Goal: Ask a question

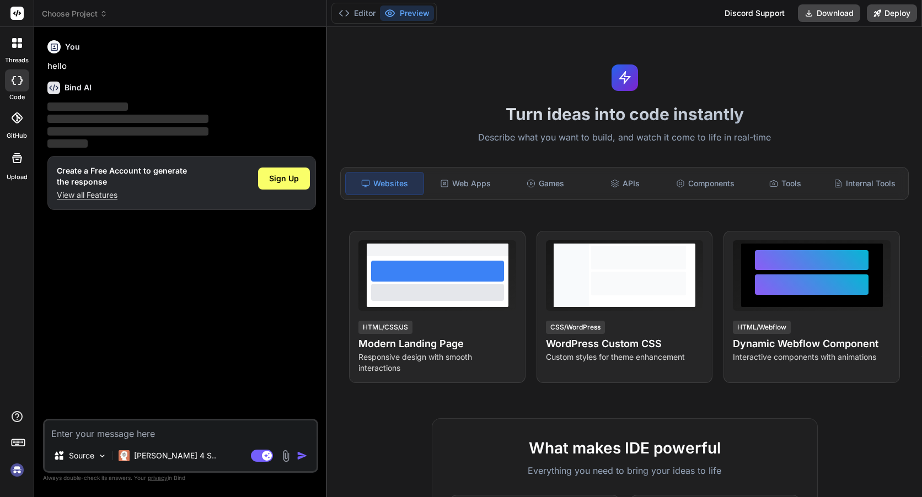
type textarea "x"
paste textarea "hey ok now its done, now first i want some suggestions from you. so i have atta…"
type textarea "hey ok now its done, now first i want some suggestions from you. so i have atta…"
type textarea "x"
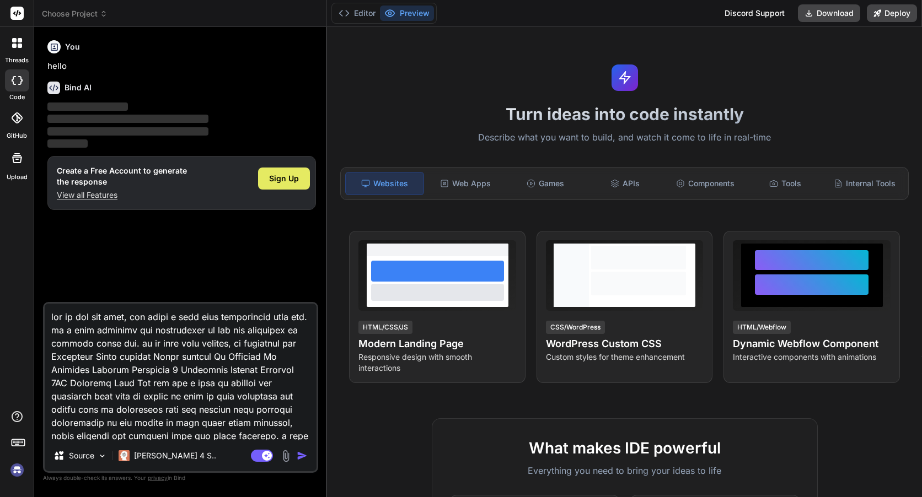
type textarea "hey ok now its done, now first i want some suggestions from you. so i have atta…"
click at [289, 180] on span "Sign Up" at bounding box center [284, 178] width 30 height 11
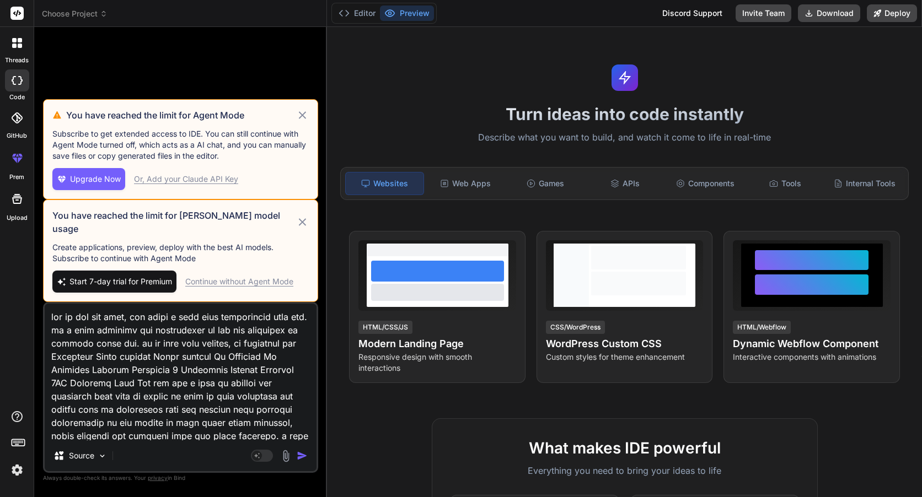
click at [298, 222] on div "You have reached the limit for [PERSON_NAME] model usage Create applications, p…" at bounding box center [180, 251] width 275 height 103
click at [300, 136] on div "You have reached the limit for Agent Mode Subscribe to get extended access to I…" at bounding box center [180, 149] width 275 height 100
click at [300, 122] on icon at bounding box center [302, 115] width 13 height 13
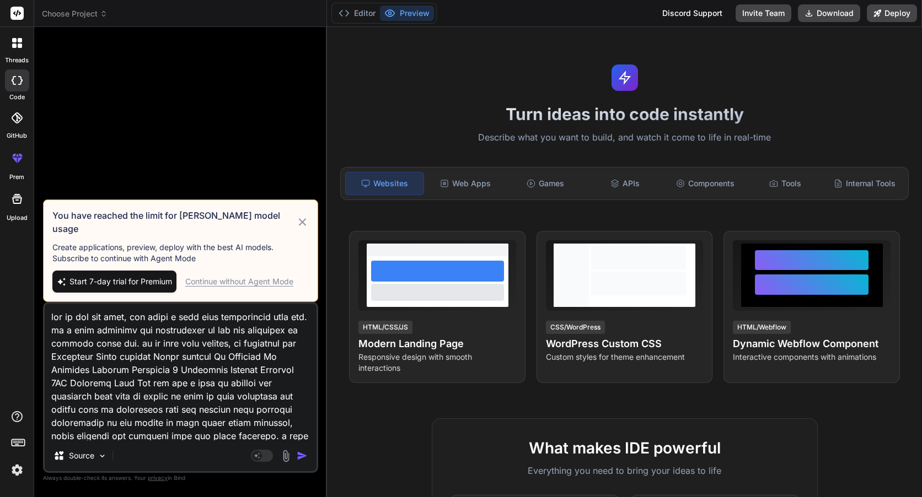
click at [302, 223] on icon at bounding box center [302, 222] width 13 height 13
type textarea "x"
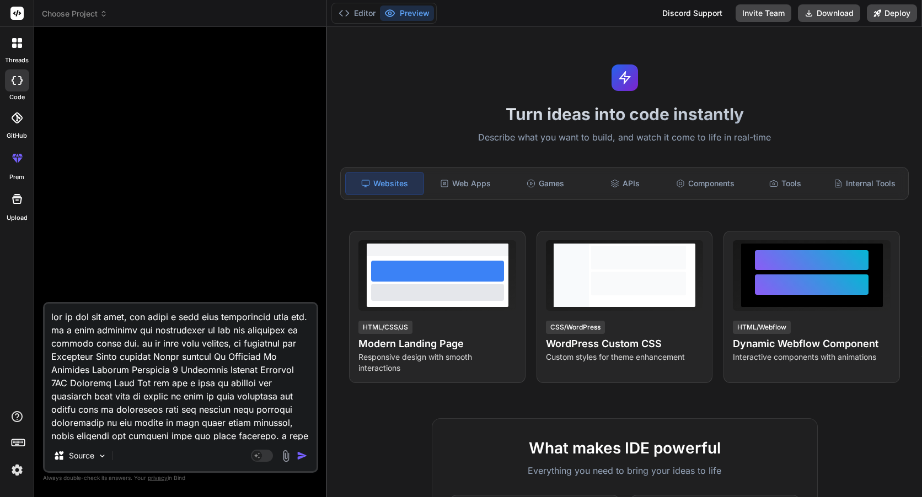
drag, startPoint x: 80, startPoint y: 330, endPoint x: 226, endPoint y: 334, distance: 145.6
click at [226, 334] on textarea at bounding box center [181, 372] width 272 height 137
type textarea "hey ok now its done, now first i want some suggestions from you. sof how the da…"
type textarea "x"
type textarea "hey ok now its done, now first i want some suggestions from you. so how the das…"
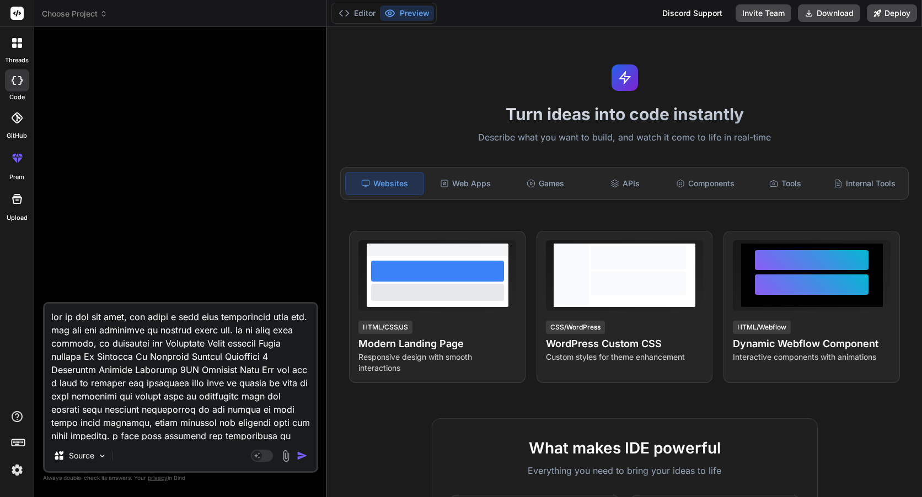
type textarea "x"
type textarea "hey ok now its done, now first i want some suggestions from you. s how the dash…"
type textarea "x"
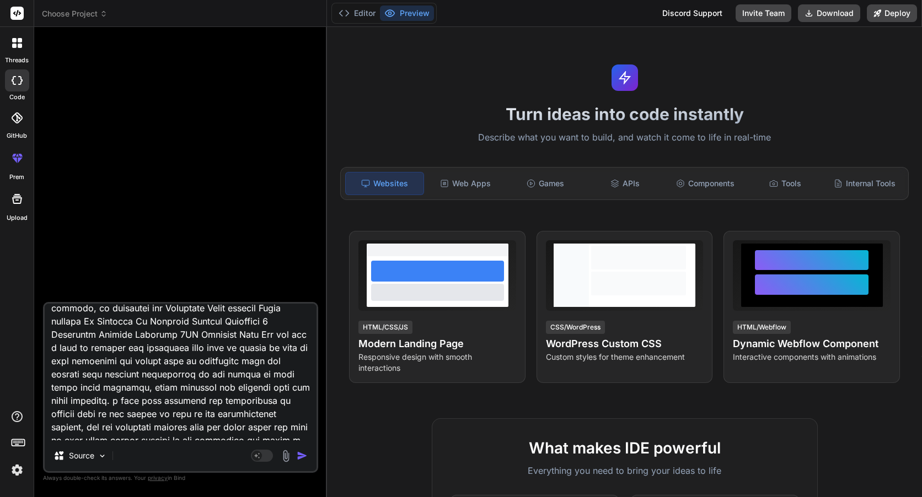
scroll to position [55, 0]
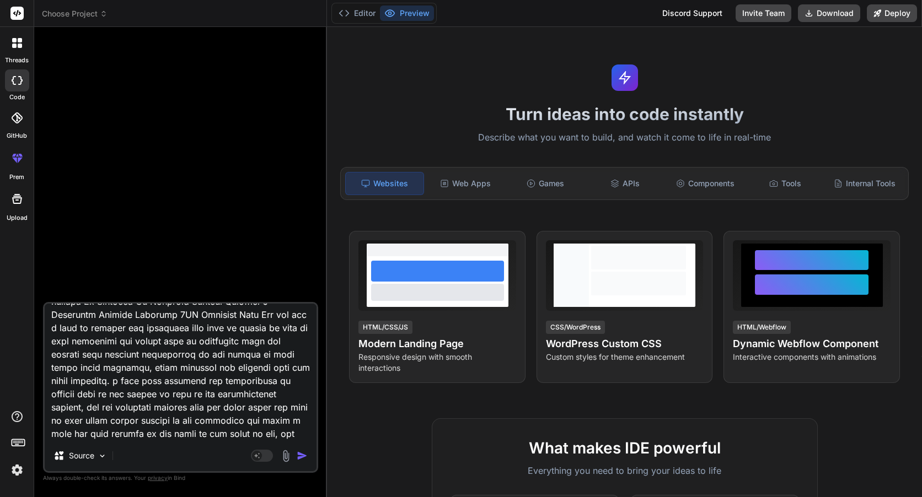
drag, startPoint x: 111, startPoint y: 375, endPoint x: 275, endPoint y: 384, distance: 163.9
click at [275, 384] on textarea at bounding box center [181, 372] width 272 height 137
type textarea "hey ok now its done, now first i want some suggestions from you. s how the dash…"
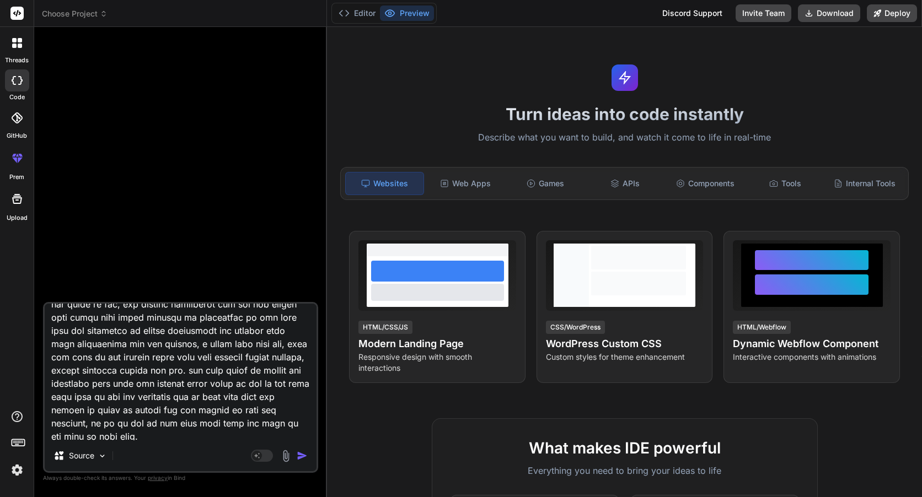
scroll to position [187, 0]
click at [103, 427] on textarea at bounding box center [181, 372] width 272 height 137
click at [110, 433] on textarea at bounding box center [181, 372] width 272 height 137
click at [89, 434] on textarea at bounding box center [181, 372] width 272 height 137
type textarea "x"
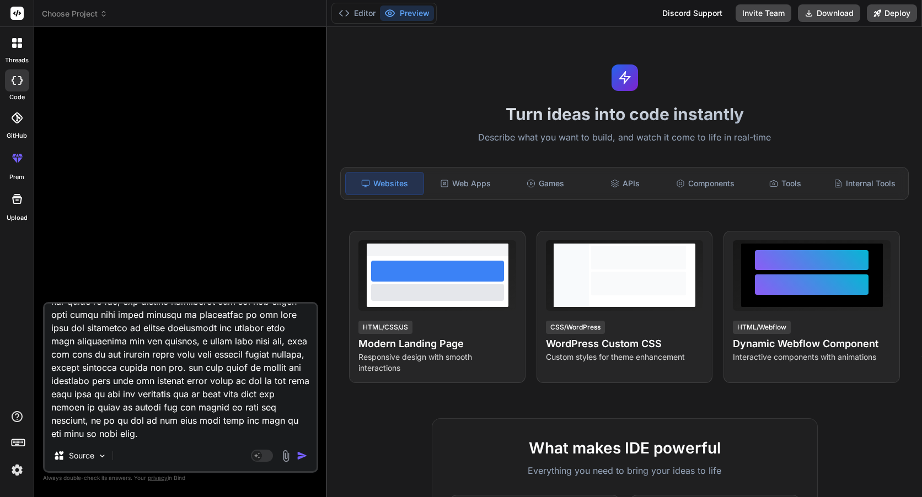
type textarea "hey ok now its done, now first i want some suggestions from you. s how the dash…"
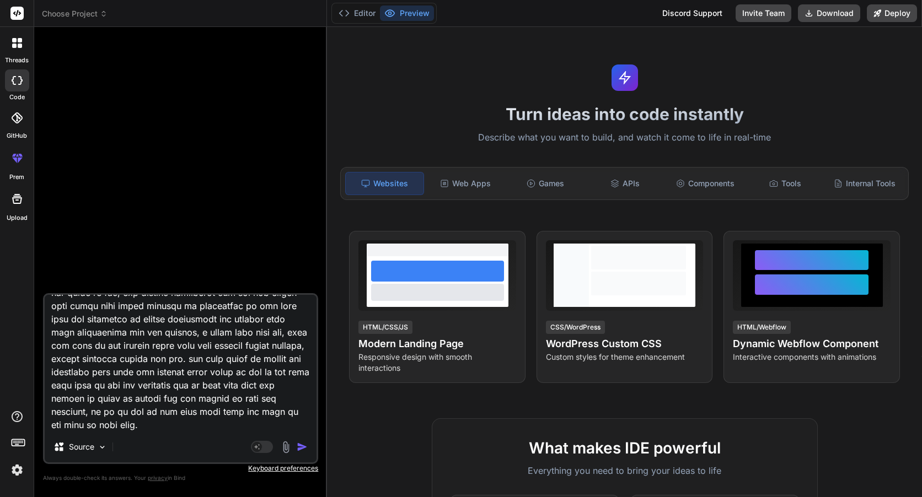
type textarea "x"
type textarea "hey ok now its done, now first i want some suggestions from you. s how the dash…"
type textarea "x"
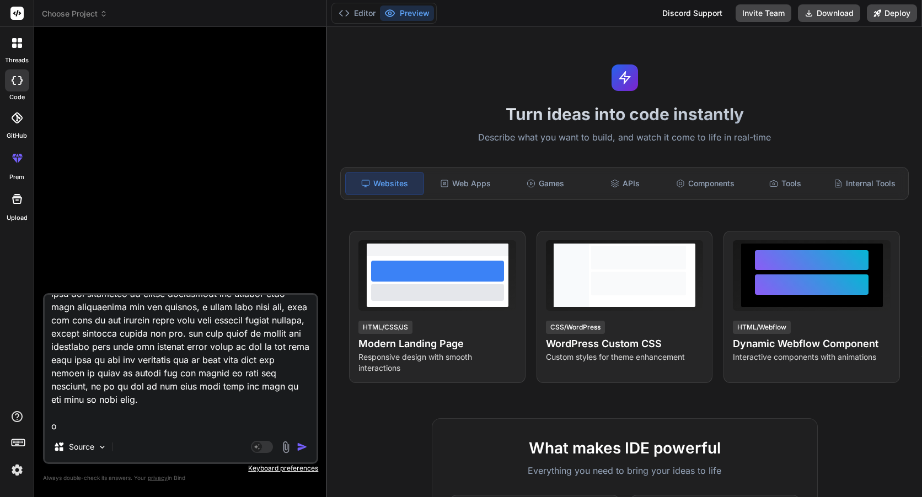
type textarea "hey ok now its done, now first i want some suggestions from you. s how the dash…"
type textarea "x"
type textarea "hey ok now its done, now first i want some suggestions from you. s how the dash…"
type textarea "x"
type textarea "hey ok now its done, now first i want some suggestions from you. s how the dash…"
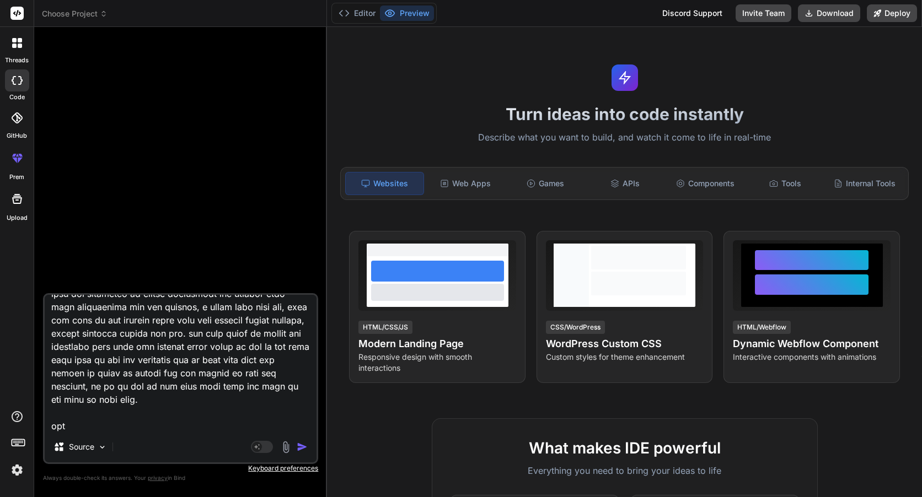
type textarea "x"
type textarea "hey ok now its done, now first i want some suggestions from you. s how the dash…"
type textarea "x"
type textarea "hey ok now its done, now first i want some suggestions from you. s how the dash…"
type textarea "x"
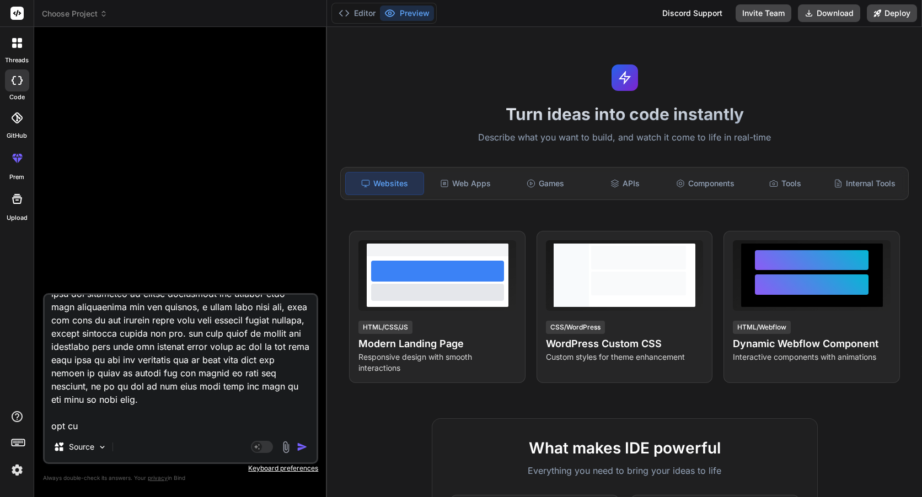
type textarea "hey ok now its done, now first i want some suggestions from you. s how the dash…"
type textarea "x"
type textarea "hey ok now its done, now first i want some suggestions from you. s how the dash…"
type textarea "x"
type textarea "hey ok now its done, now first i want some suggestions from you. s how the dash…"
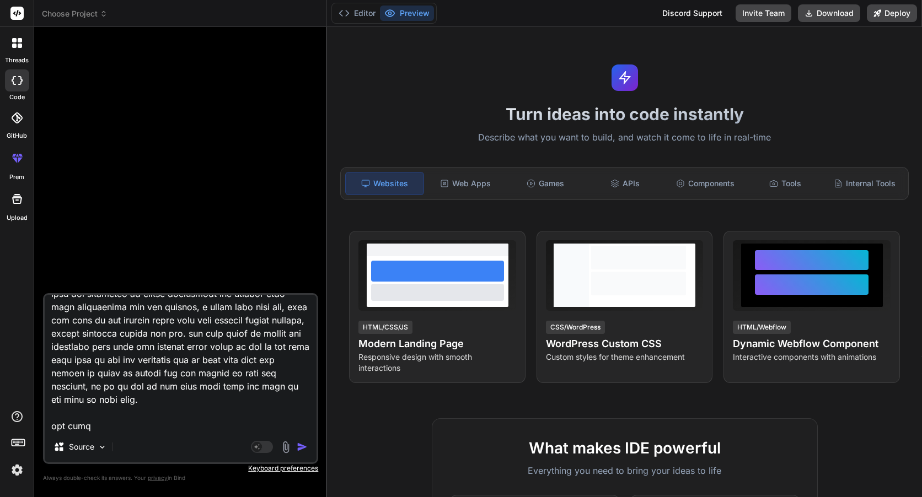
type textarea "x"
type textarea "hey ok now its done, now first i want some suggestions from you. s how the dash…"
type textarea "x"
type textarea "hey ok now its done, now first i want some suggestions from you. s how the dash…"
type textarea "x"
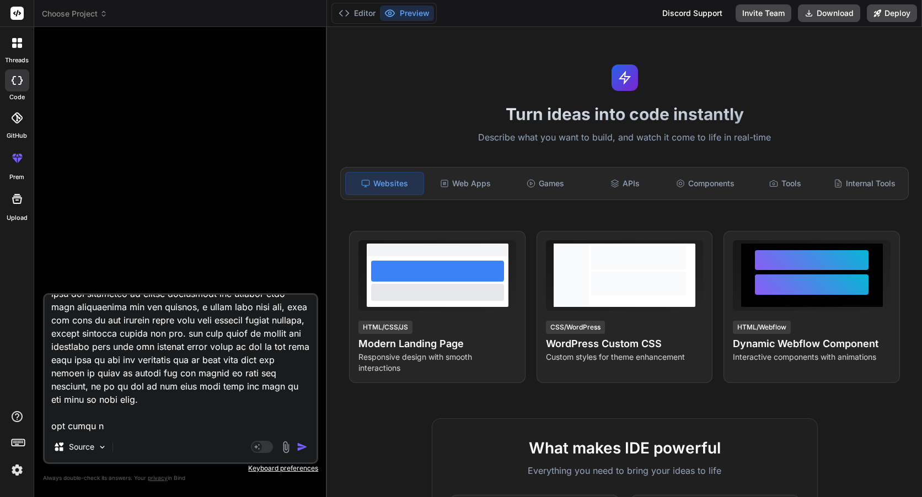
type textarea "hey ok now its done, now first i want some suggestions from you. s how the dash…"
type textarea "x"
type textarea "hey ok now its done, now first i want some suggestions from you. s how the dash…"
type textarea "x"
type textarea "hey ok now its done, now first i want some suggestions from you. s how the dash…"
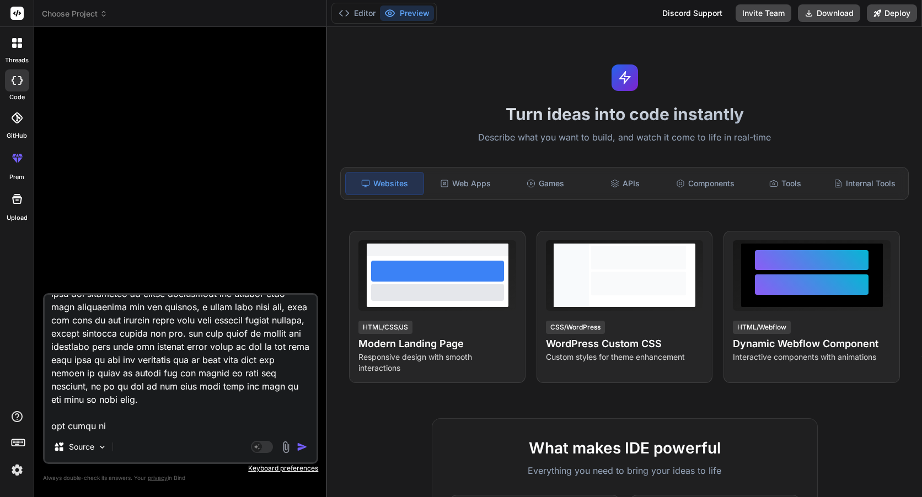
type textarea "x"
type textarea "hey ok now its done, now first i want some suggestions from you. s how the dash…"
type textarea "x"
type textarea "hey ok now its done, now first i want some suggestions from you. s how the dash…"
type textarea "x"
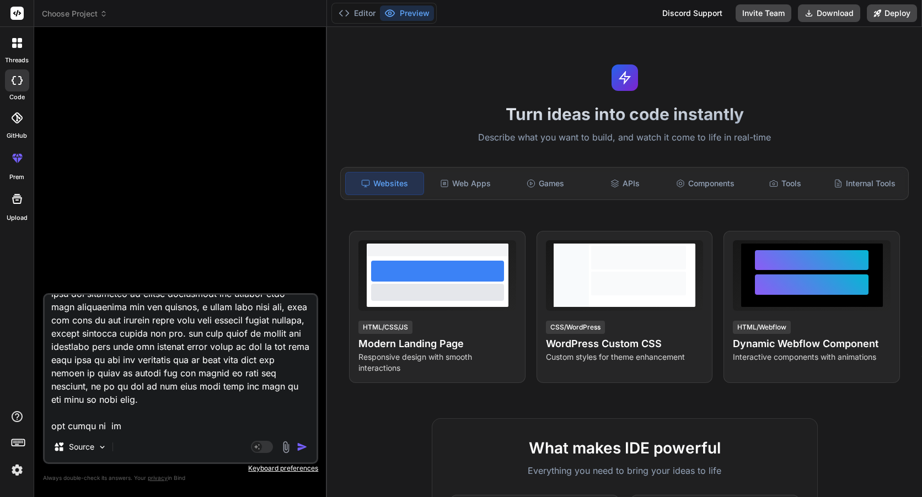
type textarea "hey ok now its done, now first i want some suggestions from you. s how the dash…"
type textarea "x"
type textarea "hey ok now its done, now first i want some suggestions from you. s how the dash…"
type textarea "x"
type textarea "hey ok now its done, now first i want some suggestions from you. s how the dash…"
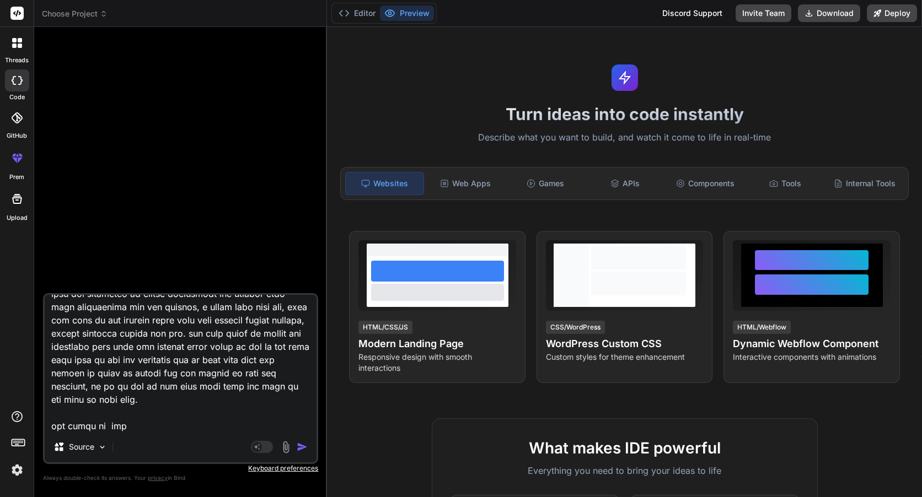
type textarea "x"
type textarea "hey ok now its done, now first i want some suggestions from you. s how the dash…"
type textarea "x"
type textarea "hey ok now its done, now first i want some suggestions from you. s how the dash…"
type textarea "x"
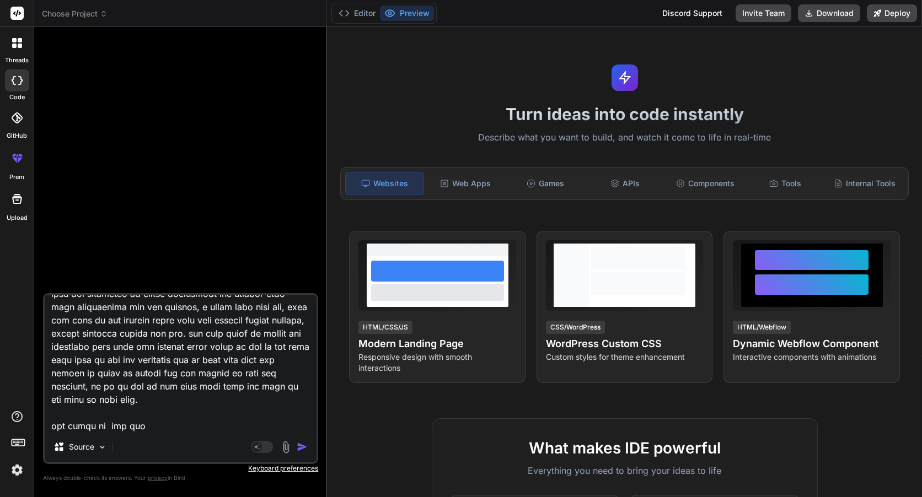
type textarea "hey ok now its done, now first i want some suggestions from you. s how the dash…"
type textarea "x"
type textarea "hey ok now its done, now first i want some suggestions from you. s how the dash…"
type textarea "x"
type textarea "hey ok now its done, now first i want some suggestions from you. s how the dash…"
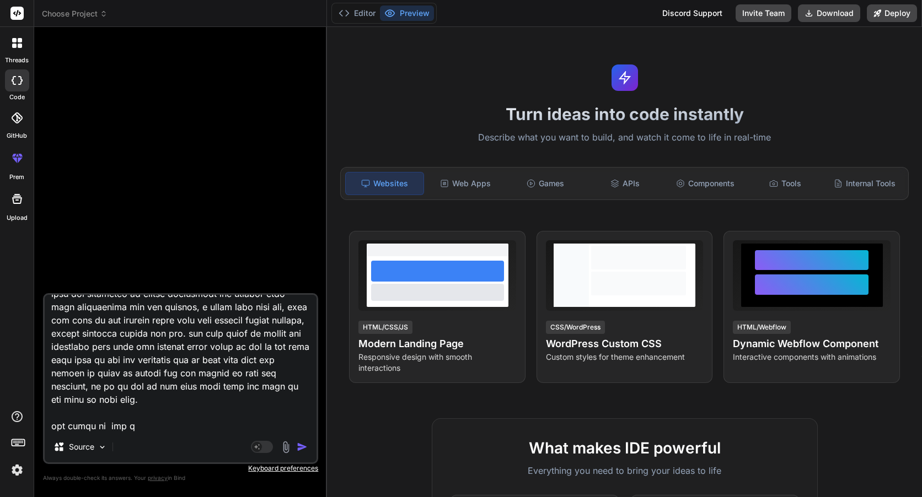
type textarea "x"
type textarea "hey ok now its done, now first i want some suggestions from you. s how the dash…"
type textarea "x"
type textarea "hey ok now its done, now first i want some suggestions from you. s how the dash…"
type textarea "x"
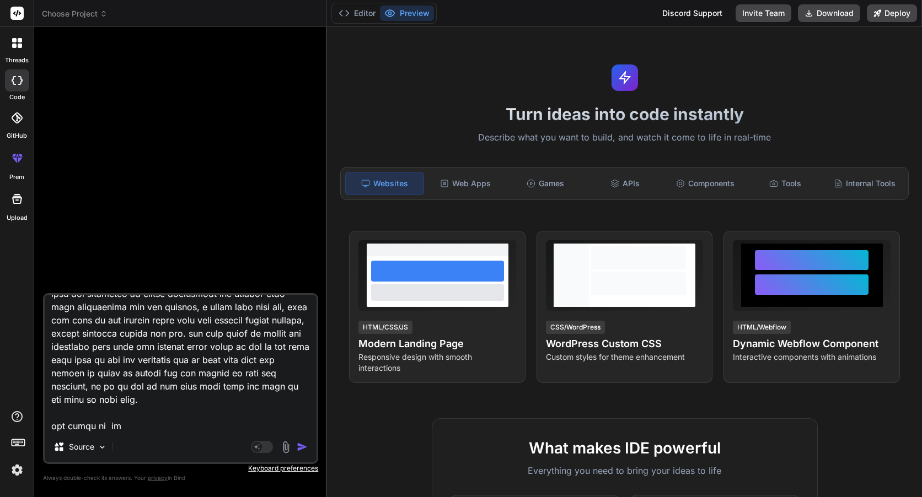
type textarea "hey ok now its done, now first i want some suggestions from you. s how the dash…"
type textarea "x"
type textarea "hey ok now its done, now first i want some suggestions from you. s how the dash…"
type textarea "x"
type textarea "hey ok now its done, now first i want some suggestions from you. s how the dash…"
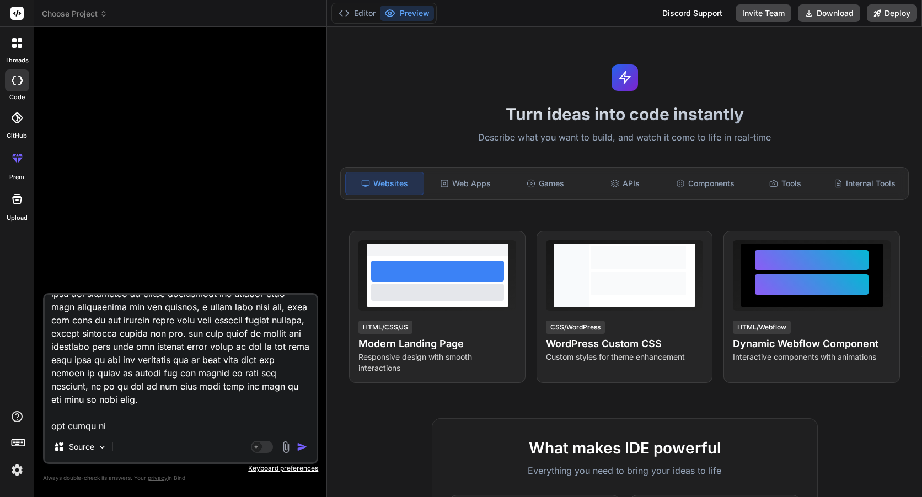
type textarea "x"
type textarea "hey ok now its done, now first i want some suggestions from you. s how the dash…"
type textarea "x"
type textarea "hey ok now its done, now first i want some suggestions from you. s how the dash…"
type textarea "x"
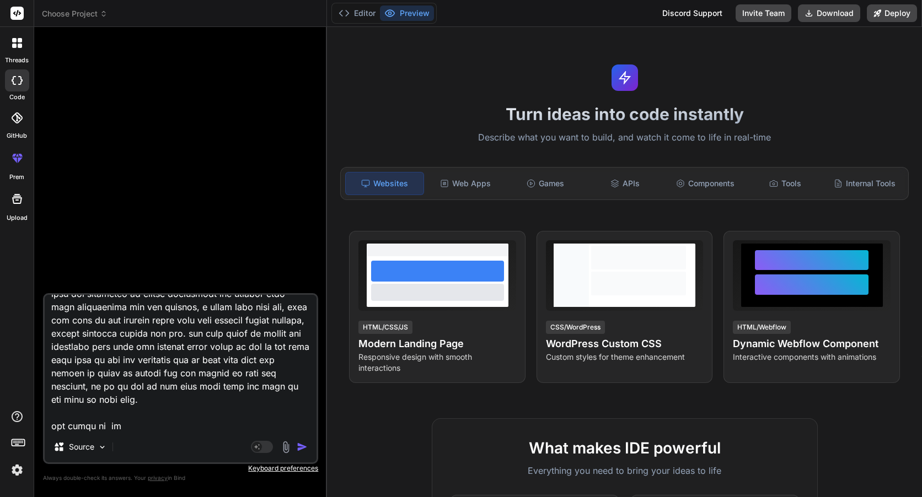
type textarea "hey ok now its done, now first i want some suggestions from you. s how the dash…"
type textarea "x"
type textarea "hey ok now its done, now first i want some suggestions from you. s how the dash…"
type textarea "x"
type textarea "hey ok now its done, now first i want some suggestions from you. s how the dash…"
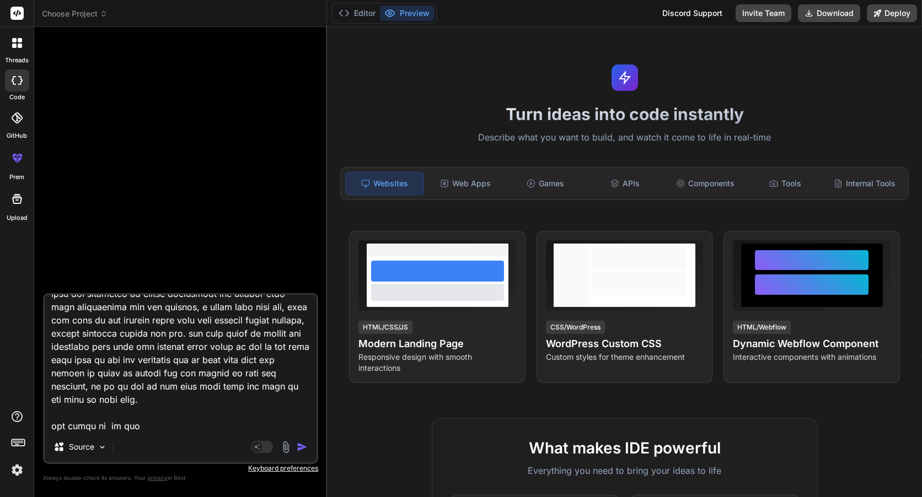
type textarea "x"
type textarea "hey ok now its done, now first i want some suggestions from you. s how the dash…"
type textarea "x"
type textarea "hey ok now its done, now first i want some suggestions from you. s how the dash…"
type textarea "x"
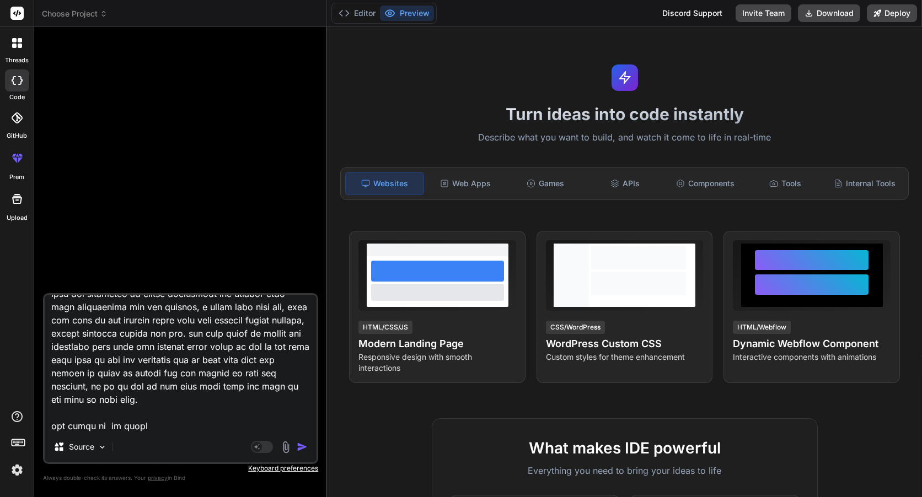
type textarea "hey ok now its done, now first i want some suggestions from you. s how the dash…"
type textarea "x"
type textarea "hey ok now its done, now first i want some suggestions from you. s how the dash…"
type textarea "x"
type textarea "hey ok now its done, now first i want some suggestions from you. s how the dash…"
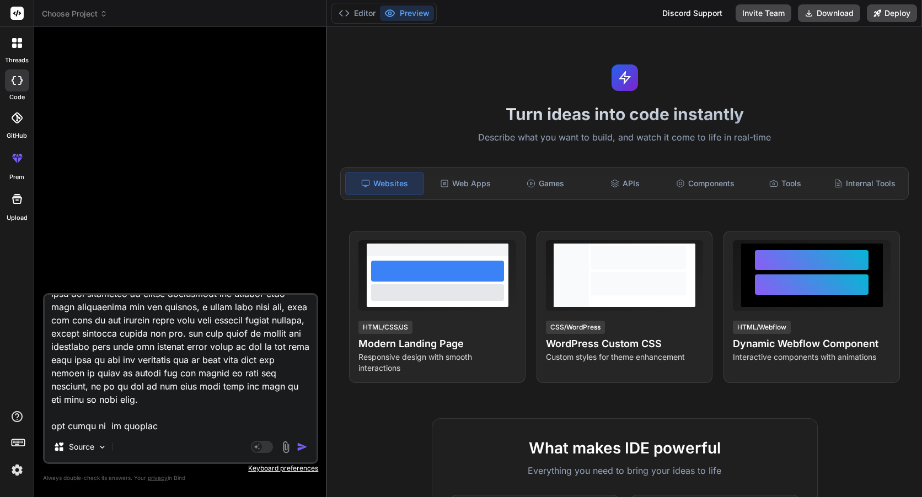
type textarea "x"
type textarea "hey ok now its done, now first i want some suggestions from you. s how the dash…"
type textarea "x"
type textarea "hey ok now its done, now first i want some suggestions from you. s how the dash…"
type textarea "x"
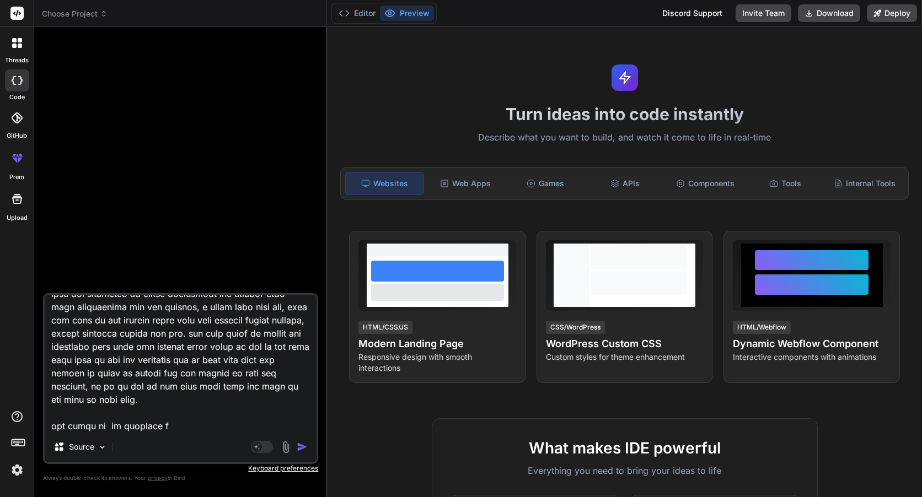
type textarea "hey ok now its done, now first i want some suggestions from you. s how the dash…"
type textarea "x"
type textarea "hey ok now its done, now first i want some suggestions from you. s how the dash…"
type textarea "x"
type textarea "hey ok now its done, now first i want some suggestions from you. s how the dash…"
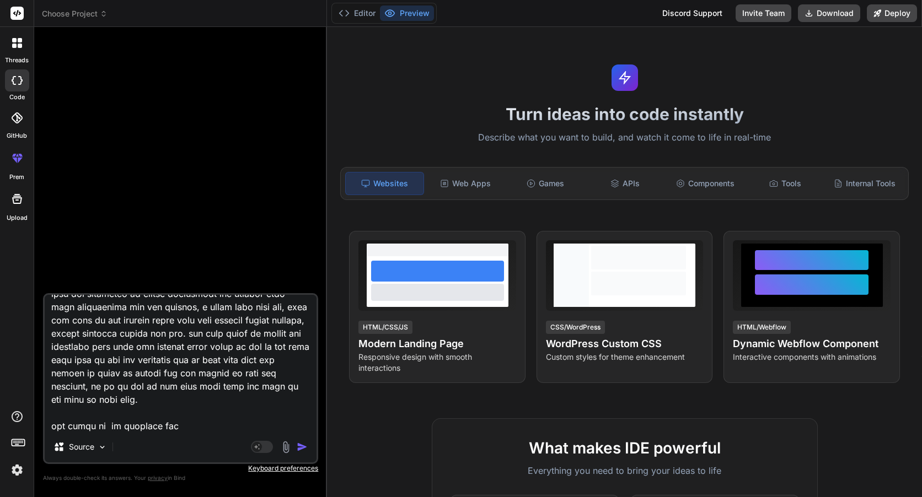
type textarea "x"
type textarea "hey ok now its done, now first i want some suggestions from you. s how the dash…"
type textarea "x"
type textarea "hey ok now its done, now first i want some suggestions from you. s how the dash…"
type textarea "x"
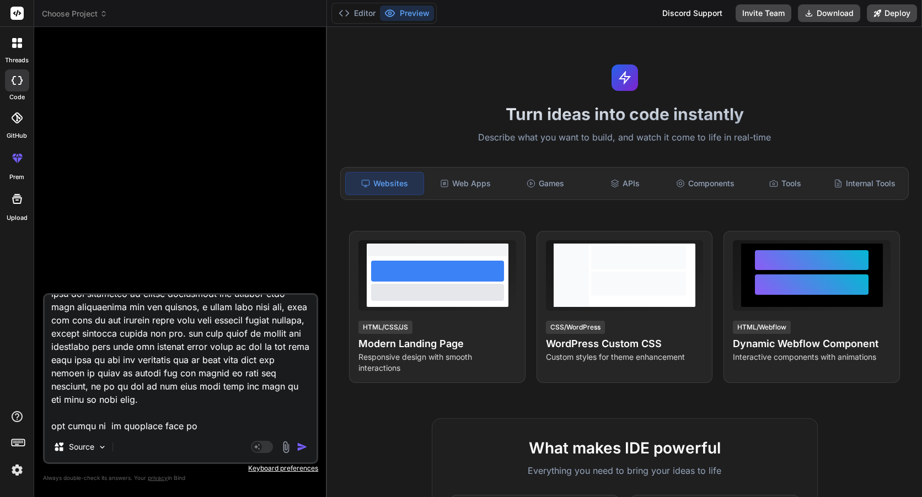
type textarea "hey ok now its done, now first i want some suggestions from you. s how the dash…"
type textarea "x"
type textarea "hey ok now its done, now first i want some suggestions from you. s how the dash…"
type textarea "x"
type textarea "hey ok now its done, now first i want some suggestions from you. s how the dash…"
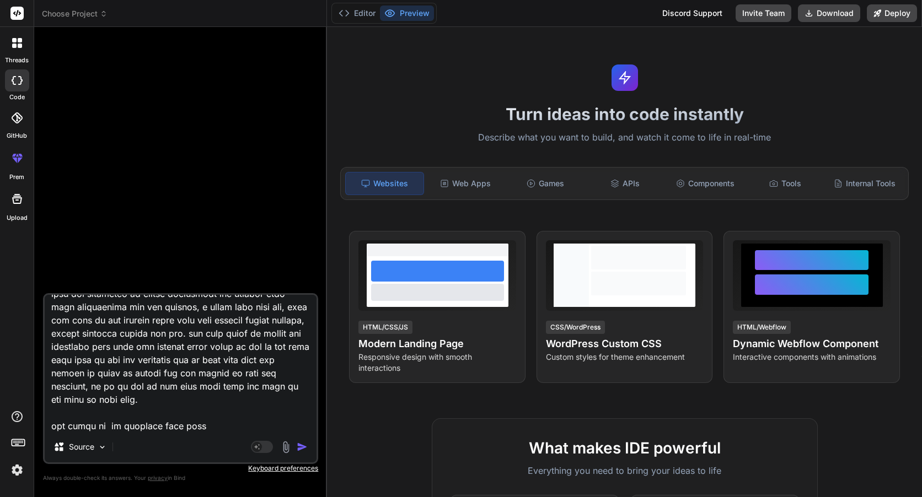
type textarea "x"
type textarea "hey ok now its done, now first i want some suggestions from you. s how the dash…"
type textarea "x"
type textarea "hey ok now its done, now first i want some suggestions from you. s how the dash…"
type textarea "x"
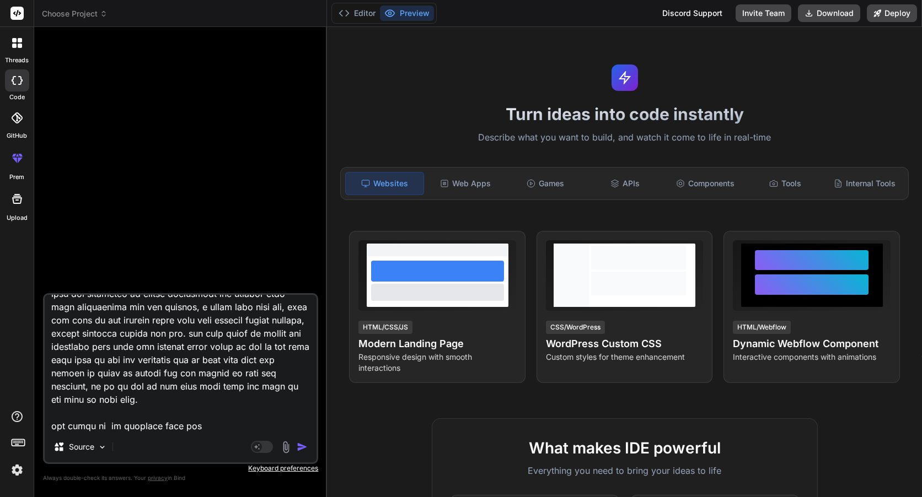
type textarea "hey ok now its done, now first i want some suggestions from you. s how the dash…"
type textarea "x"
type textarea "hey ok now its done, now first i want some suggestions from you. s how the dash…"
type textarea "x"
type textarea "hey ok now its done, now first i want some suggestions from you. s how the dash…"
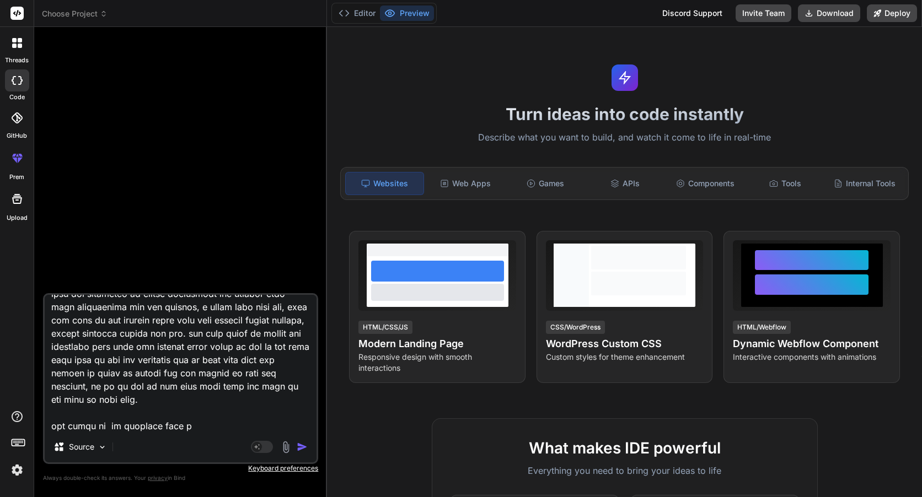
type textarea "x"
type textarea "hey ok now its done, now first i want some suggestions from you. s how the dash…"
type textarea "x"
type textarea "hey ok now its done, now first i want some suggestions from you. s how the dash…"
type textarea "x"
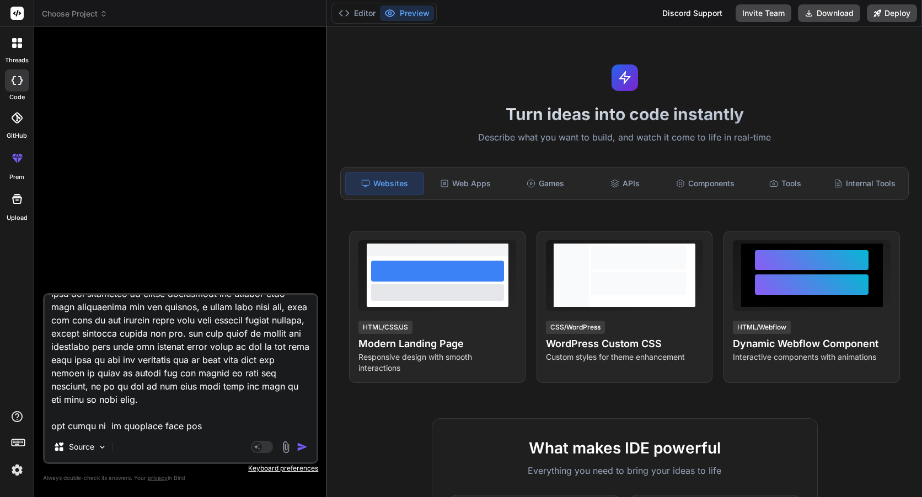
type textarea "hey ok now its done, now first i want some suggestions from you. s how the dash…"
type textarea "x"
type textarea "hey ok now its done, now first i want some suggestions from you. s how the dash…"
type textarea "x"
type textarea "hey ok now its done, now first i want some suggestions from you. s how the dash…"
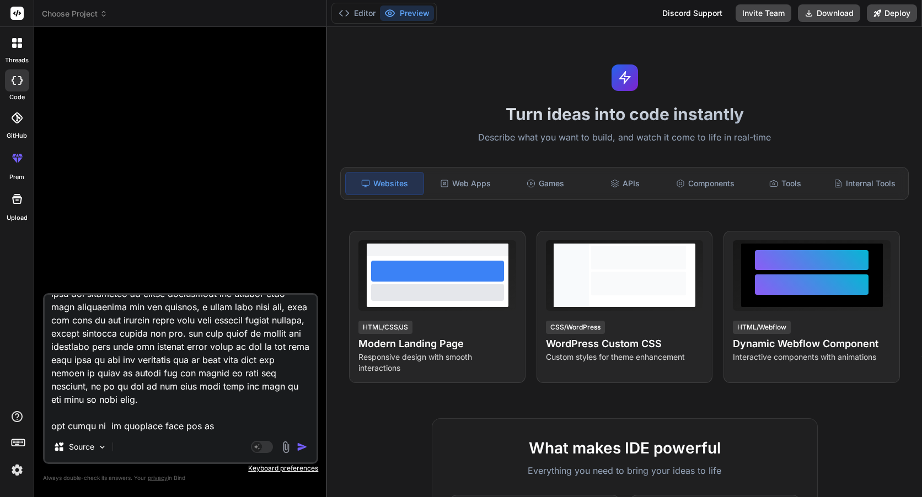
type textarea "x"
type textarea "hey ok now its done, now first i want some suggestions from you. s how the dash…"
type textarea "x"
type textarea "hey ok now its done, now first i want some suggestions from you. s how the dash…"
type textarea "x"
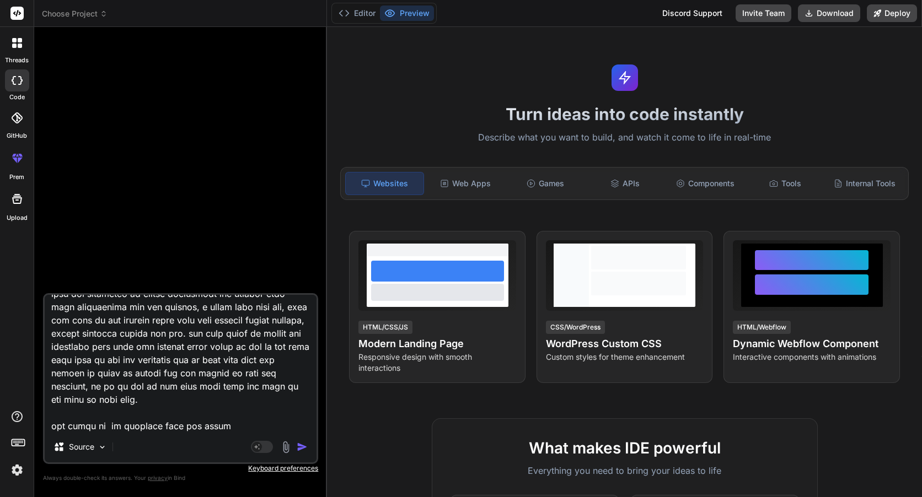
type textarea "hey ok now its done, now first i want some suggestions from you. s how the dash…"
type textarea "x"
type textarea "hey ok now its done, now first i want some suggestions from you. s how the dash…"
type textarea "x"
type textarea "hey ok now its done, now first i want some suggestions from you. s how the dash…"
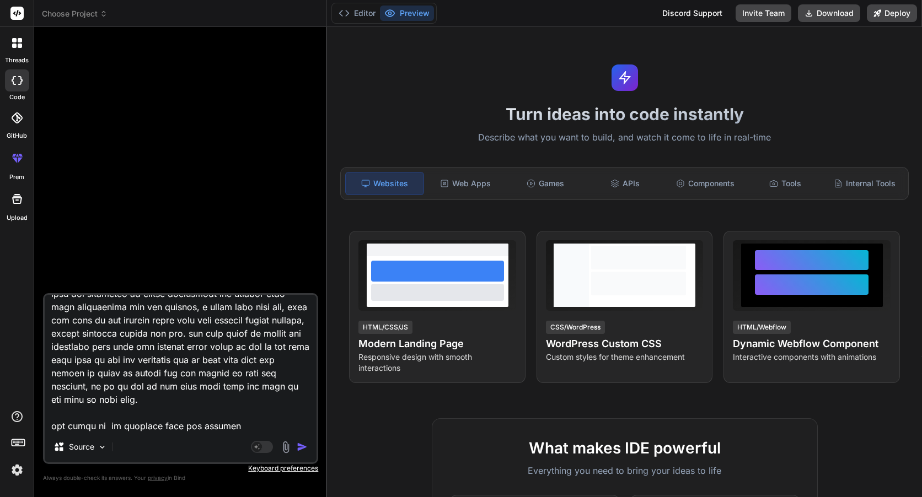
type textarea "x"
type textarea "hey ok now its done, now first i want some suggestions from you. s how the dash…"
type textarea "x"
type textarea "hey ok now its done, now first i want some suggestions from you. s how the dash…"
type textarea "x"
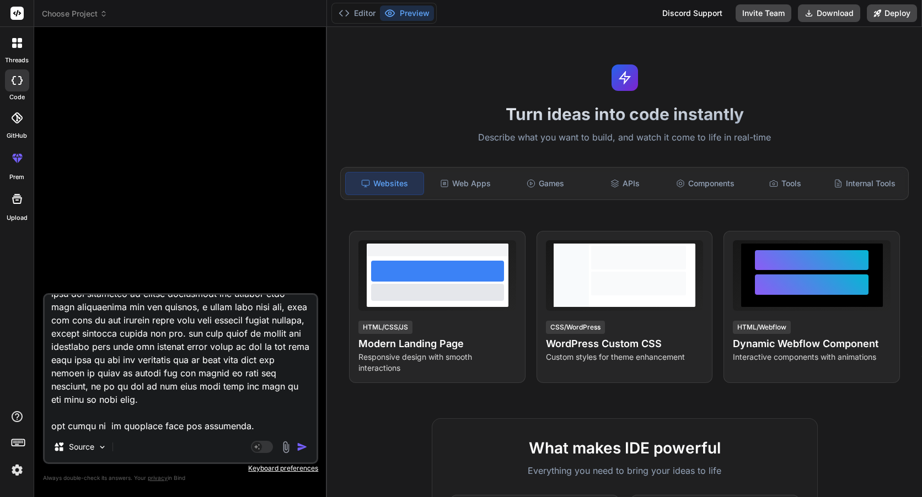
type textarea "hey ok now its done, now first i want some suggestions from you. s how the dash…"
type textarea "x"
type textarea "hey ok now its done, now first i want some suggestions from you. s how the dash…"
type textarea "x"
type textarea "hey ok now its done, now first i want some suggestions from you. s how the dash…"
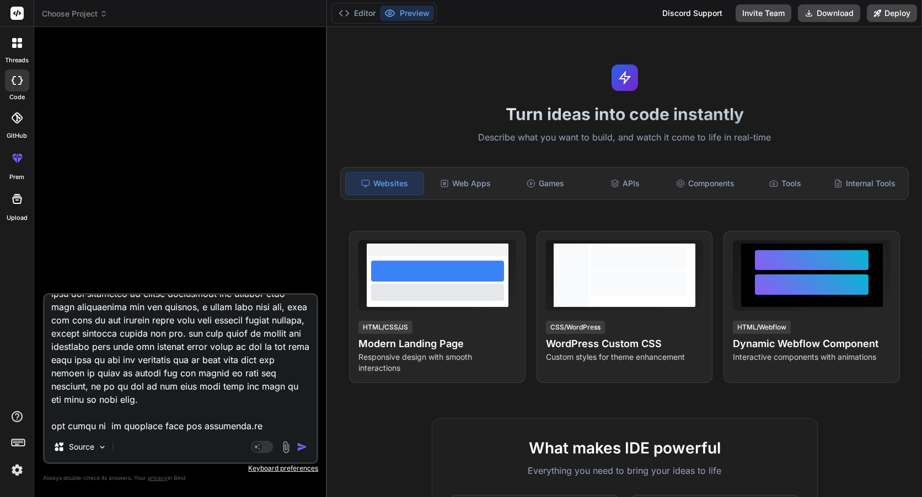
type textarea "x"
type textarea "hey ok now its done, now first i want some suggestions from you. s how the dash…"
type textarea "x"
type textarea "hey ok now its done, now first i want some suggestions from you. s how the dash…"
type textarea "x"
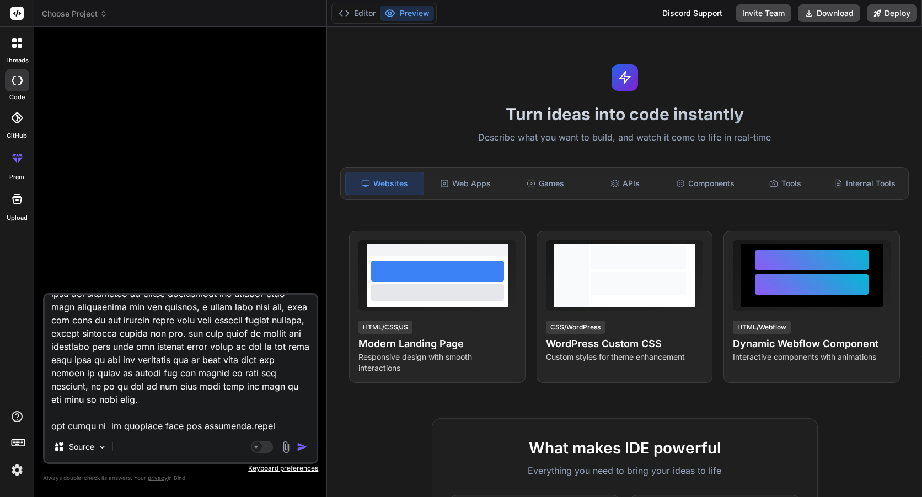
type textarea "hey ok now its done, now first i want some suggestions from you. s how the dash…"
type textarea "x"
type textarea "hey ok now its done, now first i want some suggestions from you. s how the dash…"
type textarea "x"
type textarea "hey ok now its done, now first i want some suggestions from you. s how the dash…"
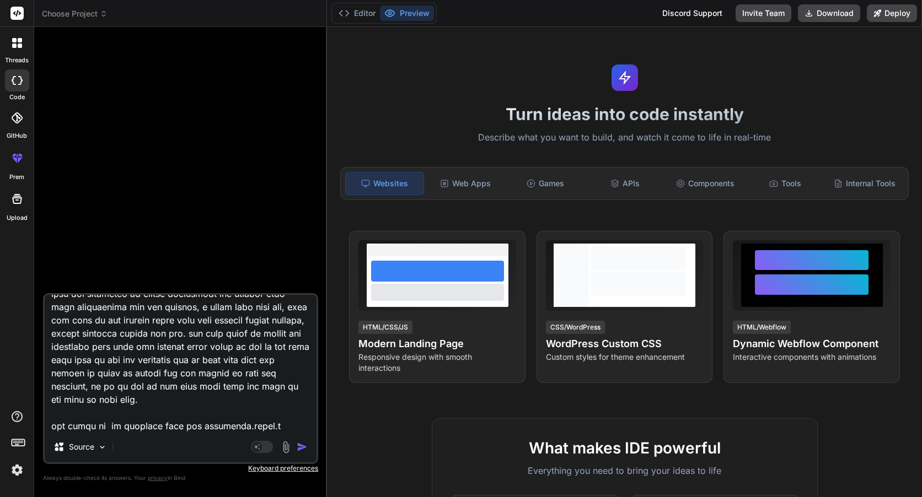
type textarea "x"
type textarea "hey ok now its done, now first i want some suggestions from you. s how the dash…"
type textarea "x"
type textarea "hey ok now its done, now first i want some suggestions from you. s how the dash…"
type textarea "x"
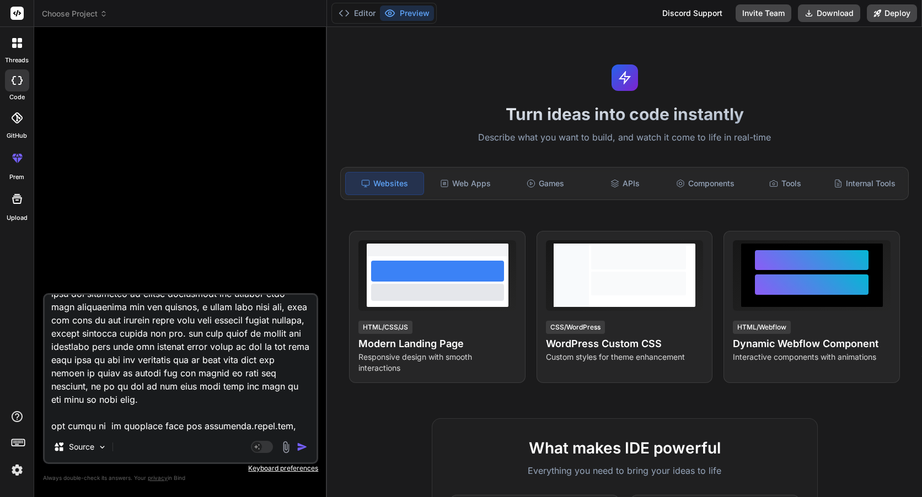
type textarea "hey ok now its done, now first i want some suggestions from you. s how the dash…"
type textarea "x"
type textarea "hey ok now its done, now first i want some suggestions from you. s how the dash…"
type textarea "x"
type textarea "hey ok now its done, now first i want some suggestions from you. s how the dash…"
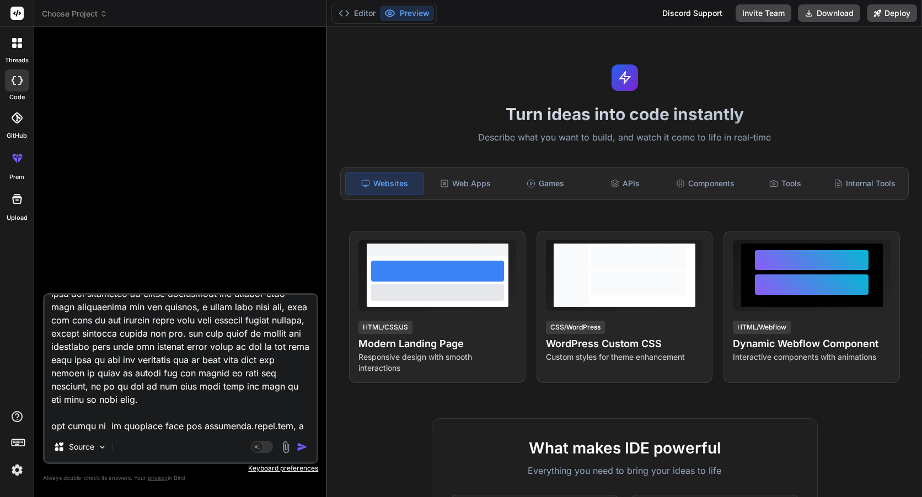
type textarea "x"
type textarea "hey ok now its done, now first i want some suggestions from you. s how the dash…"
type textarea "x"
type textarea "hey ok now its done, now first i want some suggestions from you. s how the dash…"
type textarea "x"
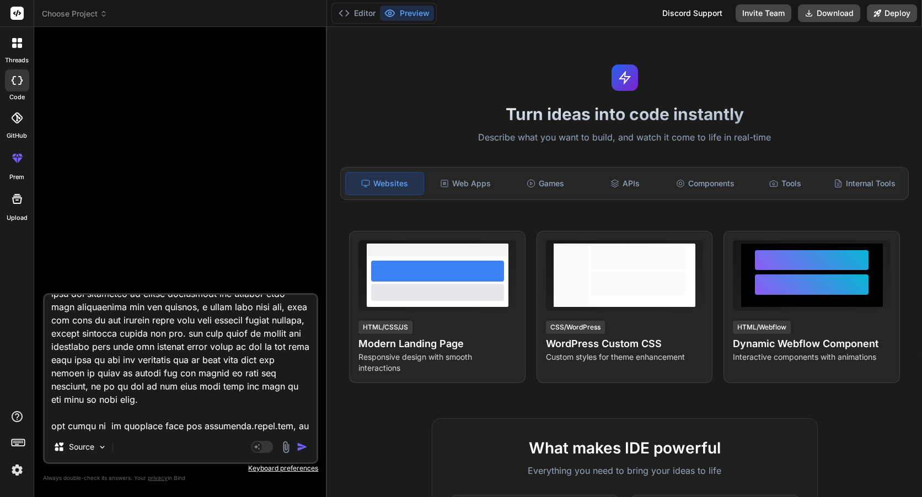
type textarea "hey ok now its done, now first i want some suggestions from you. s how the dash…"
type textarea "x"
type textarea "hey ok now its done, now first i want some suggestions from you. s how the dash…"
type textarea "x"
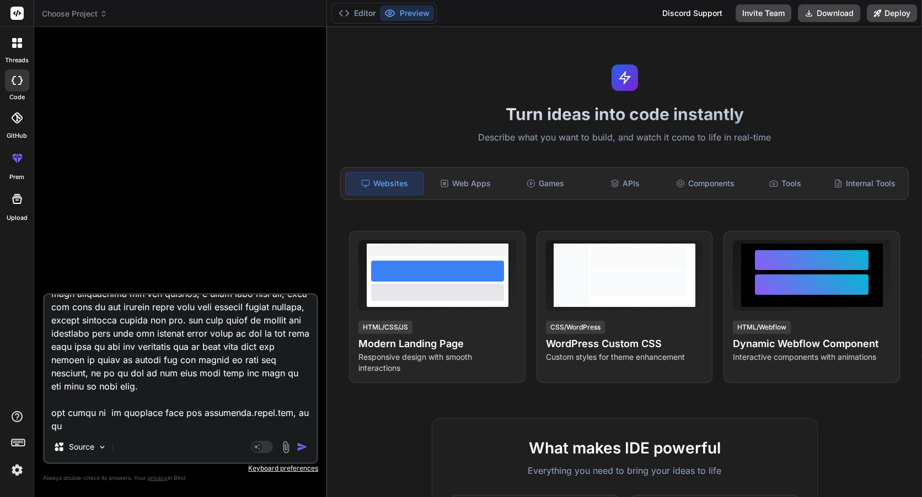
type textarea "hey ok now its done, now first i want some suggestions from you. s how the dash…"
type textarea "x"
type textarea "hey ok now its done, now first i want some suggestions from you. s how the dash…"
type textarea "x"
type textarea "hey ok now its done, now first i want some suggestions from you. s how the dash…"
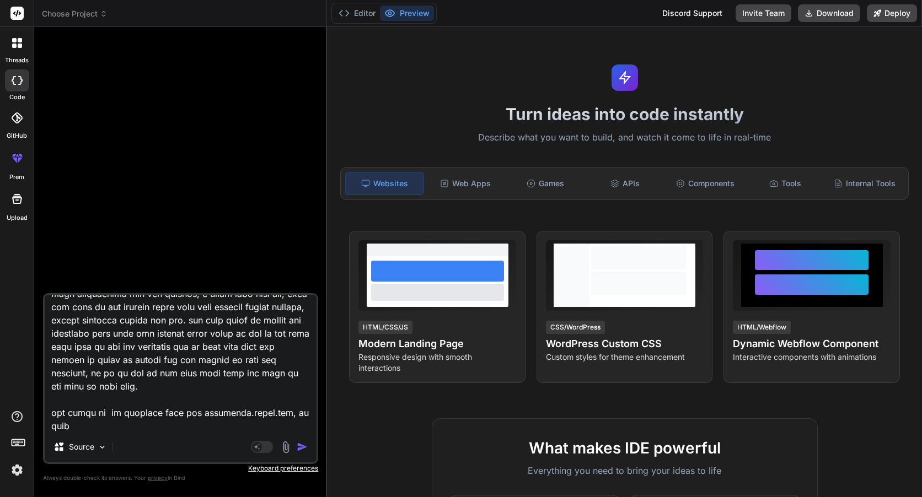
type textarea "x"
type textarea "hey ok now its done, now first i want some suggestions from you. s how the dash…"
type textarea "x"
type textarea "hey ok now its done, now first i want some suggestions from you. s how the dash…"
type textarea "x"
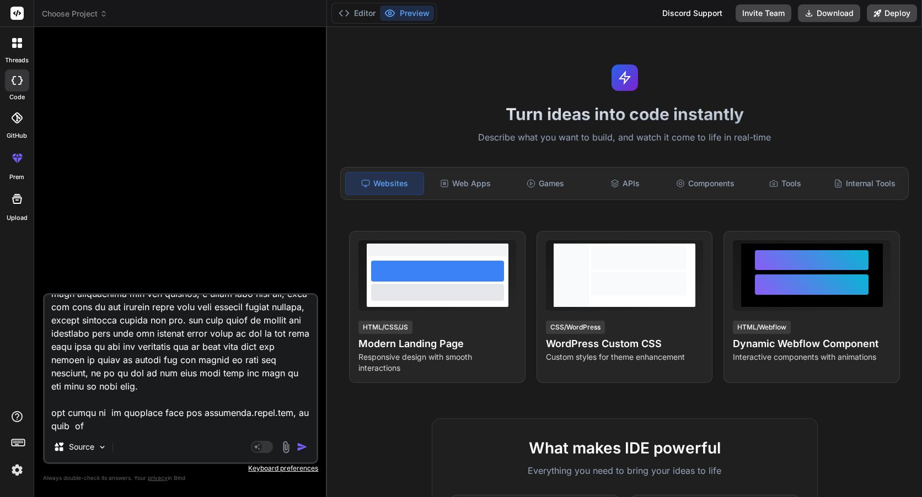
type textarea "hey ok now its done, now first i want some suggestions from you. s how the dash…"
type textarea "x"
type textarea "hey ok now its done, now first i want some suggestions from you. s how the dash…"
type textarea "x"
type textarea "hey ok now its done, now first i want some suggestions from you. s how the dash…"
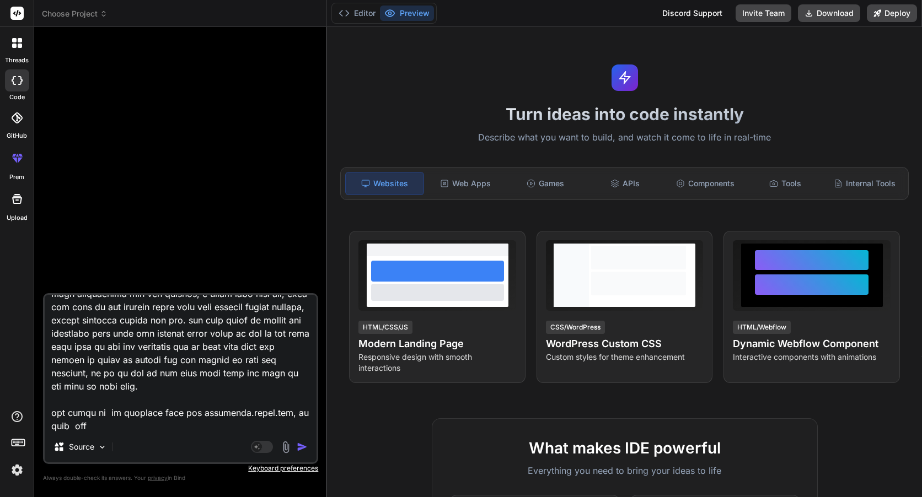
type textarea "x"
type textarea "hey ok now its done, now first i want some suggestions from you. s how the dash…"
type textarea "x"
type textarea "hey ok now its done, now first i want some suggestions from you. s how the dash…"
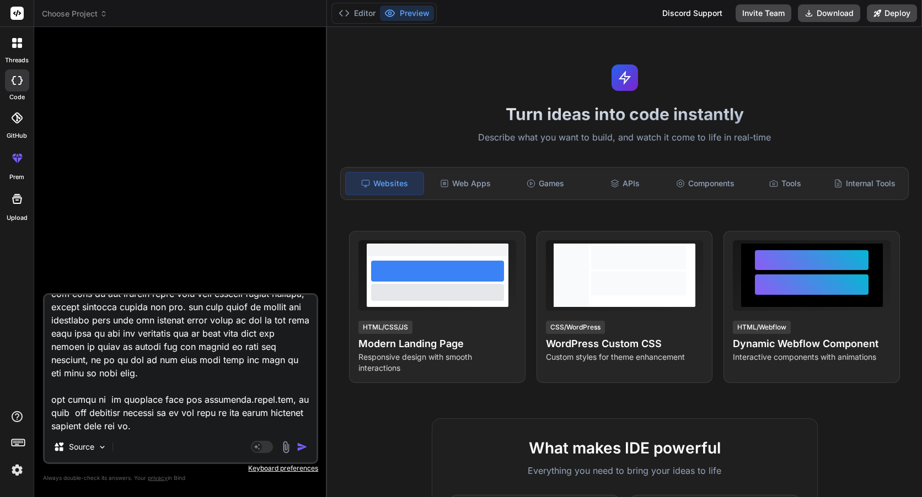
click at [224, 421] on textarea at bounding box center [181, 363] width 272 height 137
paste textarea "@extends('user_panel.layouts.user') @section('title',trans('Dashboard')) @secti…"
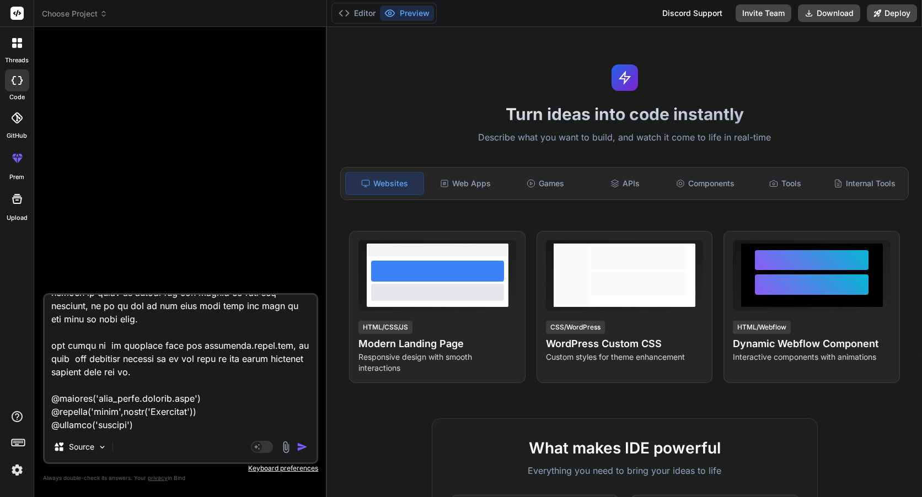
scroll to position [10465, 0]
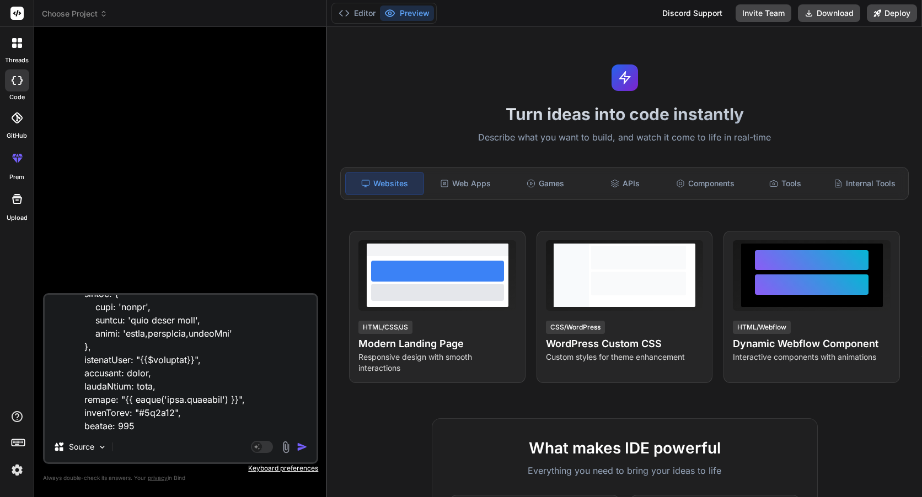
click at [305, 445] on img "button" at bounding box center [302, 447] width 11 height 11
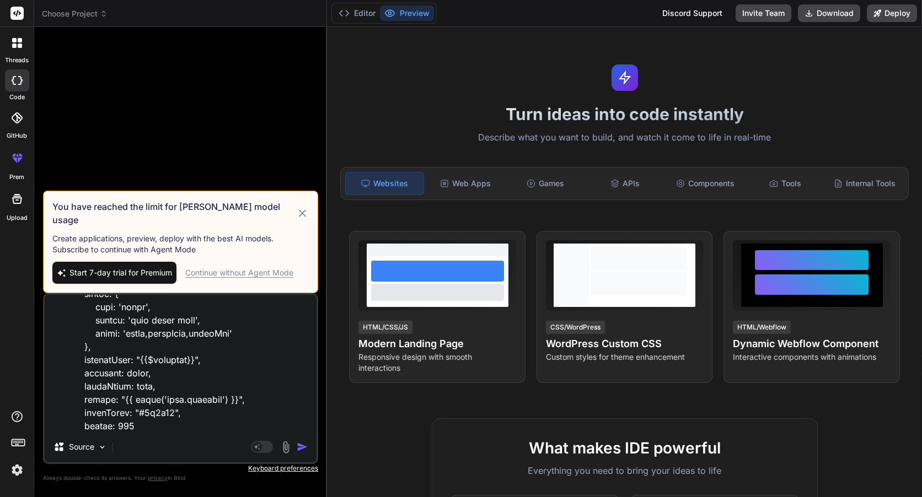
click at [270, 270] on div "Continue without Agent Mode" at bounding box center [239, 272] width 108 height 11
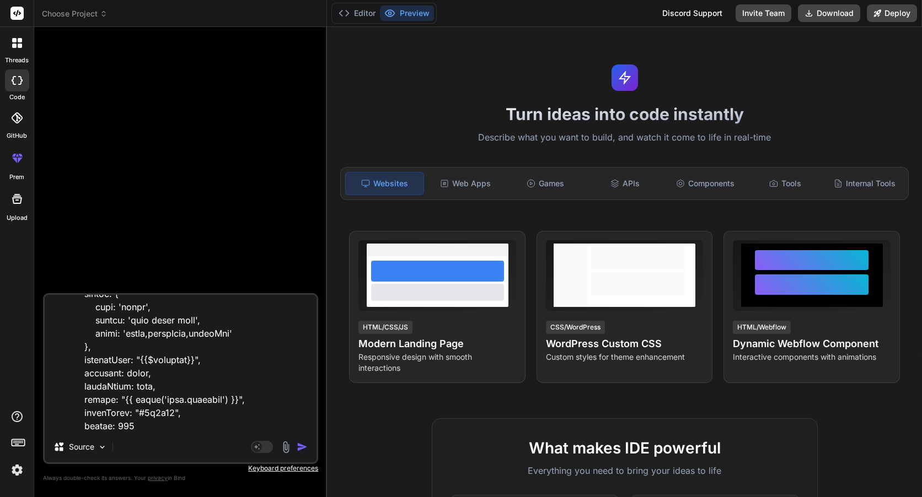
click at [307, 446] on img "button" at bounding box center [302, 447] width 11 height 11
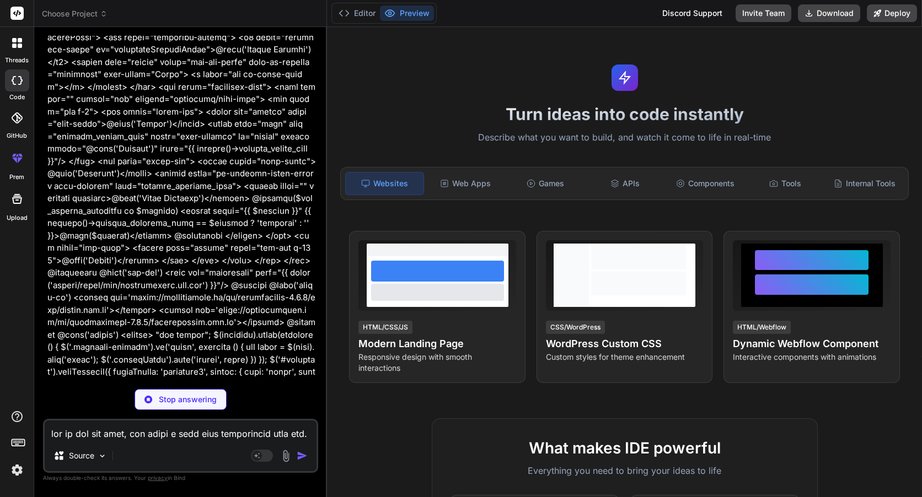
scroll to position [3315, 0]
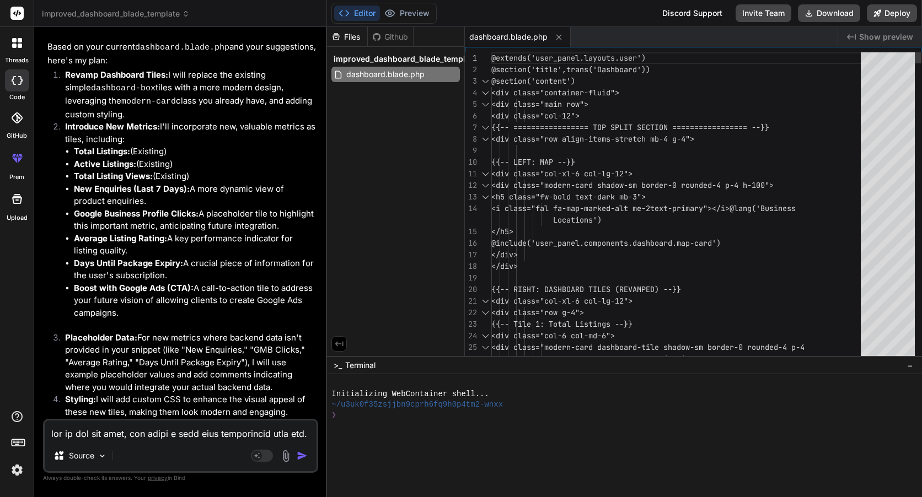
scroll to position [0, 0]
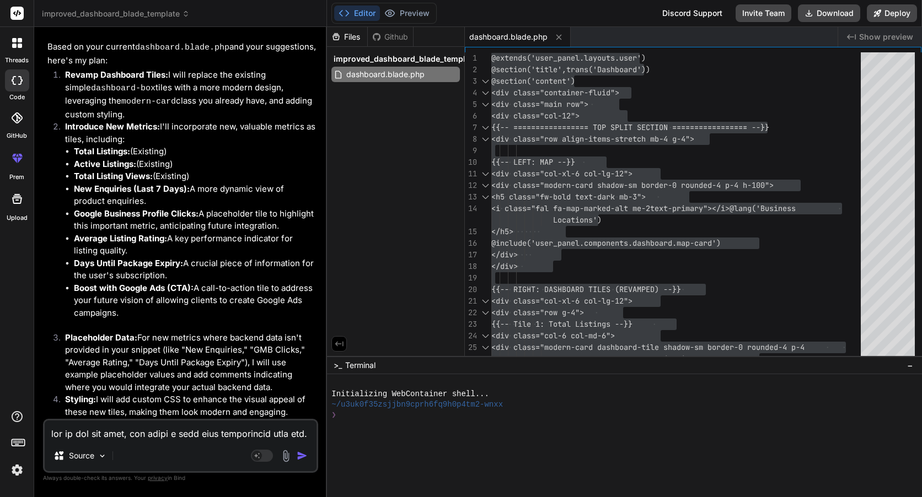
click at [119, 439] on textarea at bounding box center [181, 431] width 272 height 20
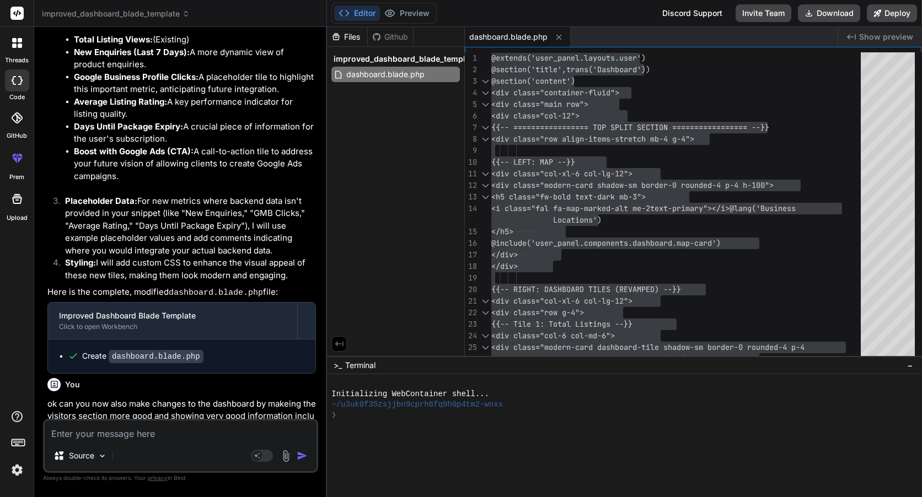
scroll to position [3949, 0]
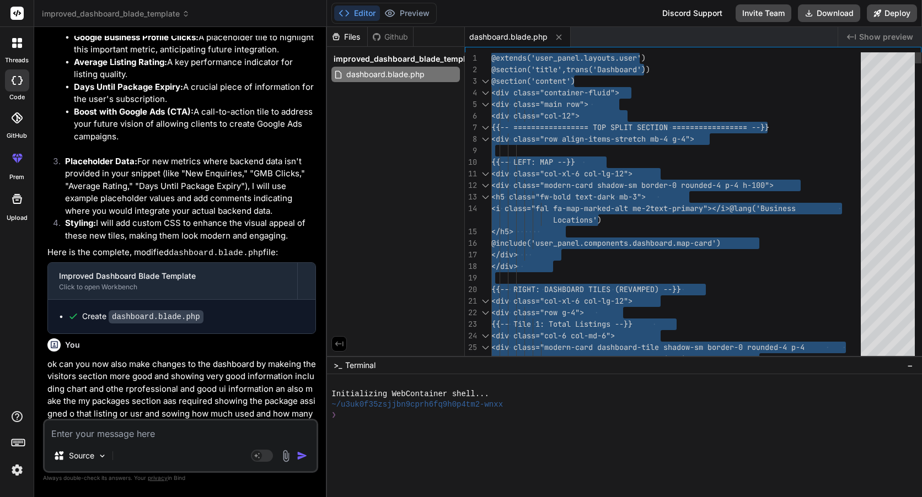
drag, startPoint x: 572, startPoint y: 234, endPoint x: 550, endPoint y: 219, distance: 26.5
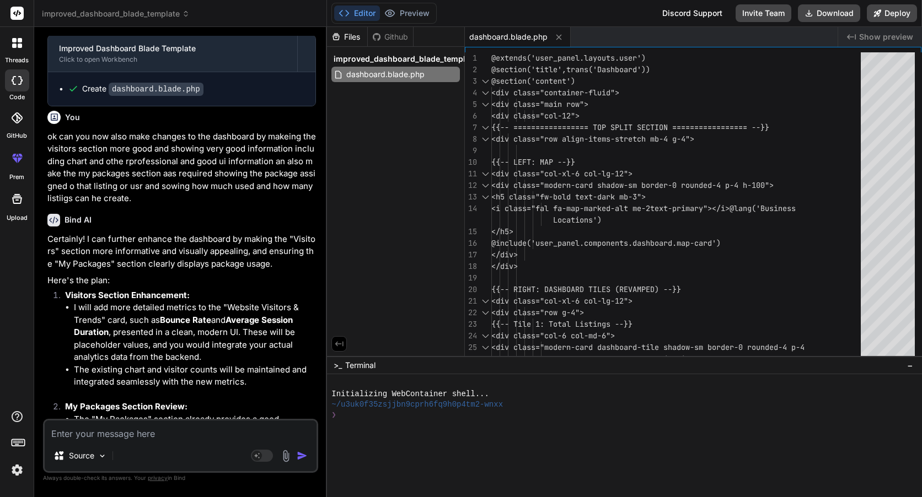
scroll to position [4256, 0]
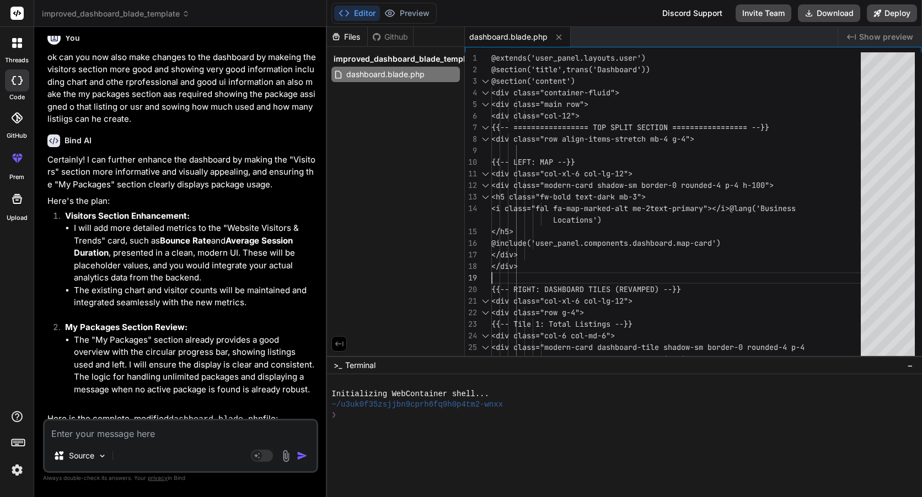
click at [165, 435] on textarea at bounding box center [181, 431] width 272 height 20
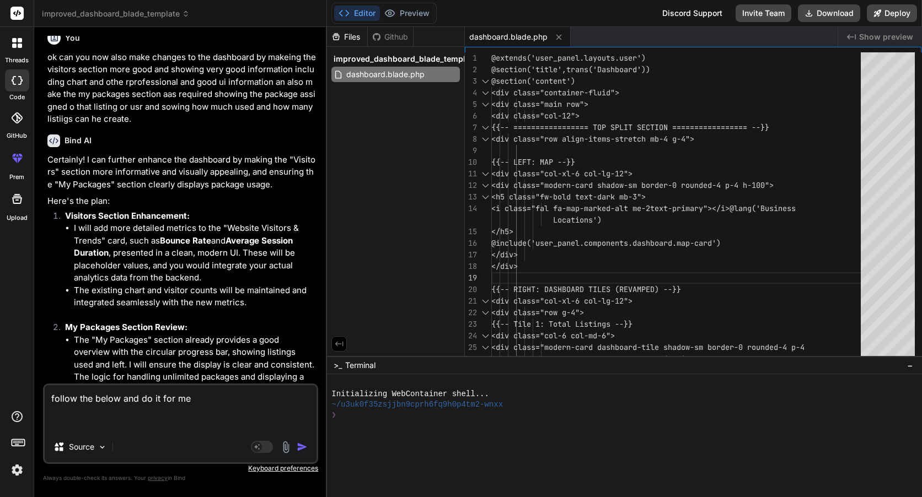
paste textarea "Lore & Ipsumdolo Sit ame c adipis EL/SE doeiusmo tem Incidid utlab-etd magnaali…"
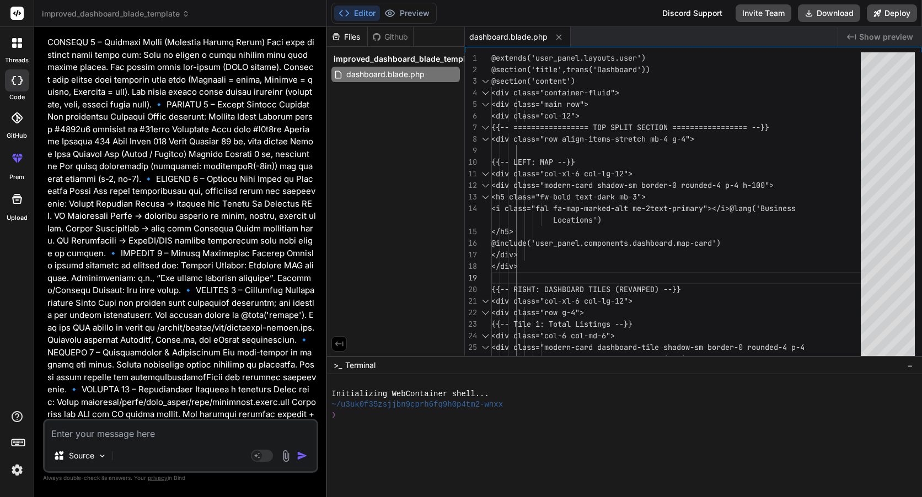
scroll to position [5275, 0]
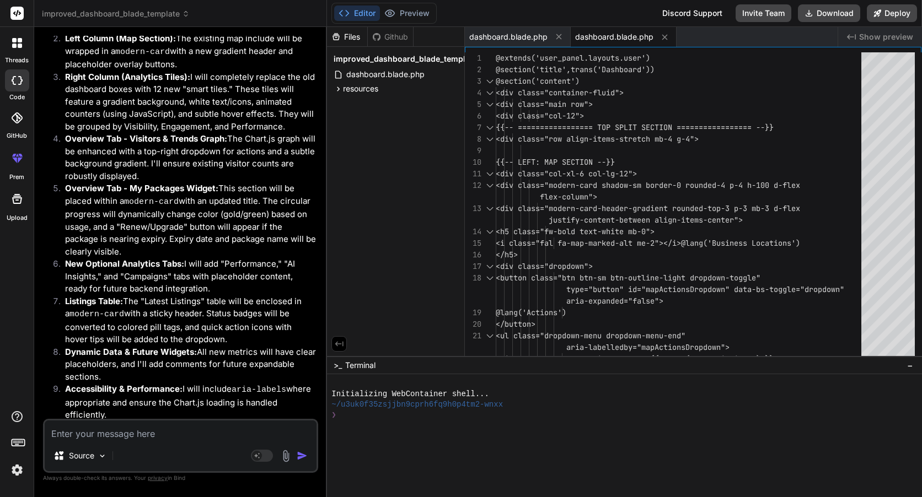
scroll to position [5842, 0]
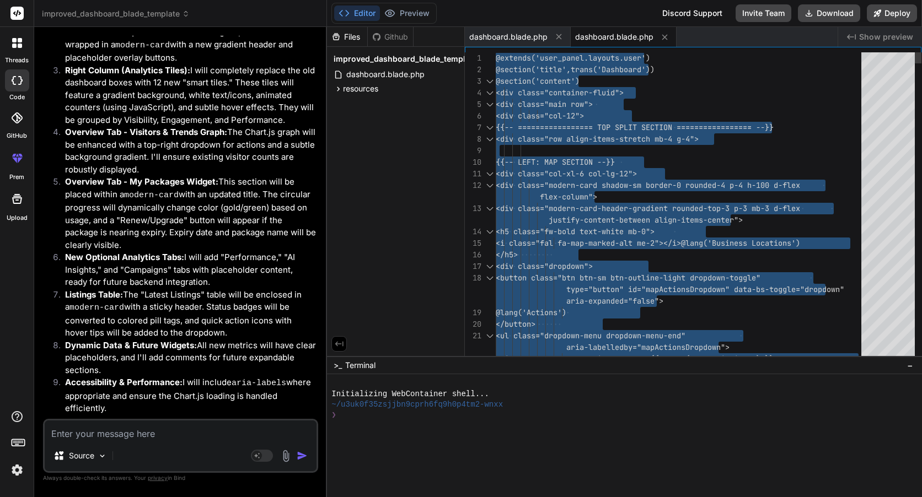
click at [214, 431] on textarea at bounding box center [181, 431] width 272 height 20
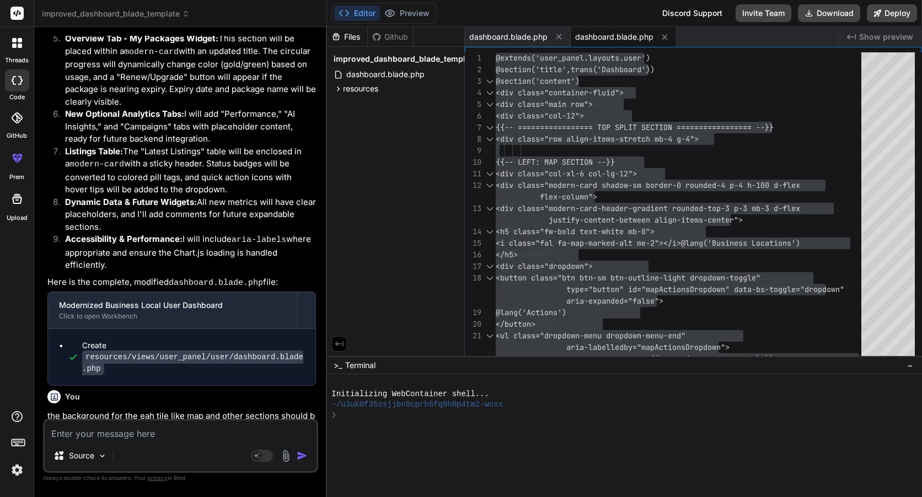
scroll to position [6043, 0]
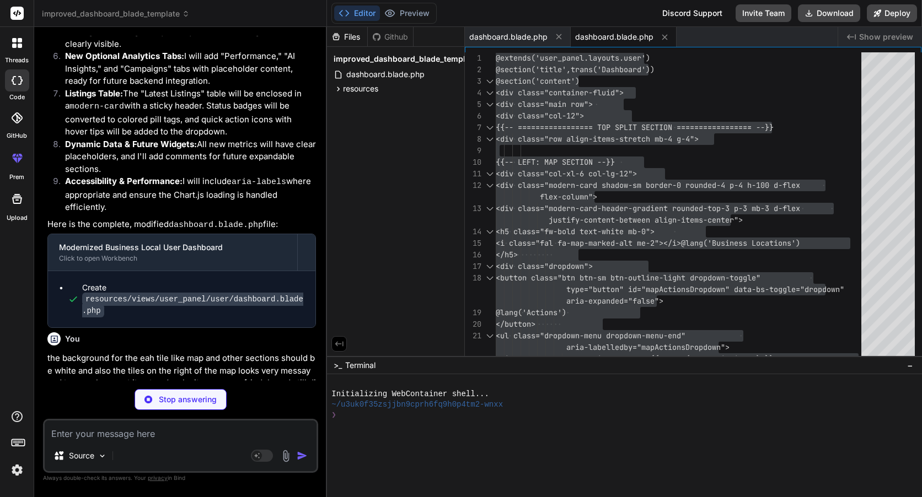
click at [154, 352] on p "the background for the eah tile like map and other sections should be white and…" at bounding box center [181, 401] width 268 height 99
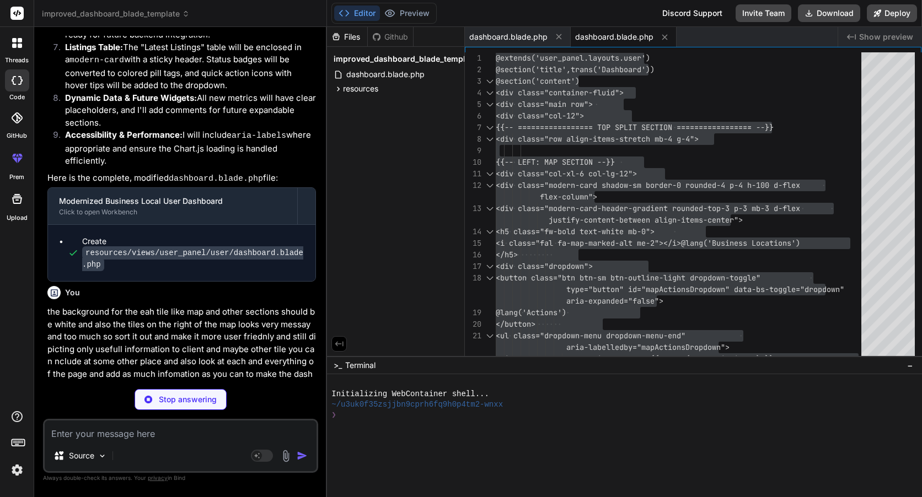
scroll to position [6263, 0]
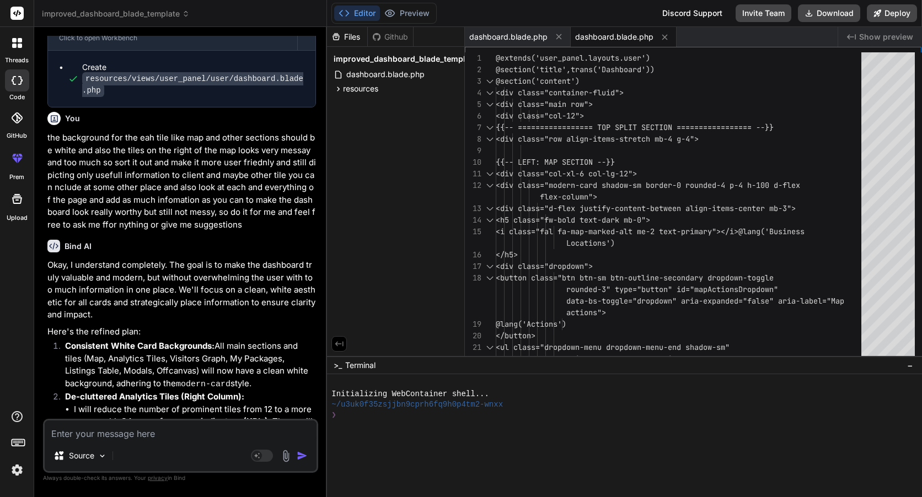
click at [107, 403] on li "I will reduce the number of prominent tiles from 12 to a more manageable 8 key …" at bounding box center [195, 421] width 242 height 37
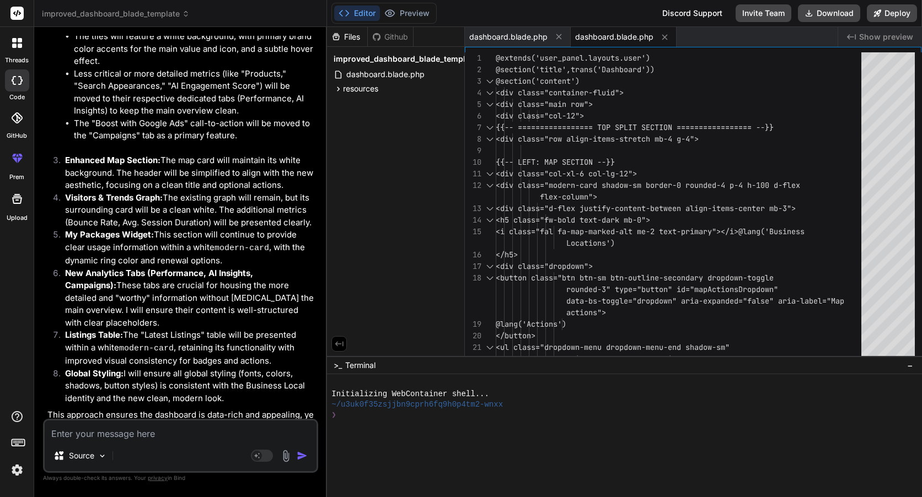
scroll to position [6676, 0]
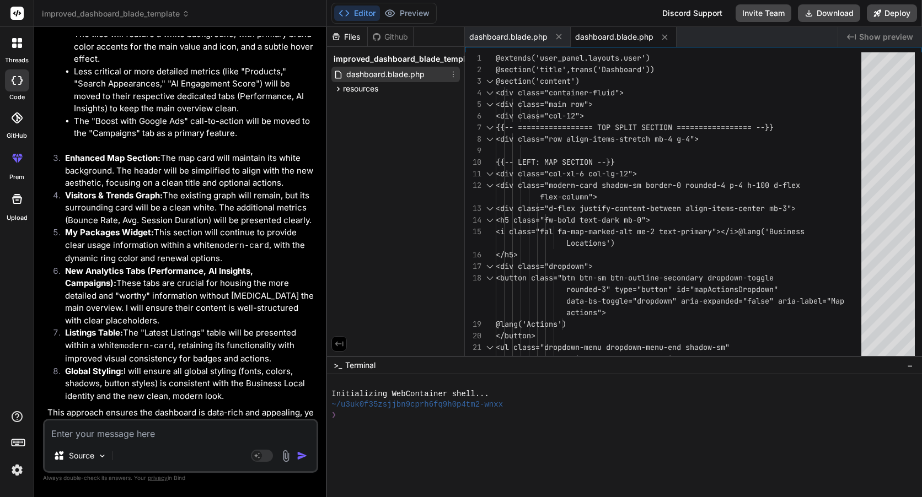
click at [380, 81] on div "dashboard.blade.php" at bounding box center [395, 74] width 128 height 15
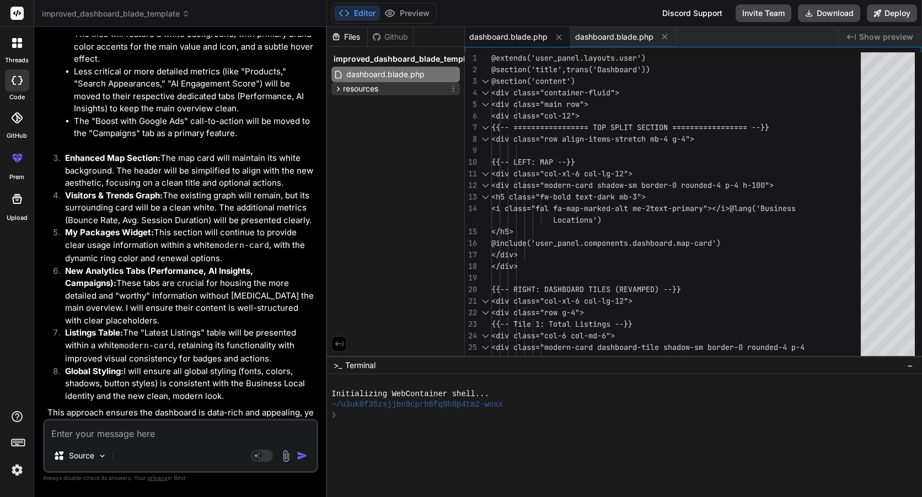
click at [378, 86] on span "resources" at bounding box center [360, 88] width 35 height 11
click at [378, 106] on div "views" at bounding box center [400, 102] width 119 height 13
click at [384, 115] on span "user_panel" at bounding box center [381, 117] width 39 height 11
click at [397, 137] on div "user" at bounding box center [409, 131] width 100 height 13
click at [400, 145] on span "dashboard.blade.php" at bounding box center [423, 147] width 80 height 13
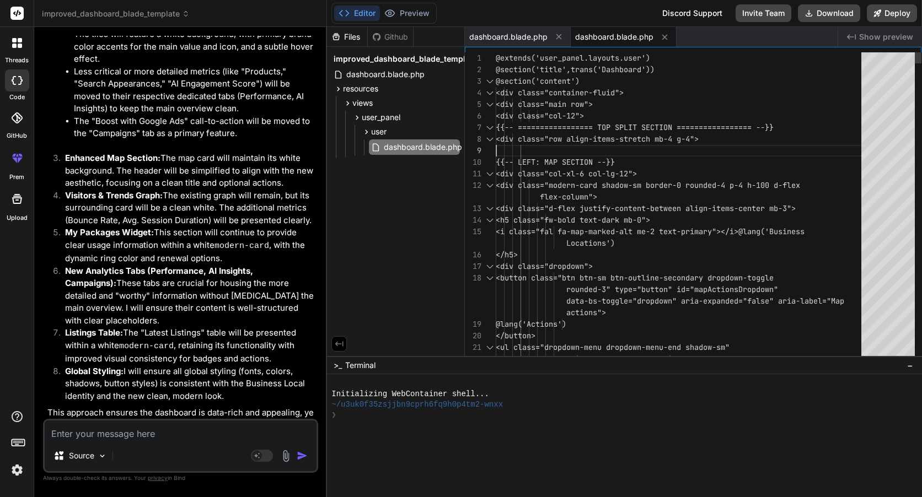
scroll to position [0, 0]
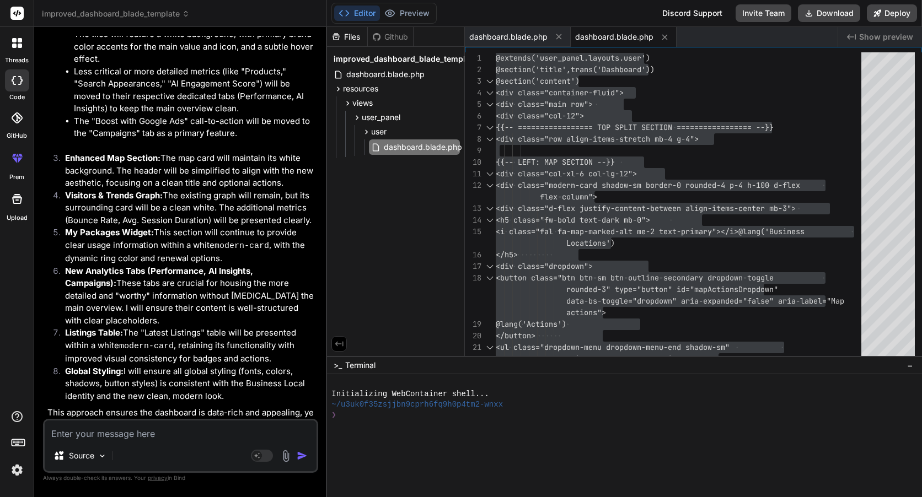
click at [200, 434] on textarea at bounding box center [181, 431] width 272 height 20
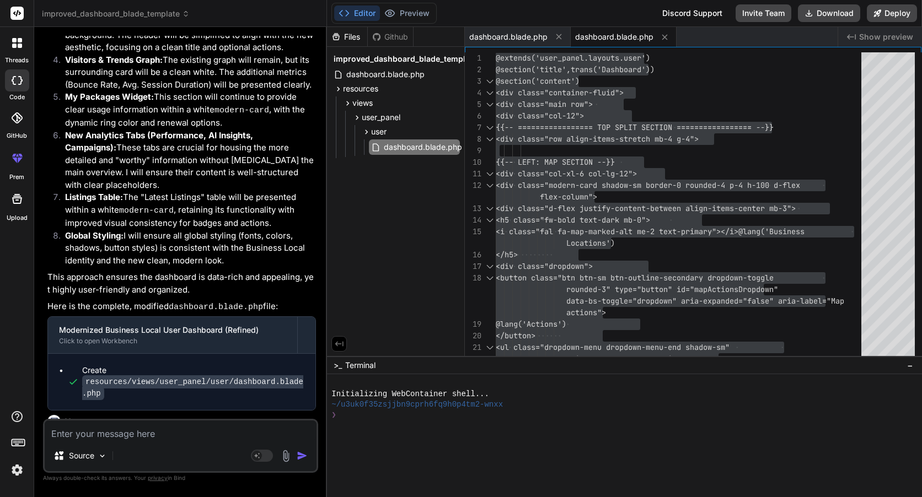
scroll to position [6815, 0]
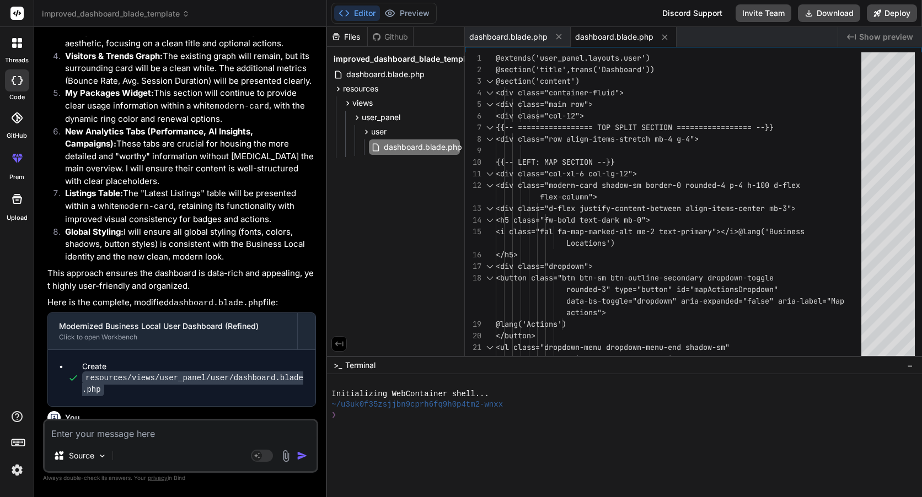
scroll to position [6993, 0]
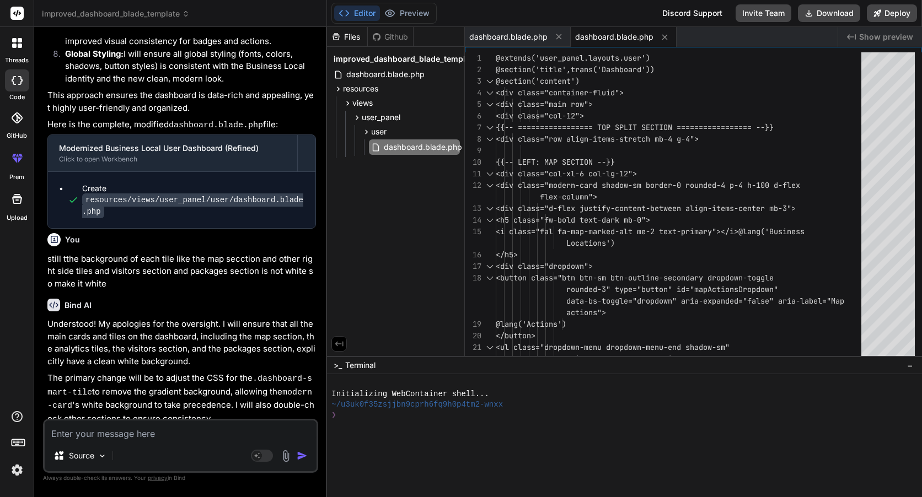
click at [615, 40] on span "dashboard.blade.php" at bounding box center [614, 36] width 78 height 11
click at [545, 40] on span "dashboard.blade.php" at bounding box center [508, 36] width 78 height 11
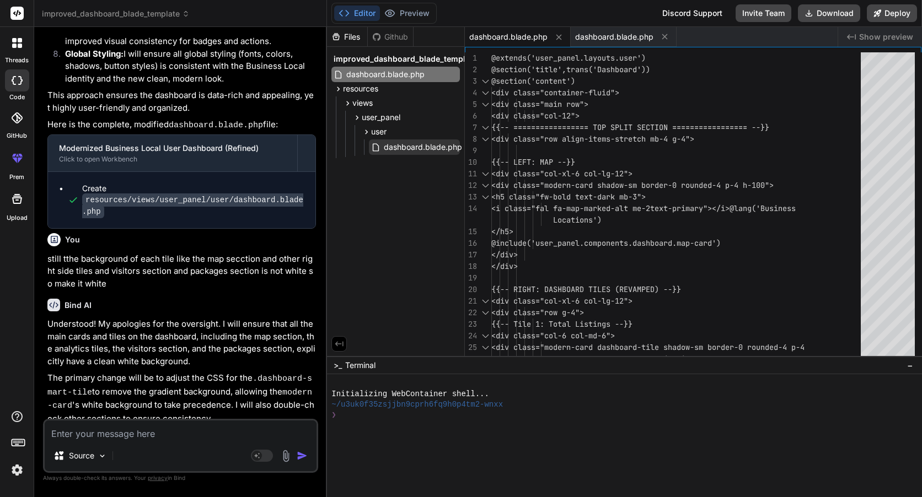
click at [407, 147] on span "dashboard.blade.php" at bounding box center [423, 147] width 80 height 13
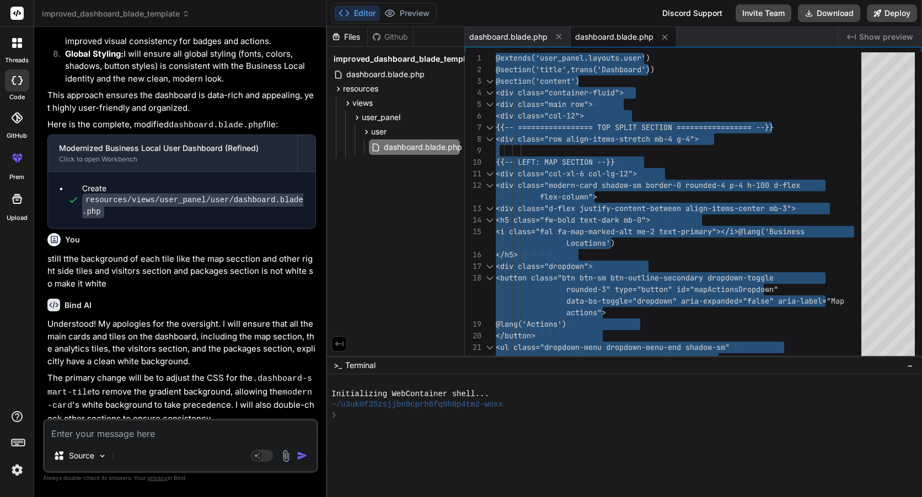
click at [110, 430] on textarea at bounding box center [181, 431] width 272 height 20
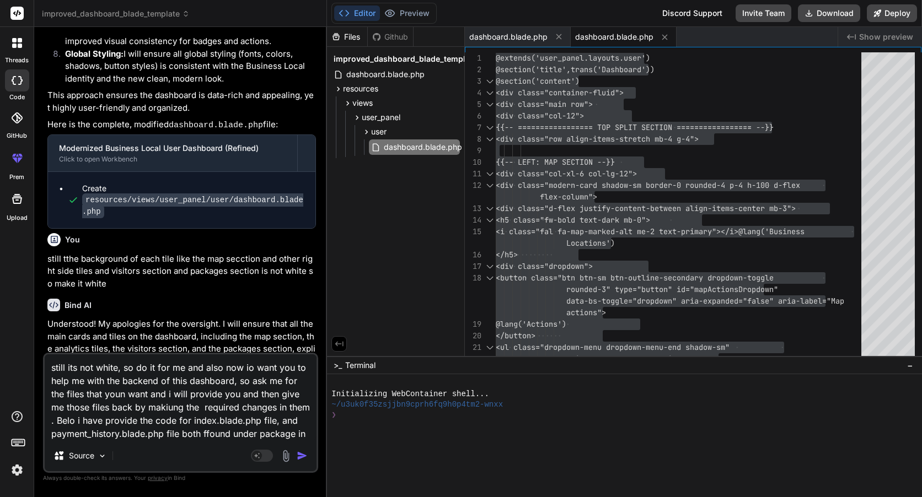
click at [310, 433] on textarea "still its not white, so do it for me and also now io want you to help me with t…" at bounding box center [181, 397] width 272 height 86
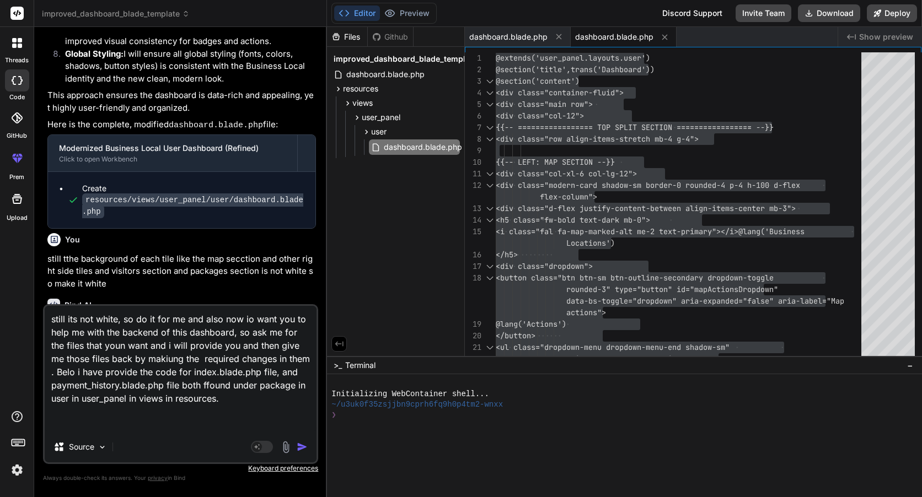
click at [130, 418] on textarea "still its not white, so do it for me and also now io want you to help me with t…" at bounding box center [181, 369] width 272 height 126
paste textarea "@extends('user_panel.layouts.user') @section('title',trans('All Packages')) @pu…"
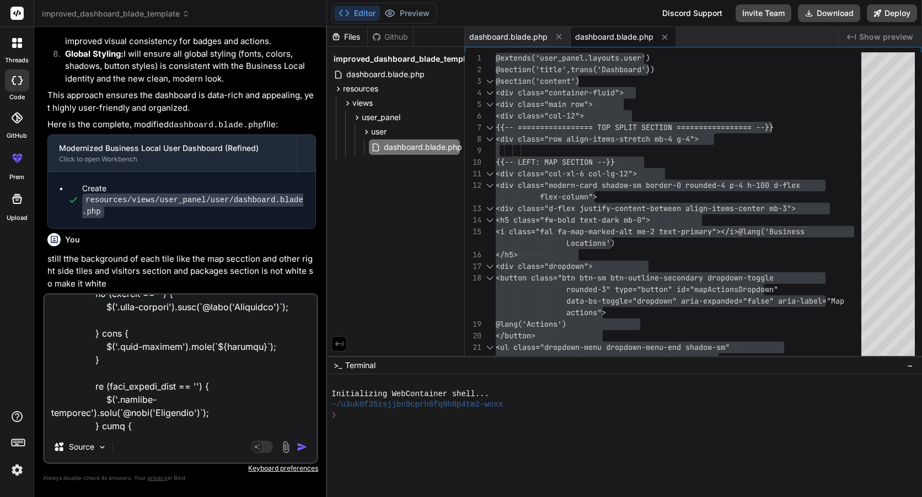
scroll to position [6722, 0]
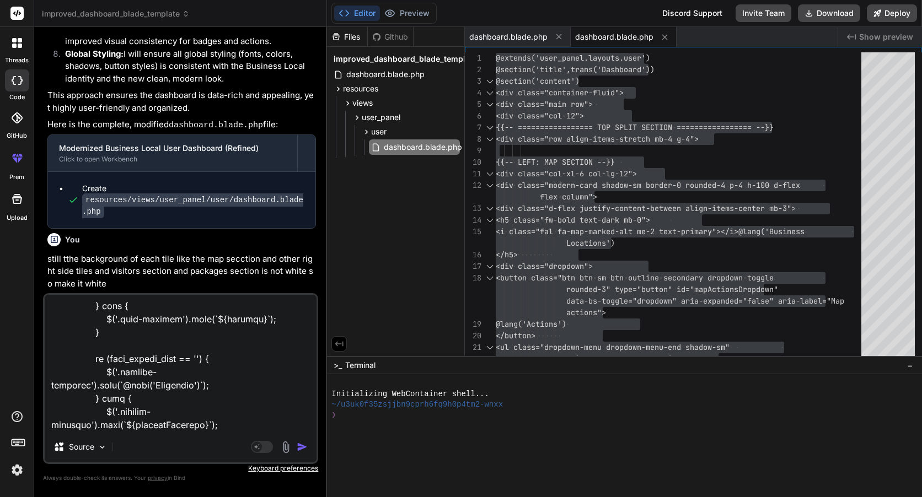
click at [67, 418] on textarea at bounding box center [181, 363] width 272 height 137
paste textarea "@extends('user_panel.layouts.user') @section('title',trans('Payment History')) …"
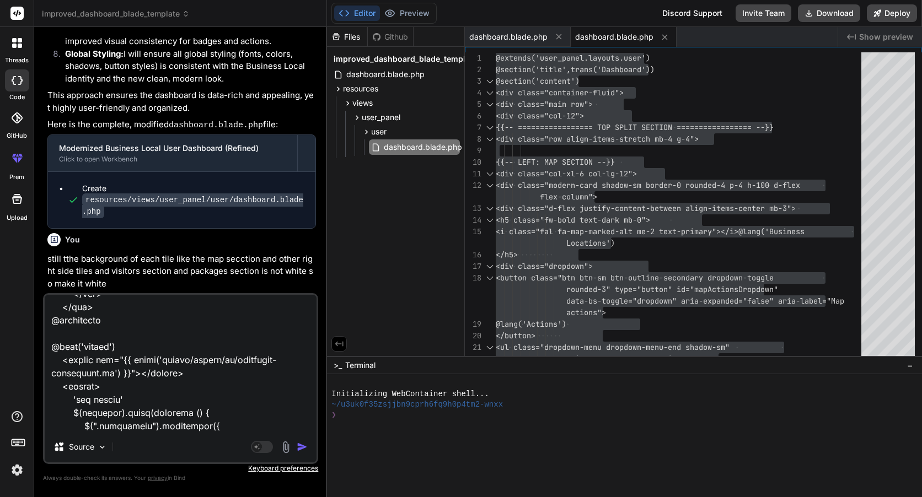
click at [303, 445] on img "button" at bounding box center [302, 447] width 11 height 11
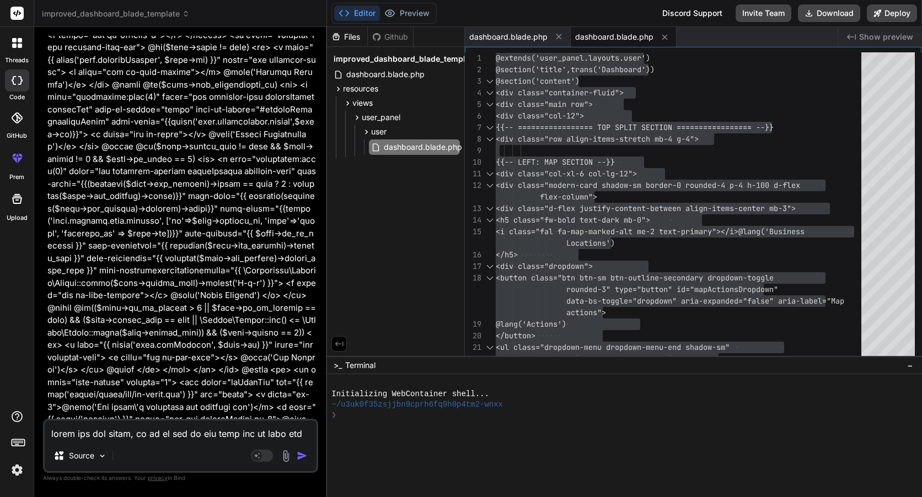
scroll to position [8644, 0]
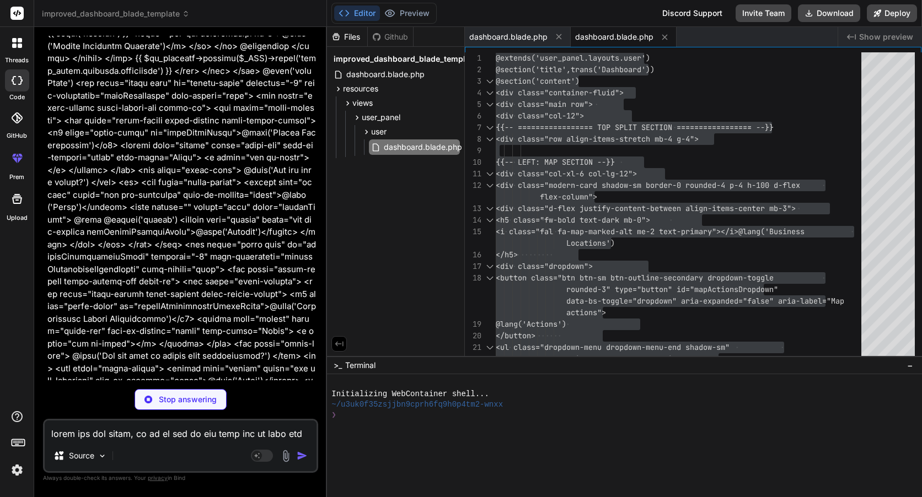
drag, startPoint x: 276, startPoint y: 232, endPoint x: 274, endPoint y: 239, distance: 7.4
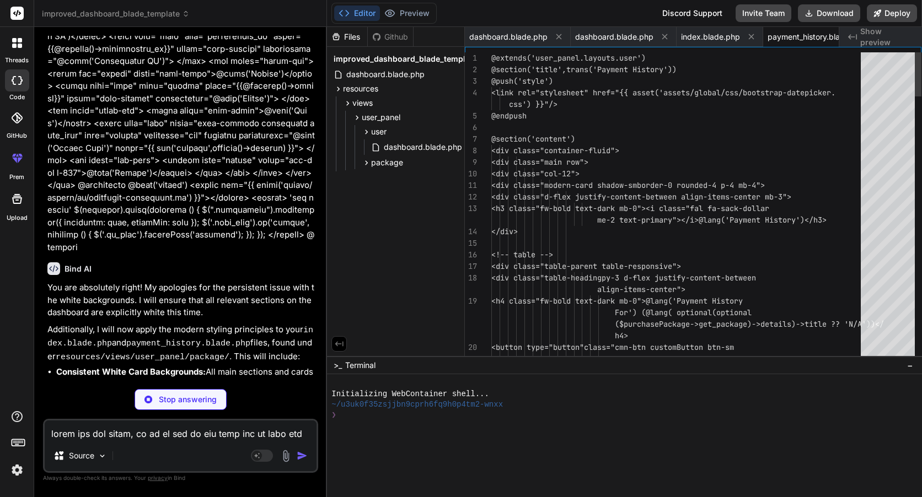
scroll to position [0, 33]
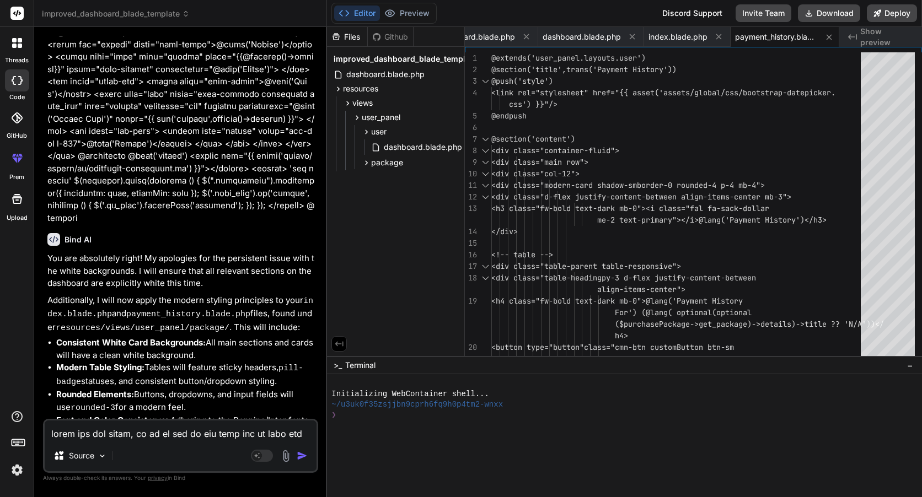
click at [182, 436] on textarea at bounding box center [181, 431] width 272 height 20
drag, startPoint x: 235, startPoint y: 361, endPoint x: 305, endPoint y: 363, distance: 69.5
copy code "index.blade.php"
click at [232, 430] on textarea at bounding box center [181, 431] width 272 height 20
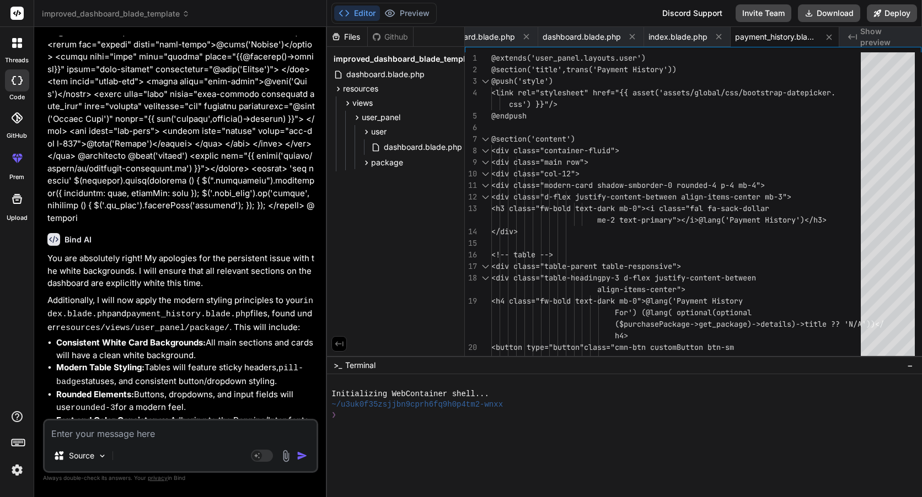
paste textarea "index.blade.php"
drag, startPoint x: 197, startPoint y: 389, endPoint x: 279, endPoint y: 379, distance: 82.7
drag, startPoint x: 279, startPoint y: 379, endPoint x: 201, endPoint y: 388, distance: 78.2
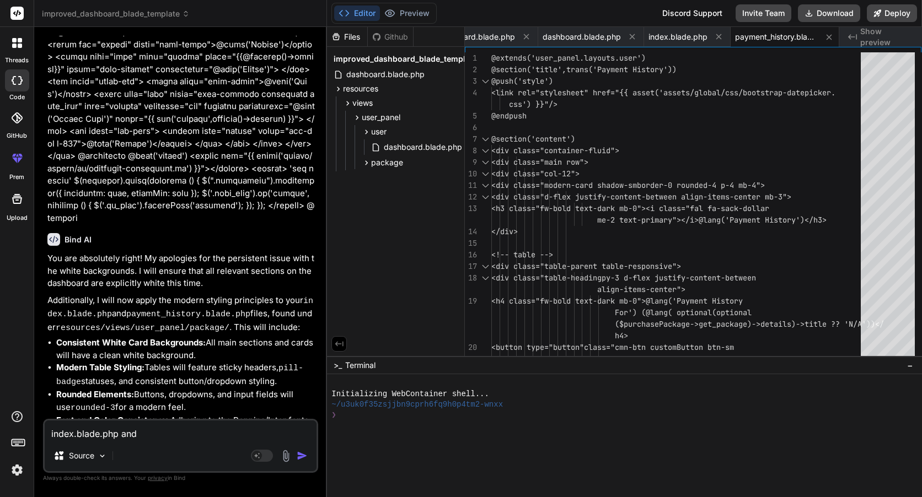
drag, startPoint x: 201, startPoint y: 388, endPoint x: 292, endPoint y: 391, distance: 90.4
copy code "package/payment_history"
click at [227, 428] on textarea "index.blade.php and" at bounding box center [181, 431] width 272 height 20
paste textarea "package/payment_history"
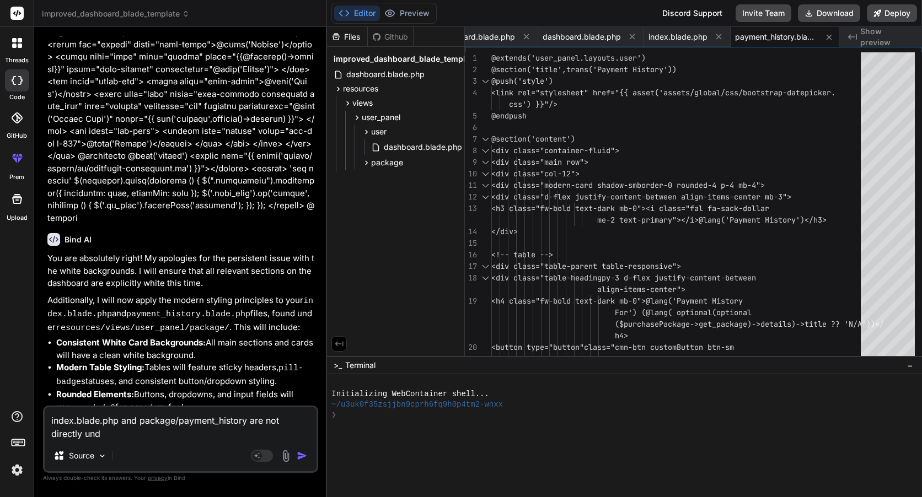
drag, startPoint x: 200, startPoint y: 364, endPoint x: 296, endPoint y: 362, distance: 95.9
copy code "package/index.blade.php"
paste textarea "package/index.blade.php"
drag, startPoint x: 158, startPoint y: 421, endPoint x: 224, endPoint y: 423, distance: 65.6
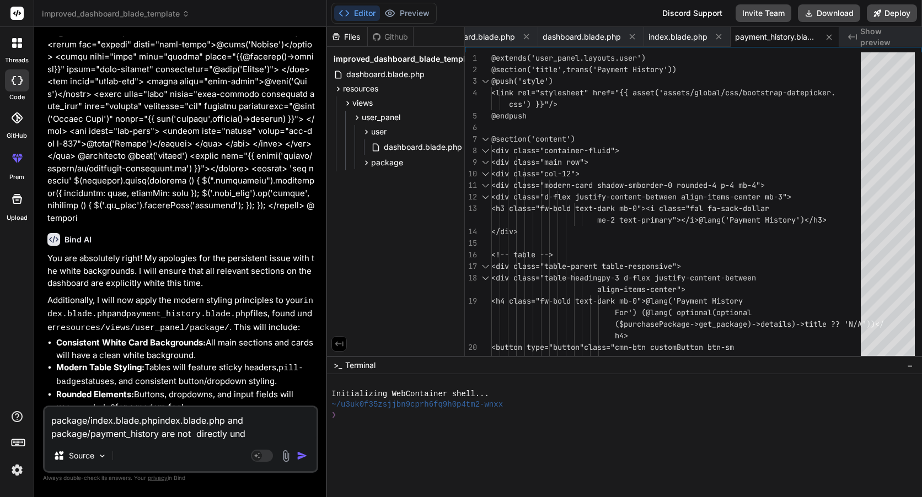
click at [224, 423] on textarea "package/index.blade.phpindex.blade.php and package/payment_history are not dire…" at bounding box center [181, 423] width 272 height 33
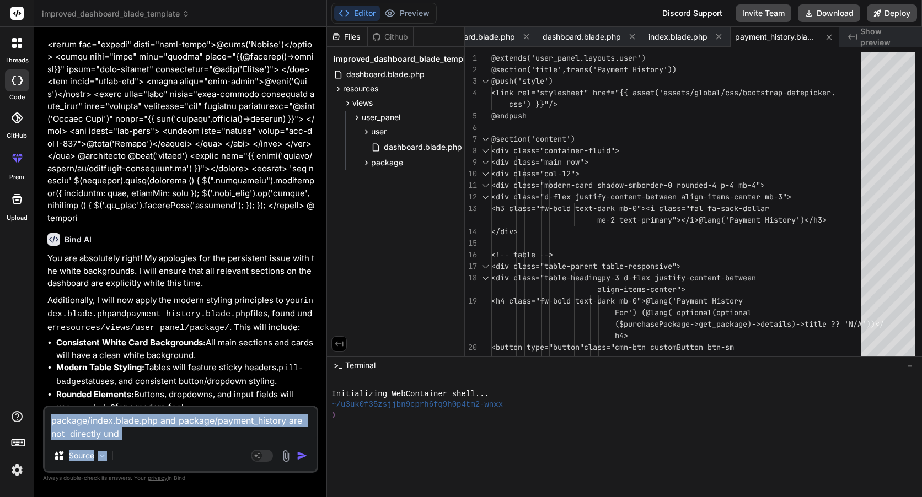
click at [157, 444] on div "package/index.blade.php and package/payment_history are not directly und Source…" at bounding box center [180, 439] width 275 height 67
drag, startPoint x: 157, startPoint y: 444, endPoint x: 128, endPoint y: 429, distance: 32.6
click at [128, 429] on textarea "package/index.blade.php and package/payment_history are not directly und" at bounding box center [181, 423] width 272 height 33
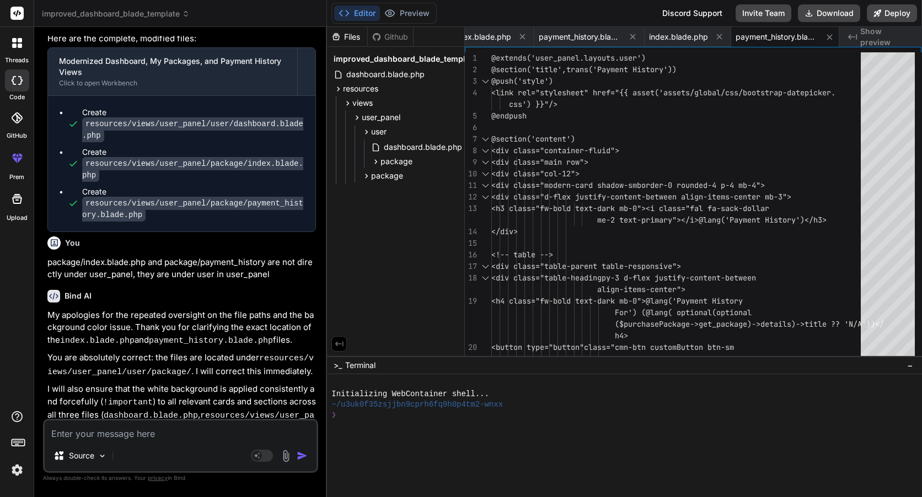
scroll to position [11093, 0]
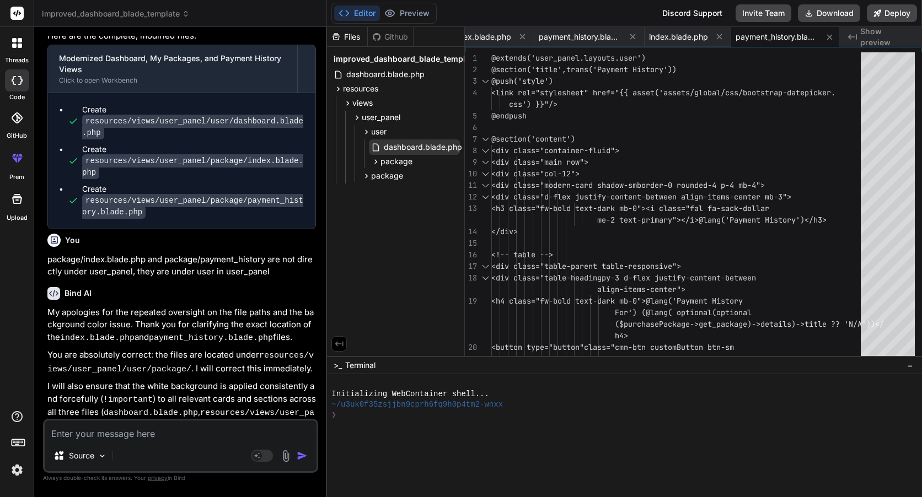
click at [418, 142] on span "dashboard.blade.php" at bounding box center [423, 147] width 80 height 13
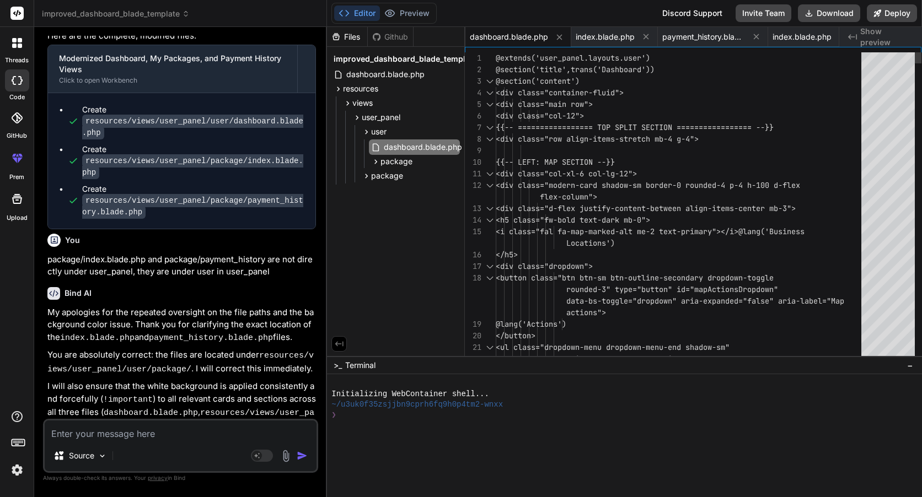
scroll to position [0, 0]
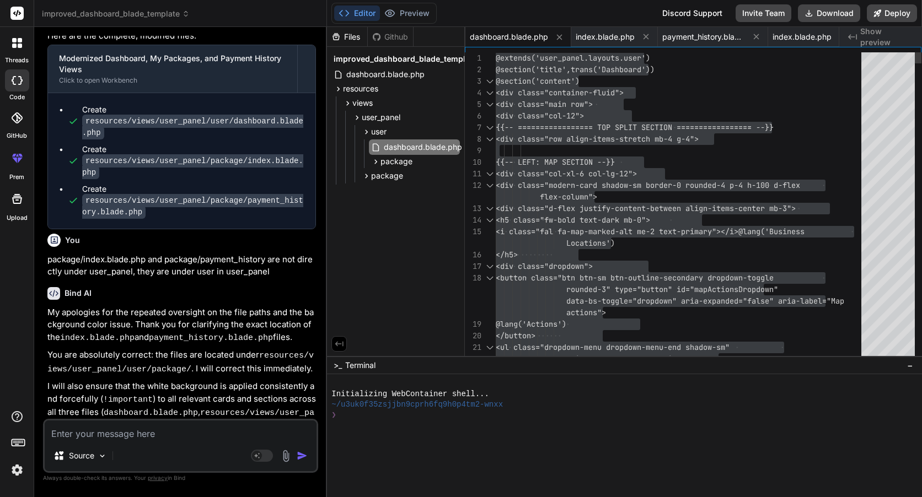
click at [391, 160] on span "package" at bounding box center [396, 161] width 32 height 11
click at [405, 180] on span "index.blade.php" at bounding box center [422, 176] width 61 height 13
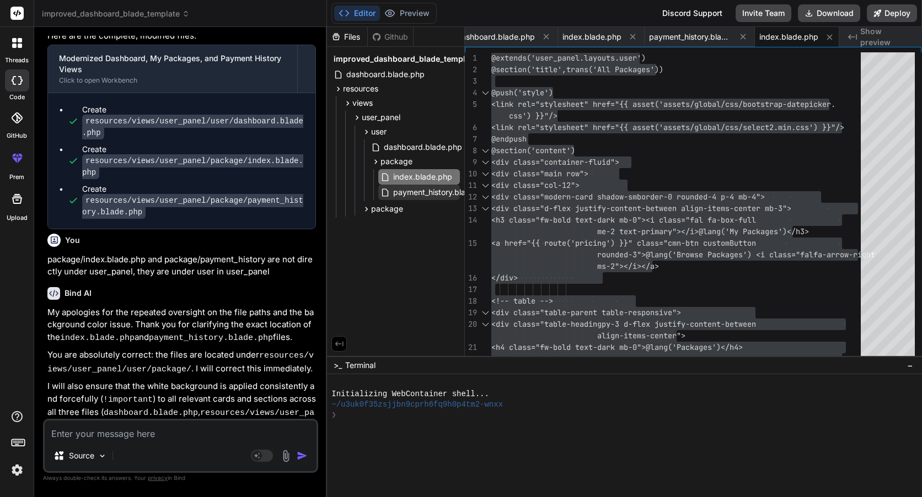
click at [410, 192] on span "payment_history.blade.php" at bounding box center [442, 192] width 100 height 13
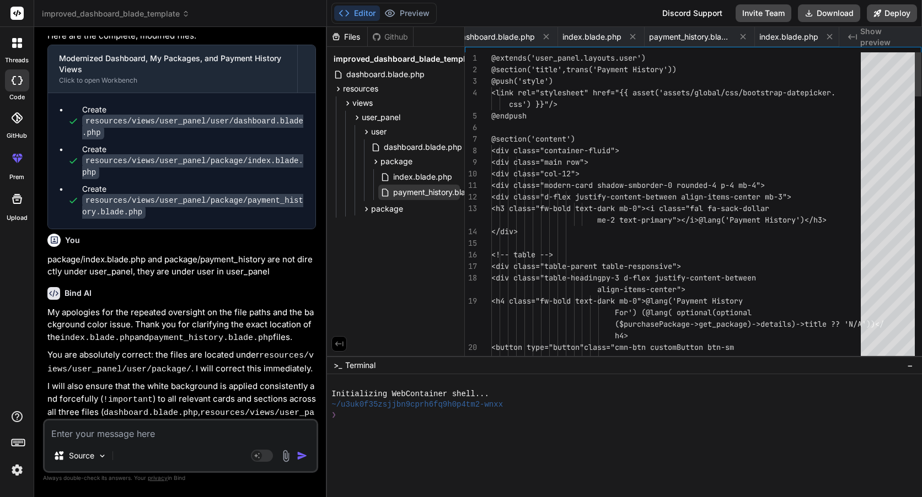
scroll to position [0, 229]
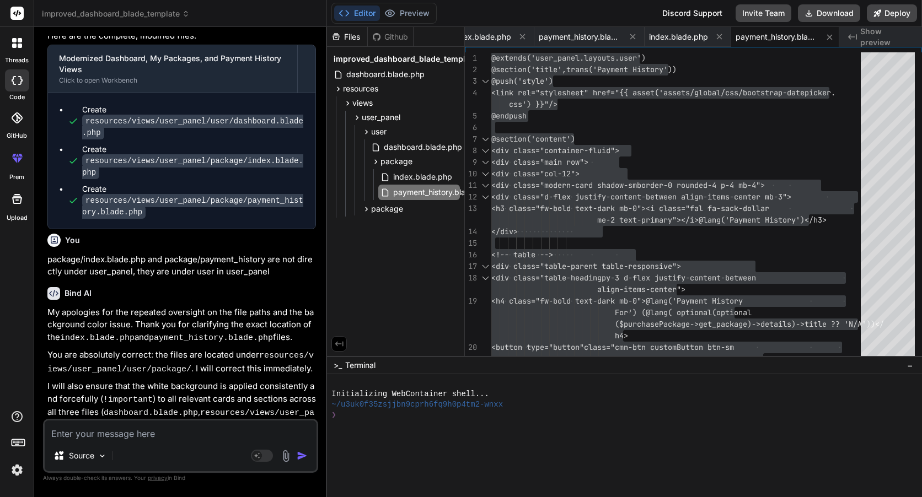
click at [193, 433] on textarea at bounding box center [181, 431] width 272 height 20
paste textarea "LoremIpsum DOL 0.1.99 38.35.7 sitame conse, adipiscing elits "{" Doeius tempor …"
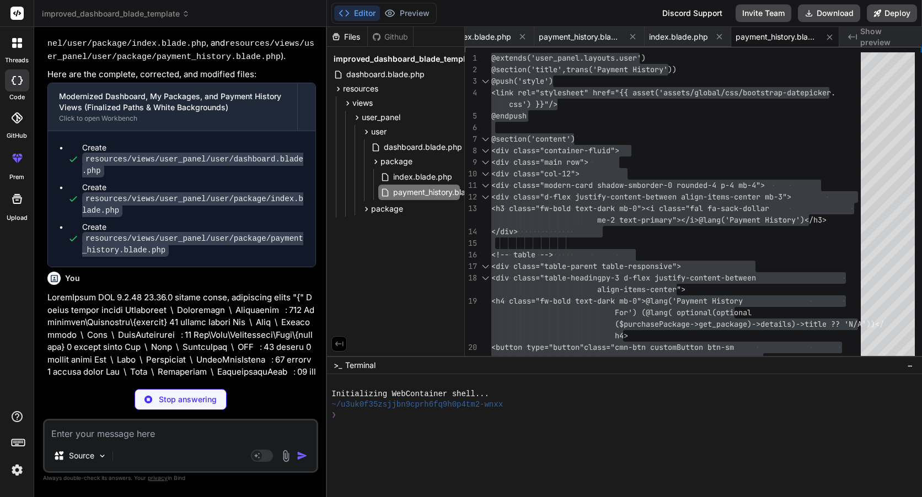
scroll to position [0, 105]
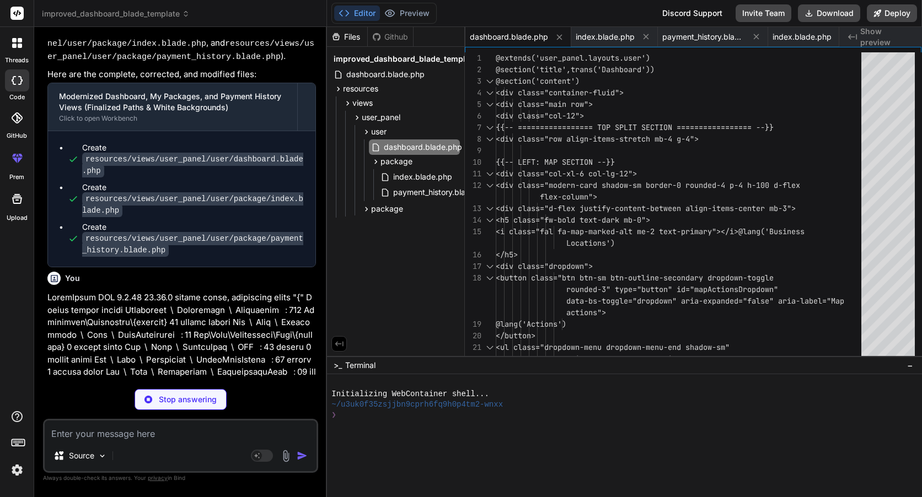
click at [197, 292] on p at bounding box center [181, 478] width 268 height 372
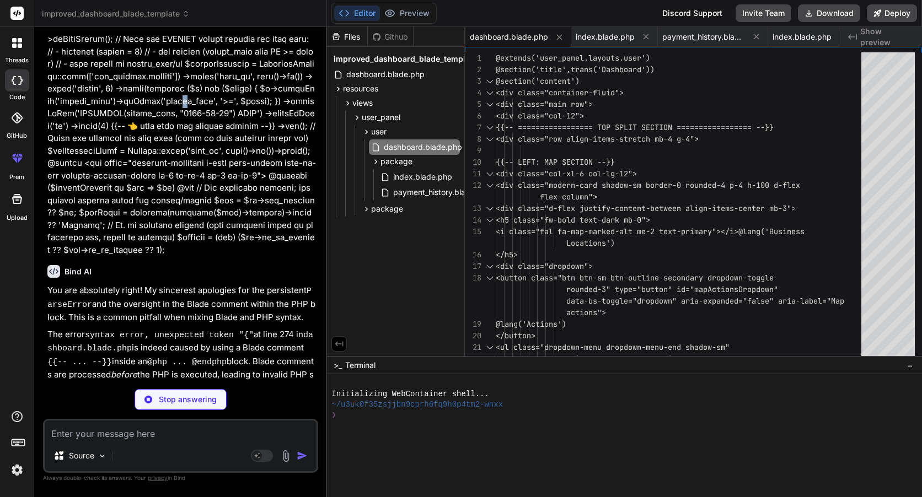
scroll to position [11890, 0]
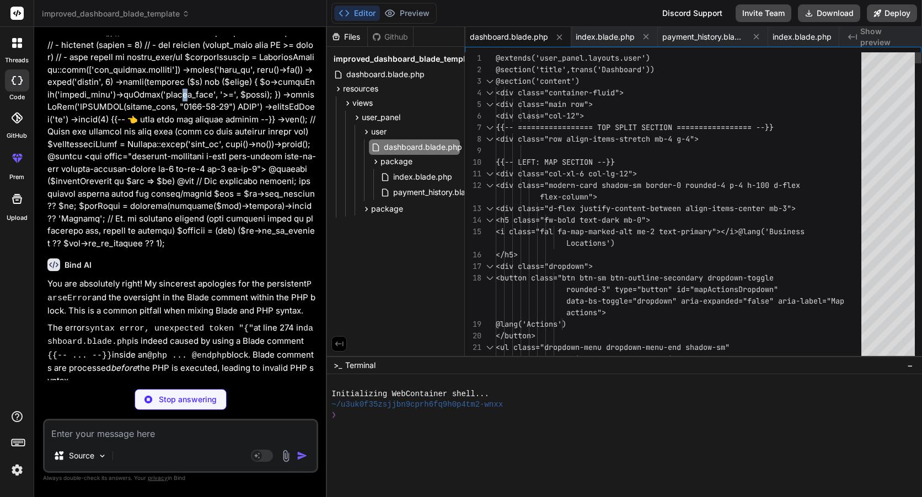
click at [428, 176] on span "index.blade.php" at bounding box center [422, 176] width 61 height 13
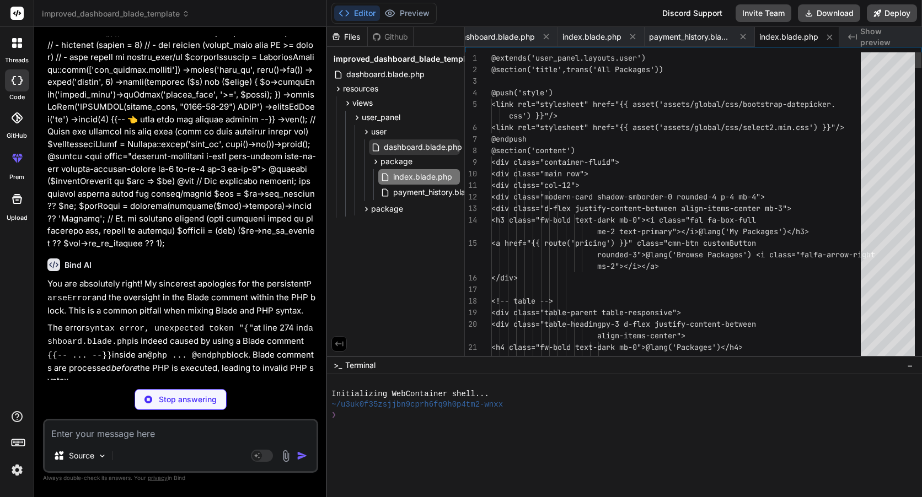
click at [432, 149] on span "dashboard.blade.php" at bounding box center [423, 147] width 80 height 13
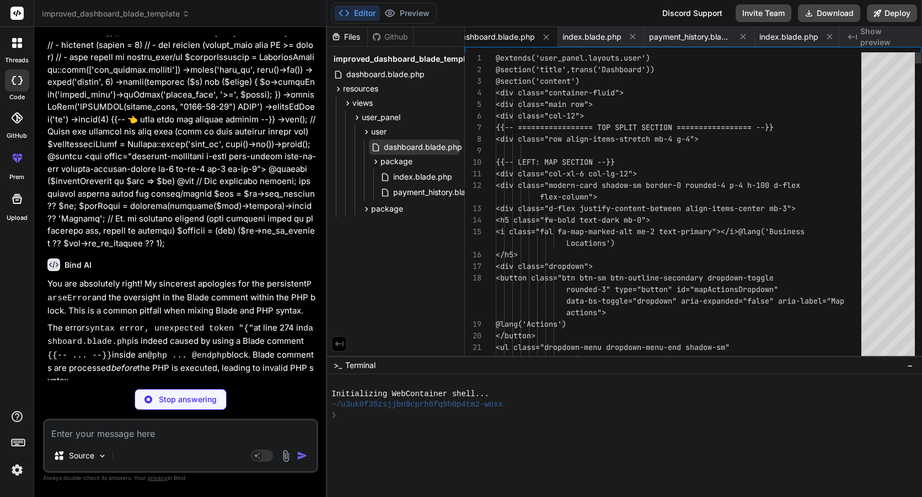
scroll to position [0, 105]
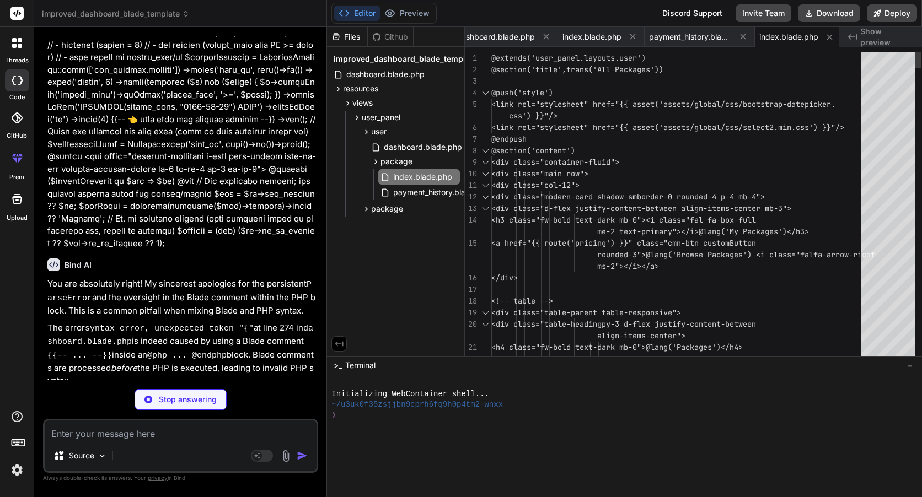
scroll to position [0, 229]
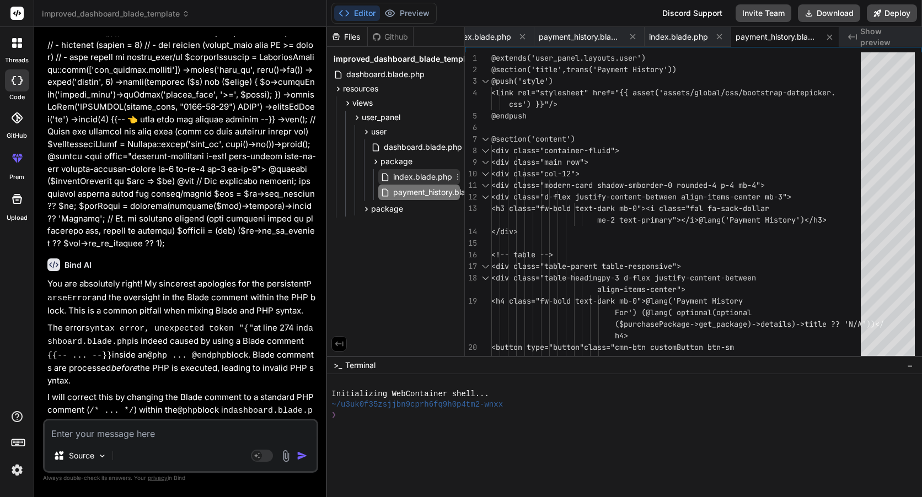
click at [416, 175] on span "index.blade.php" at bounding box center [422, 176] width 61 height 13
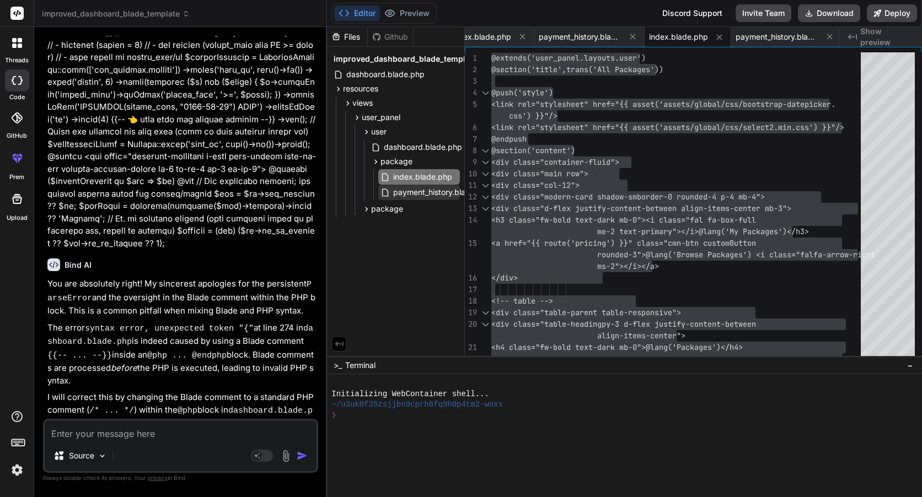
drag, startPoint x: 433, startPoint y: 191, endPoint x: 438, endPoint y: 187, distance: 6.4
click at [433, 191] on span "payment_history.blade.php" at bounding box center [442, 192] width 100 height 13
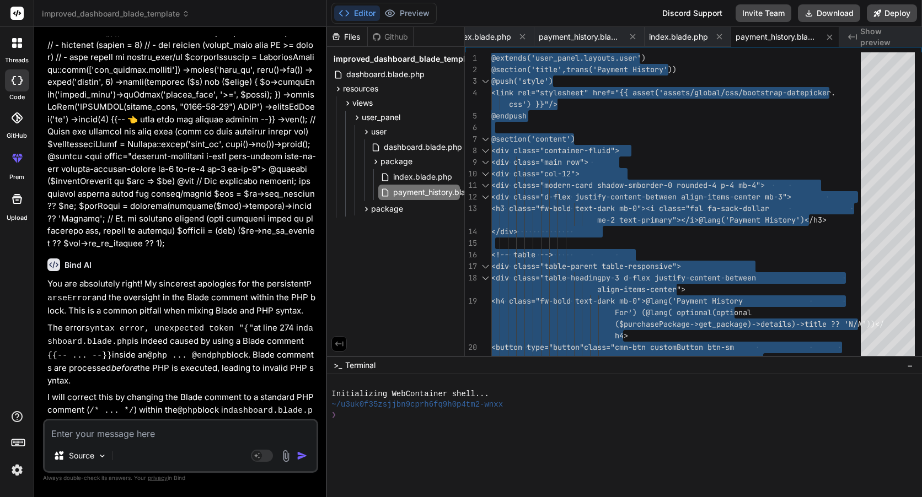
click at [100, 437] on textarea at bounding box center [181, 431] width 272 height 20
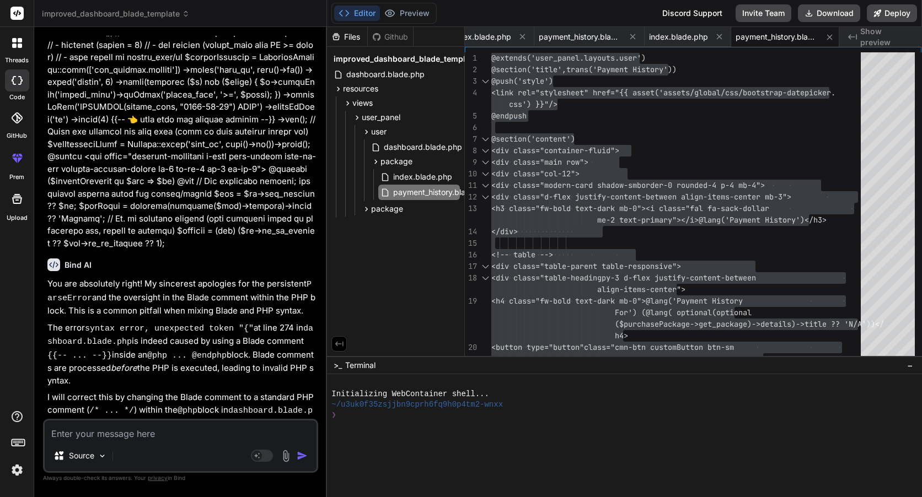
click at [192, 428] on textarea at bounding box center [181, 431] width 272 height 20
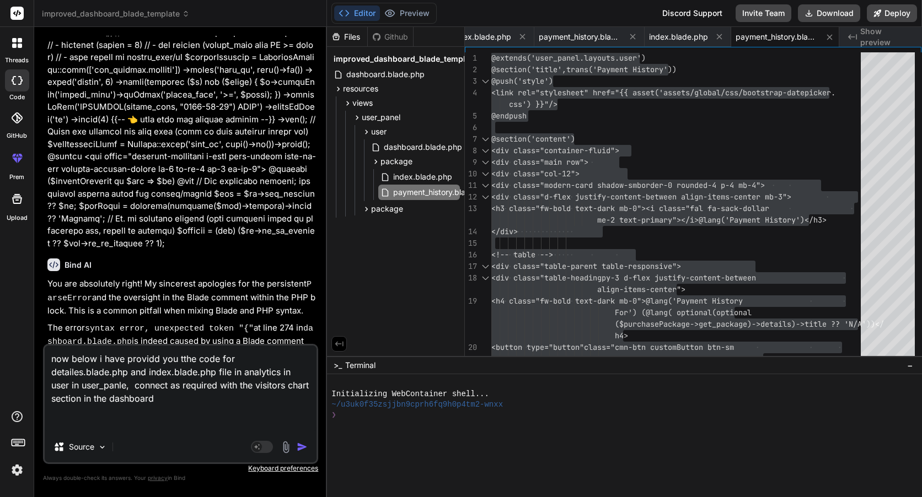
click at [104, 422] on textarea "now below i have providd you tthe code for detailes.blade.php and index.blade.p…" at bounding box center [181, 389] width 272 height 86
paste textarea "@extends('user_panel.layouts.user') @section('title',trans('Analytics Details')…"
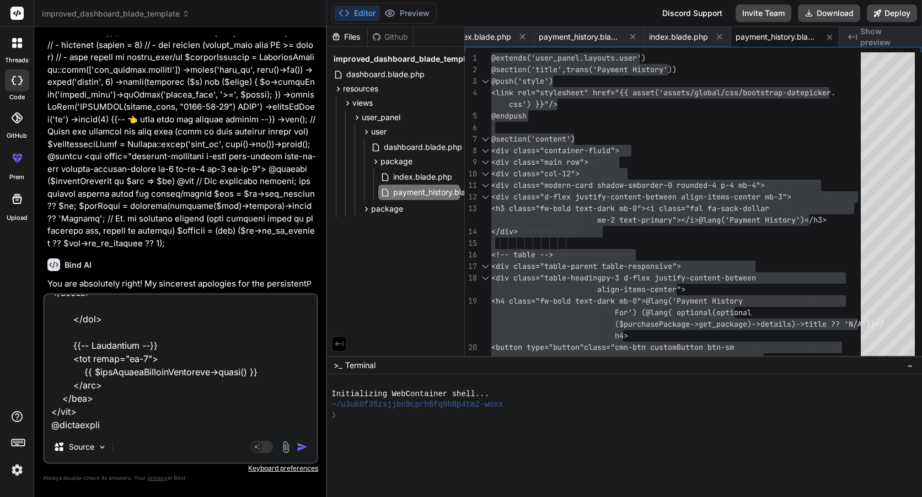
click at [135, 395] on textarea at bounding box center [181, 363] width 272 height 137
paste textarea "@extends('user_panel.layouts.user') @section('title',trans('Analytics')) @push(…"
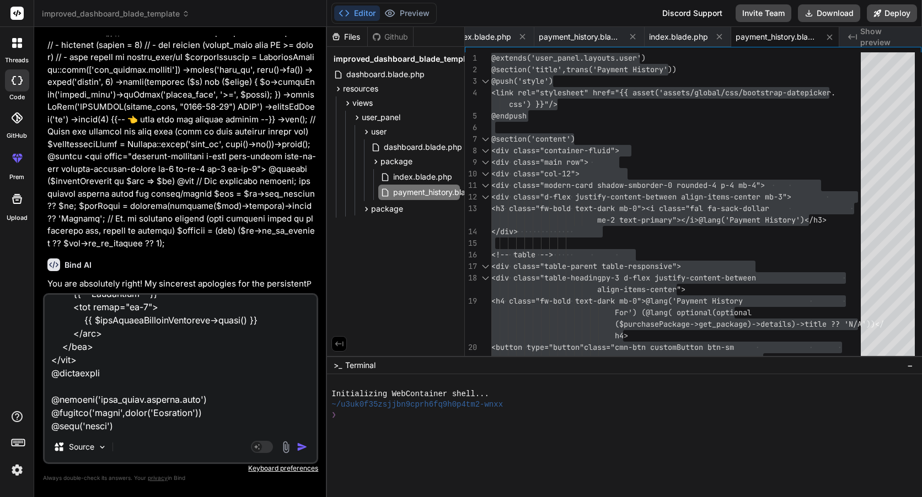
scroll to position [2845, 0]
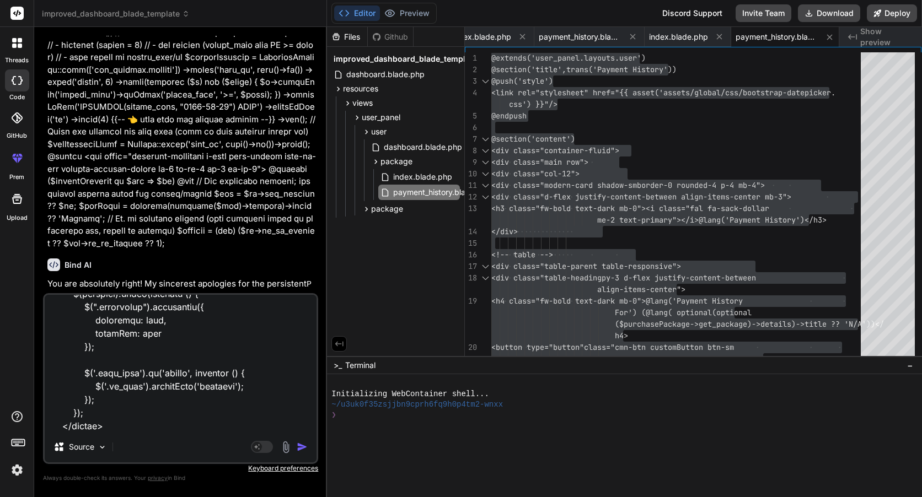
click at [293, 445] on div "Agent Mode. When this toggle is activated, AI automatically makes decisions, re…" at bounding box center [280, 446] width 63 height 13
drag, startPoint x: 299, startPoint y: 440, endPoint x: 300, endPoint y: 447, distance: 6.7
click at [299, 444] on div "Agent Mode. When this toggle is activated, AI automatically makes decisions, re…" at bounding box center [280, 446] width 63 height 13
click at [300, 448] on img "button" at bounding box center [302, 447] width 11 height 11
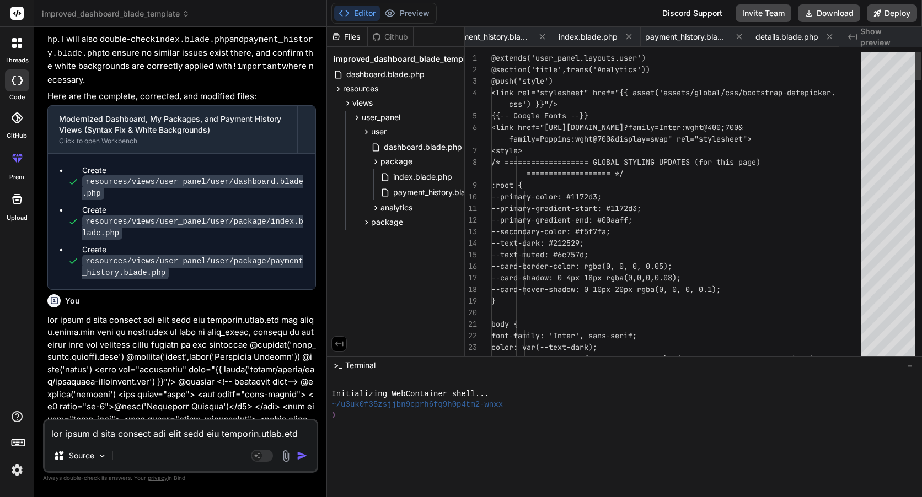
scroll to position [0, 405]
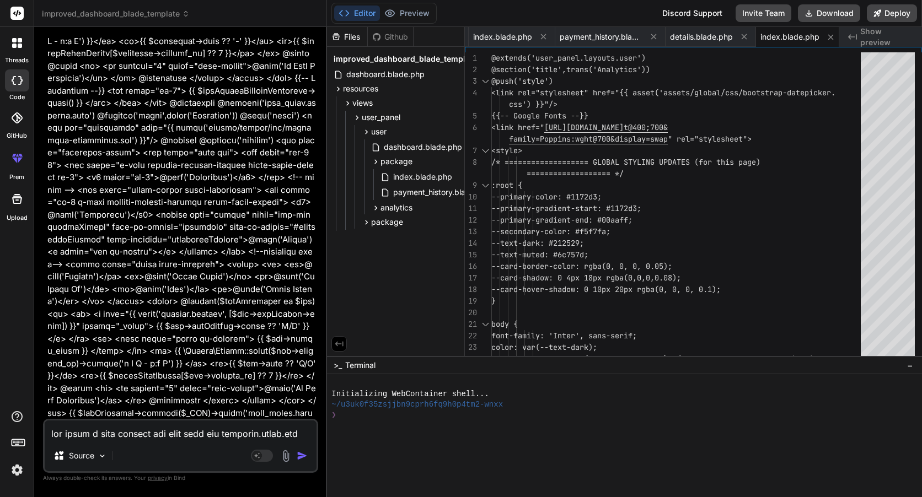
scroll to position [13156, 0]
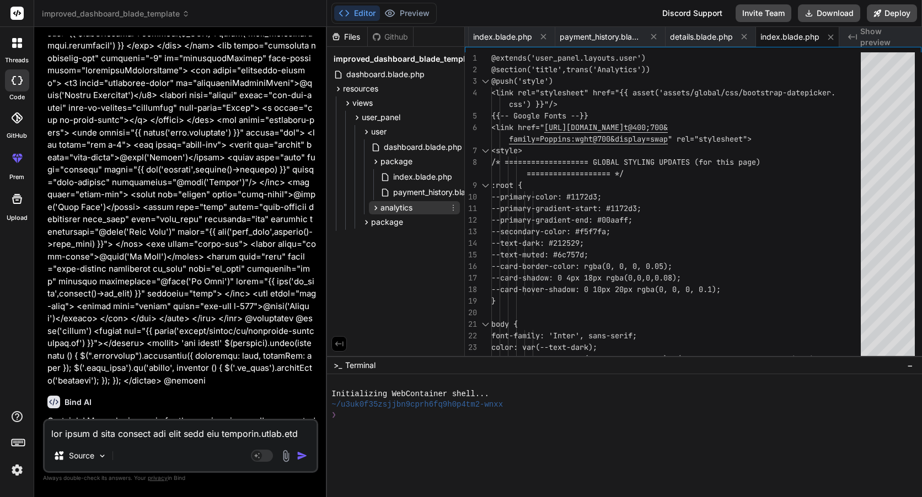
click at [407, 212] on span "analytics" at bounding box center [396, 207] width 32 height 11
click at [436, 146] on span "dashboard.blade.php" at bounding box center [423, 147] width 80 height 13
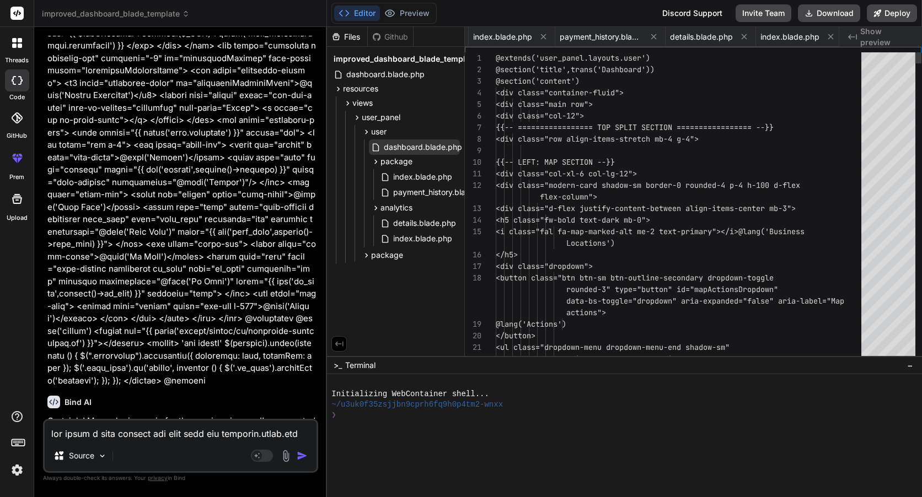
scroll to position [0, 105]
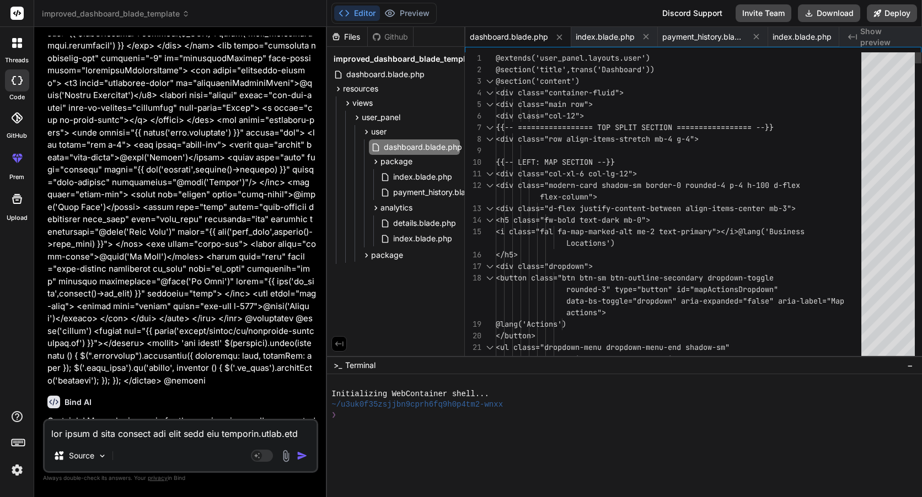
drag, startPoint x: 643, startPoint y: 158, endPoint x: 649, endPoint y: 166, distance: 9.8
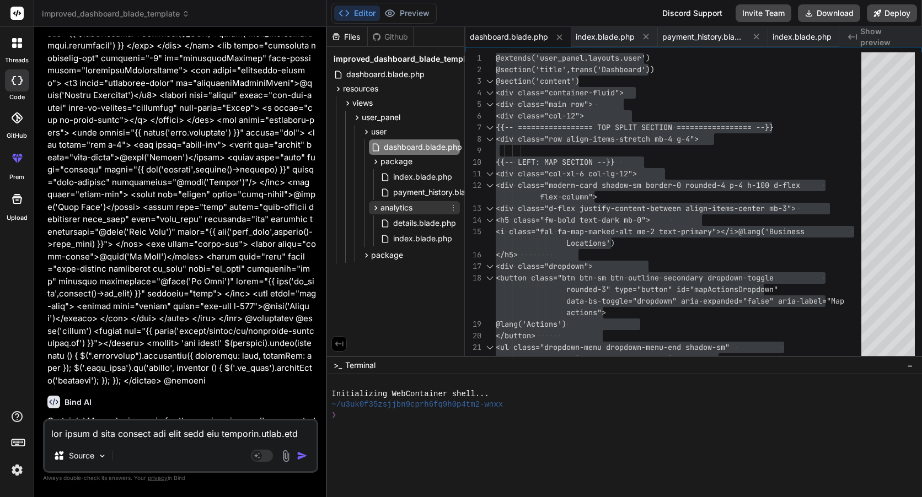
click at [451, 213] on div "analytics details.blade.php index.blade.php" at bounding box center [414, 224] width 91 height 46
click at [448, 220] on span "details.blade.php" at bounding box center [424, 223] width 65 height 13
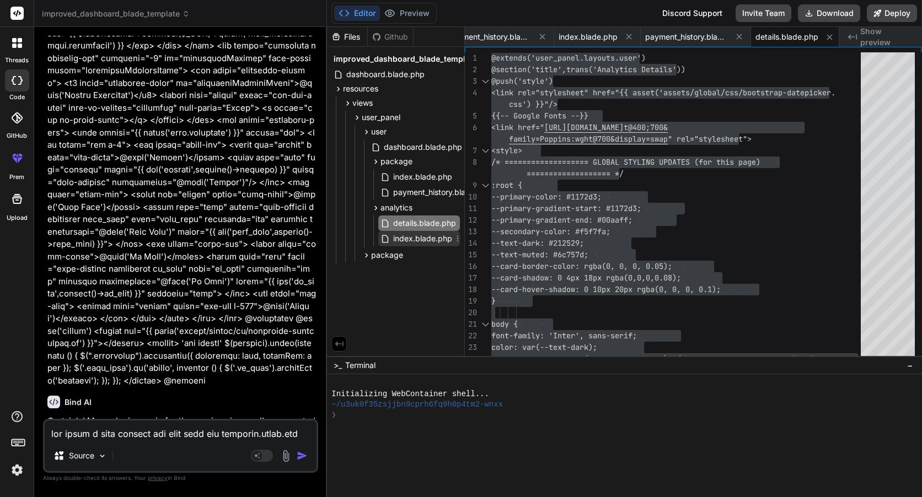
click at [405, 236] on span "index.blade.php" at bounding box center [422, 238] width 61 height 13
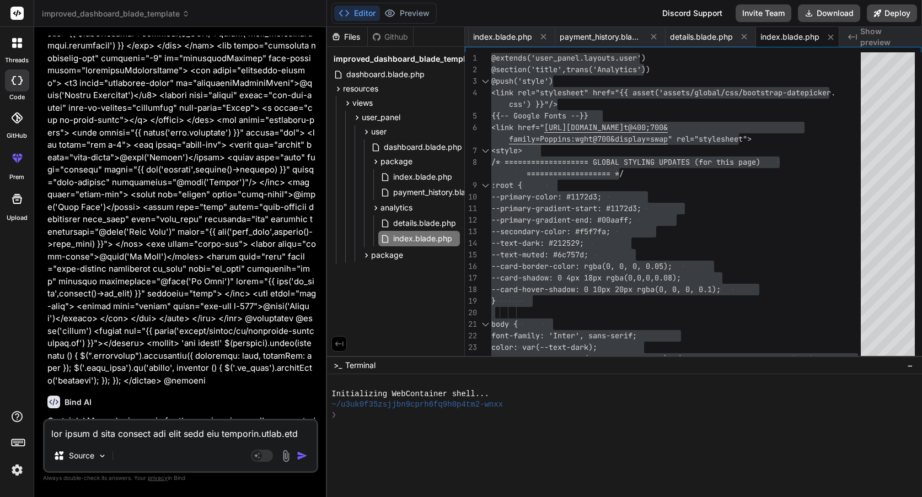
click at [171, 430] on textarea at bounding box center [181, 431] width 272 height 20
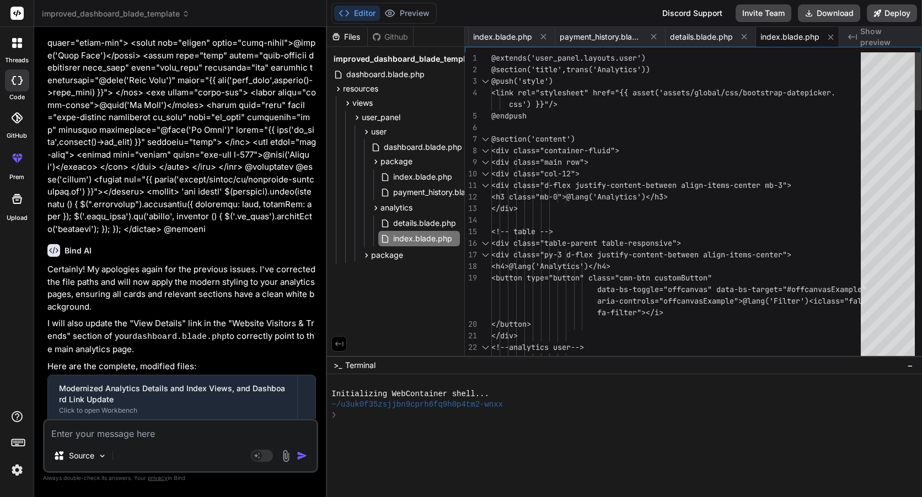
drag, startPoint x: 731, startPoint y: 205, endPoint x: 719, endPoint y: 215, distance: 15.7
drag, startPoint x: 148, startPoint y: 412, endPoint x: 150, endPoint y: 406, distance: 6.5
drag, startPoint x: 150, startPoint y: 406, endPoint x: 116, endPoint y: 376, distance: 45.3
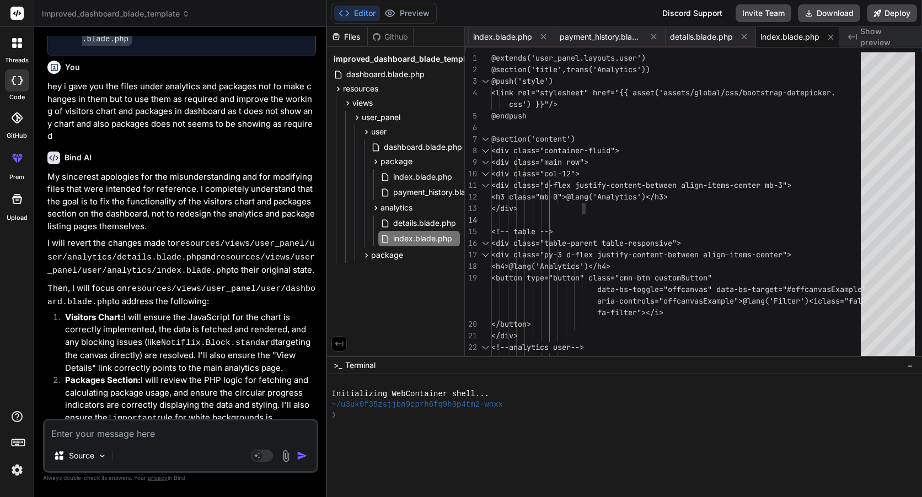
scroll to position [13814, 0]
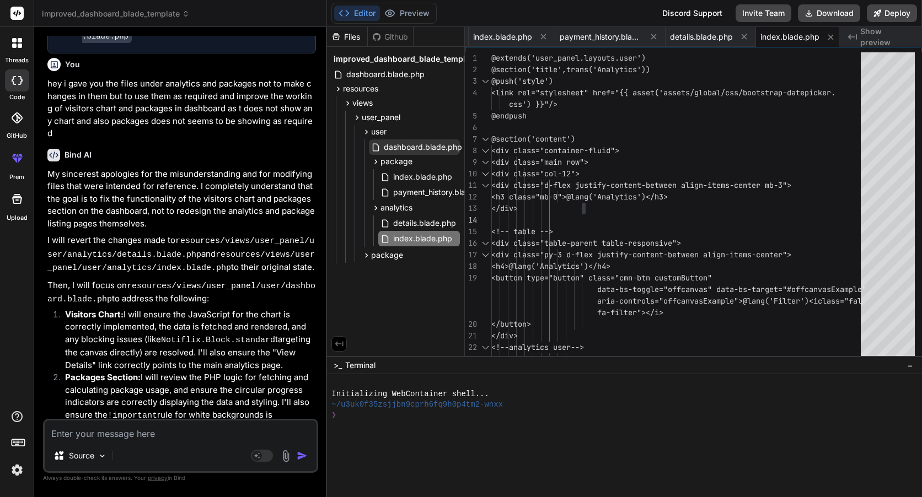
click at [440, 152] on span "dashboard.blade.php" at bounding box center [423, 147] width 80 height 13
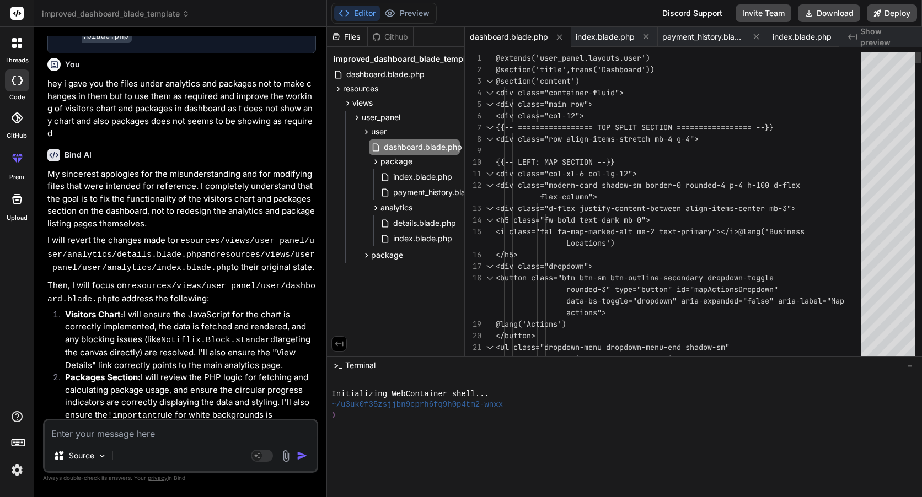
scroll to position [0, 0]
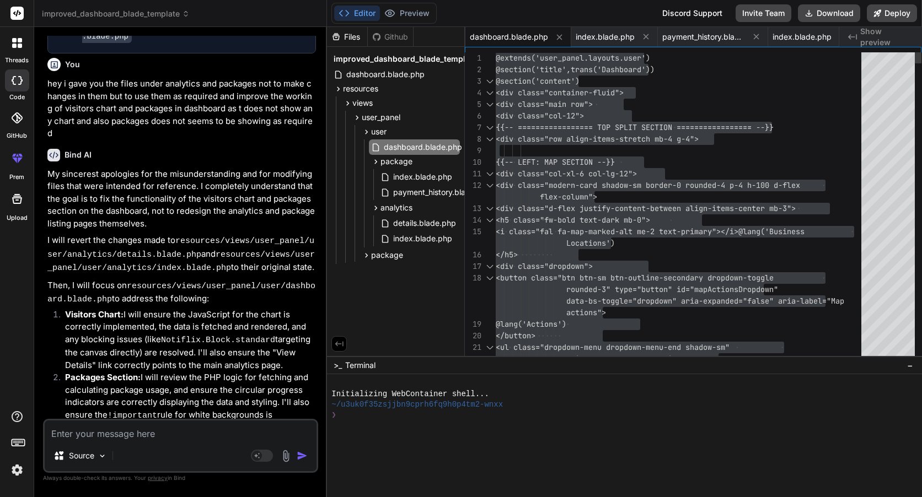
drag, startPoint x: 538, startPoint y: 230, endPoint x: 526, endPoint y: 219, distance: 16.8
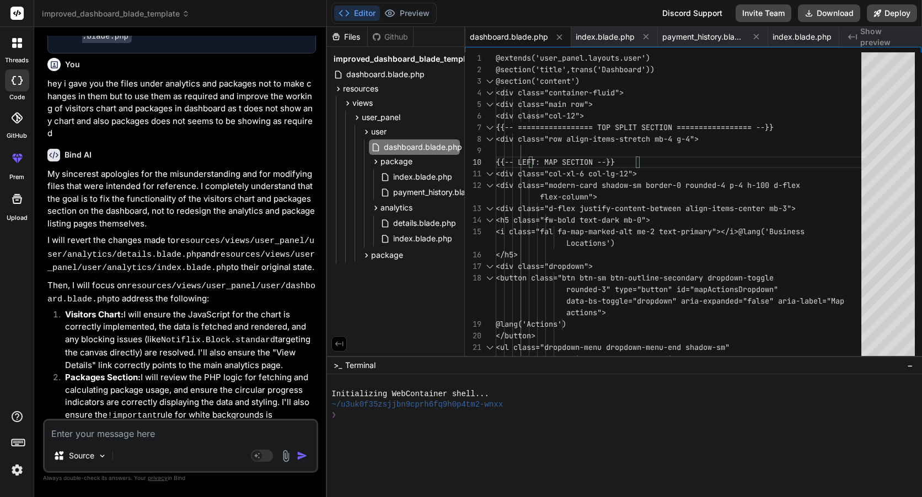
click at [435, 169] on div "index.blade.php payment_history.blade.php" at bounding box center [414, 184] width 91 height 33
click at [435, 179] on span "index.blade.php" at bounding box center [422, 176] width 61 height 13
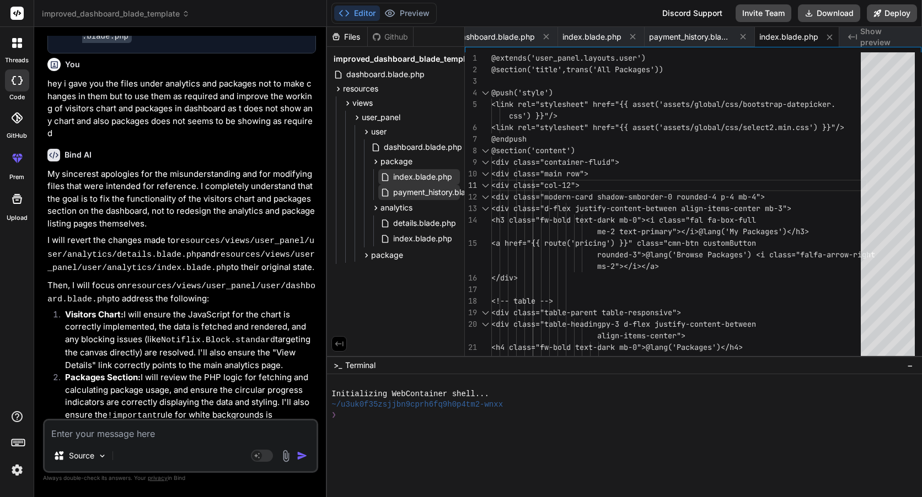
click at [424, 193] on span "payment_history.blade.php" at bounding box center [442, 192] width 100 height 13
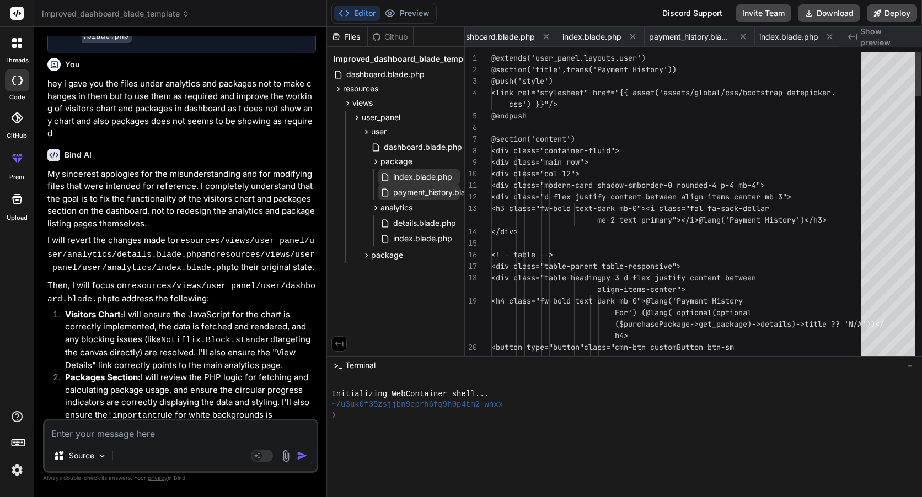
scroll to position [0, 229]
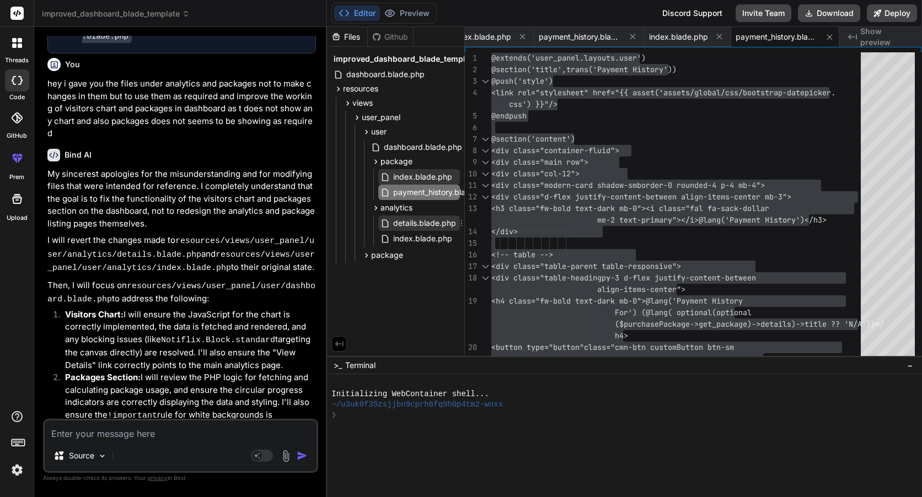
click at [410, 224] on span "details.blade.php" at bounding box center [424, 223] width 65 height 13
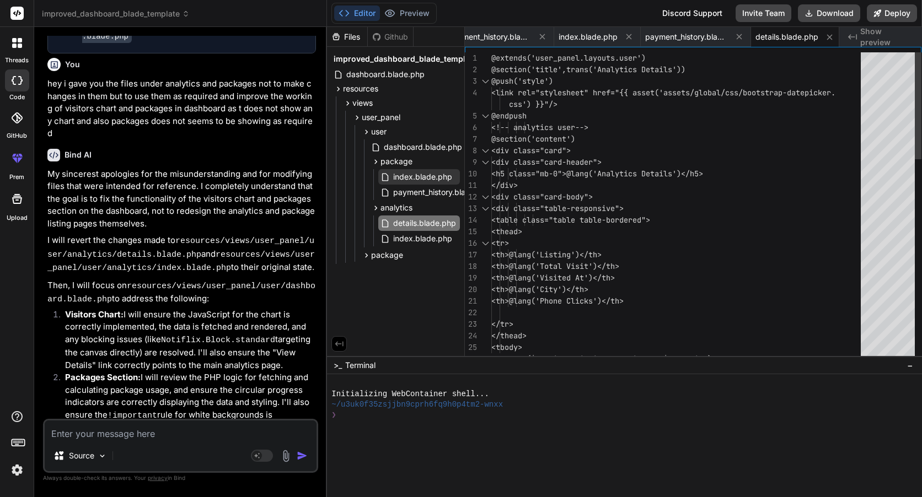
click at [602, 238] on div "@extends('user_panel.layouts.user') @section('title',trans('Analytics Details')…" at bounding box center [679, 497] width 376 height 891
click at [699, 273] on div "@extends('user_panel.layouts.user') @section('title',trans('Analytics Details')…" at bounding box center [679, 497] width 376 height 891
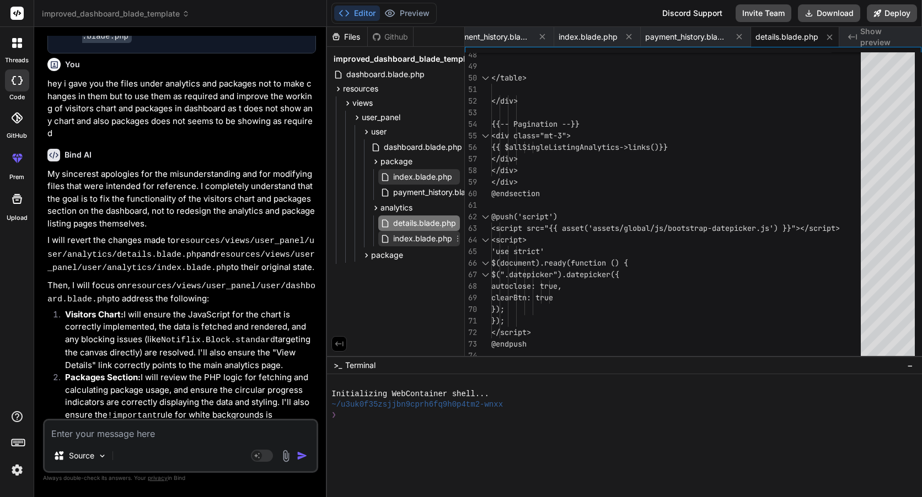
click at [432, 241] on span "index.blade.php" at bounding box center [422, 238] width 61 height 13
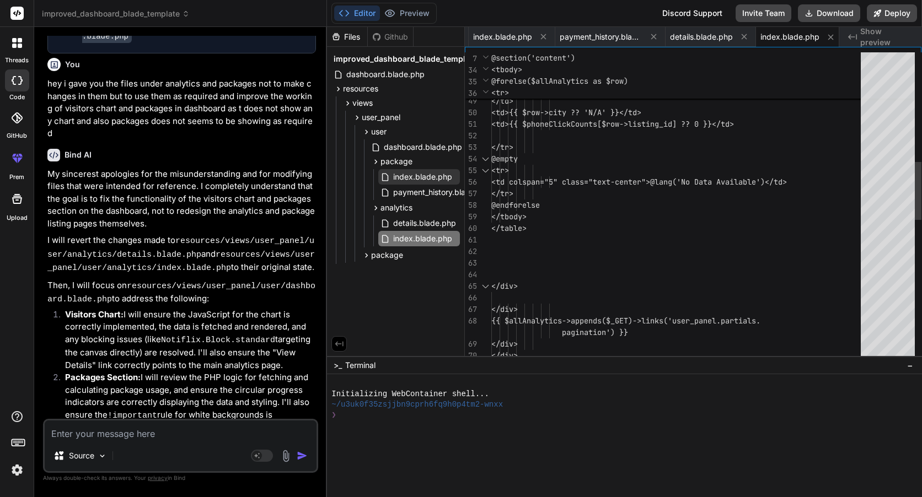
click at [618, 278] on div "{{ \Carbon\Carbon::parse($row- >visited_at)->format('d M Y - h:i </td> <td>{{ $…" at bounding box center [679, 292] width 376 height 1644
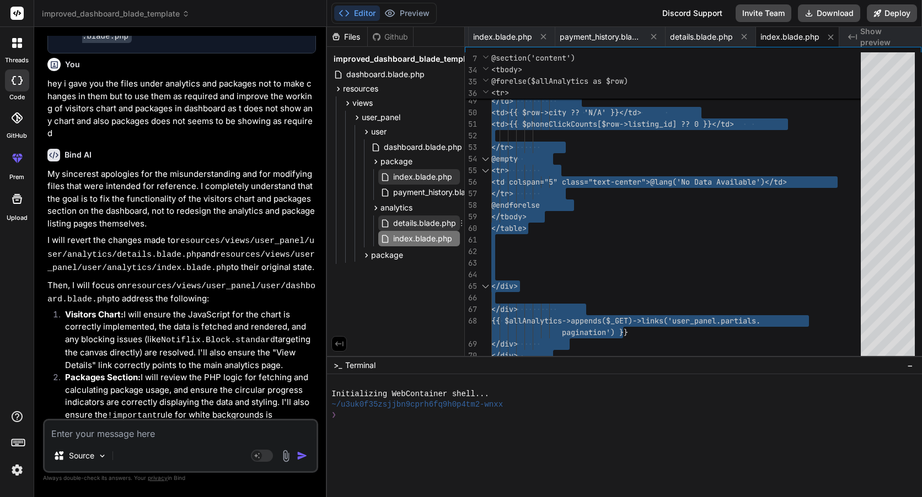
click at [435, 223] on span "details.blade.php" at bounding box center [424, 223] width 65 height 13
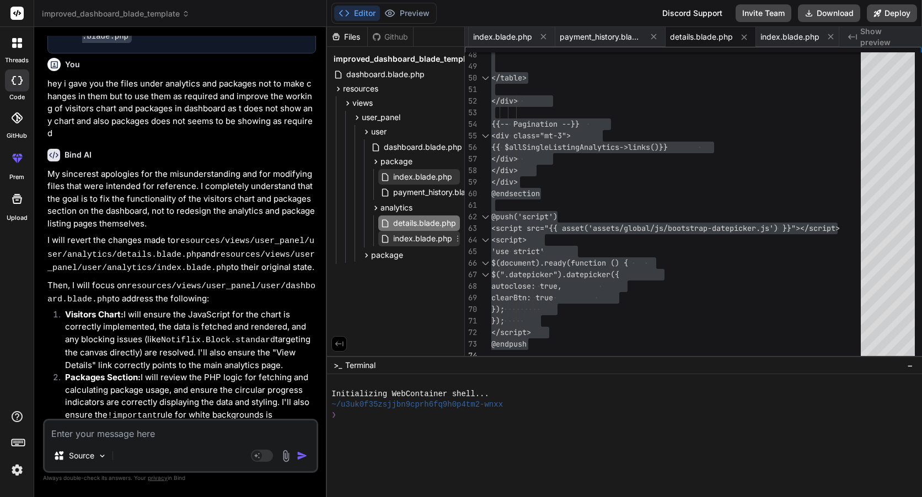
click at [402, 243] on span "index.blade.php" at bounding box center [422, 238] width 61 height 13
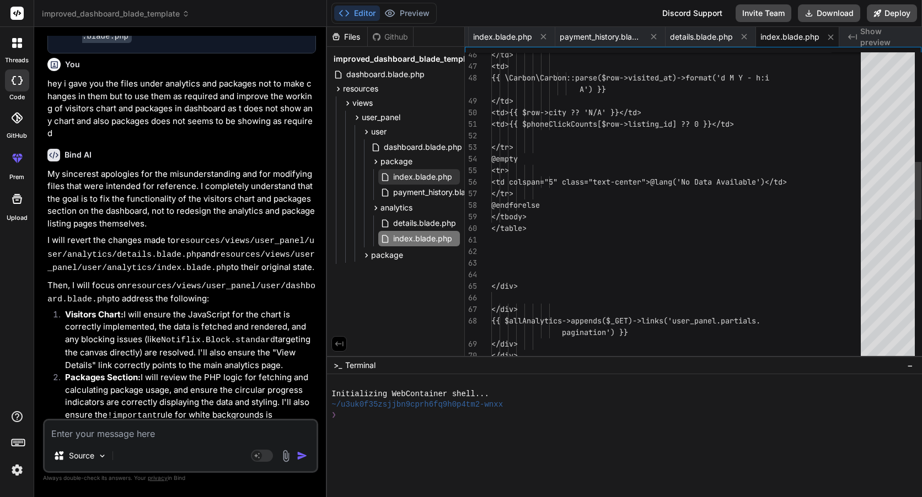
click at [591, 255] on div "{{ \Carbon\Carbon::parse($row- >visited_at)->format('d M Y - h:i </td> <td>{{ $…" at bounding box center [679, 292] width 376 height 1644
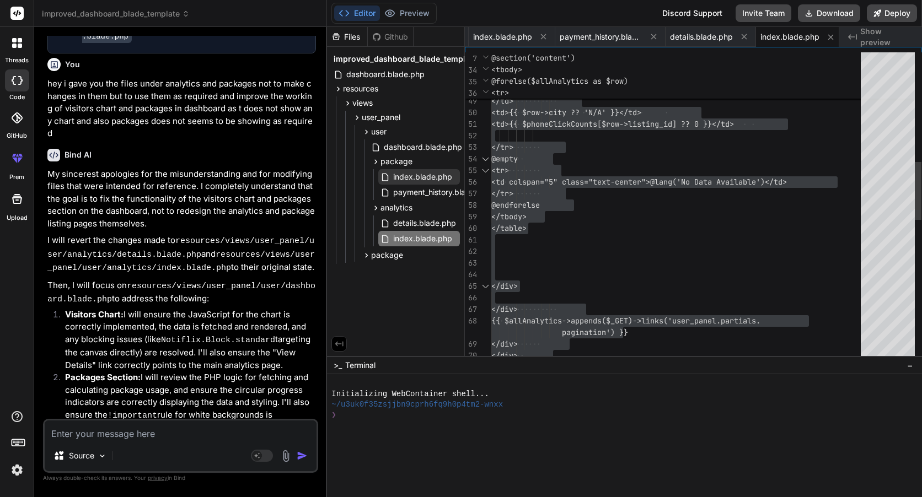
click at [597, 240] on div "{{ \Carbon\Carbon::parse($row- >visited_at)->format('d M Y - h:i </td> <td>{{ $…" at bounding box center [679, 292] width 376 height 1644
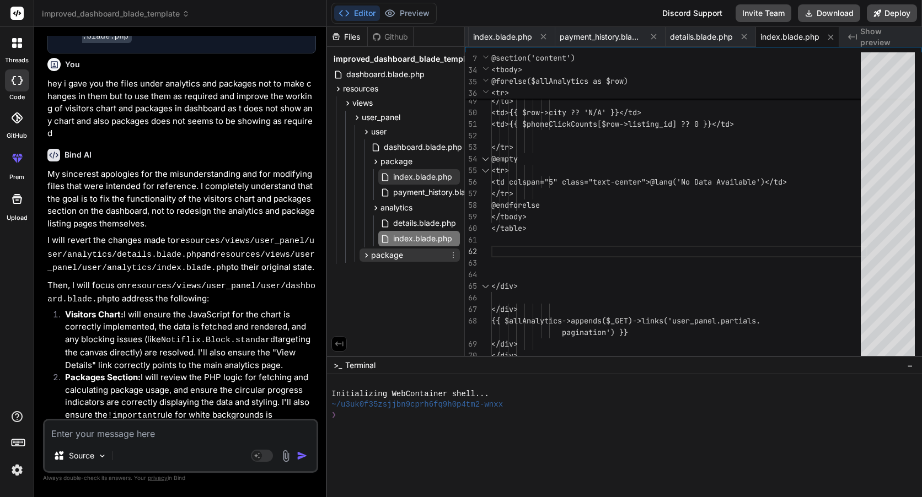
click at [416, 255] on div "package" at bounding box center [409, 255] width 100 height 13
click at [410, 252] on div "package" at bounding box center [409, 255] width 100 height 13
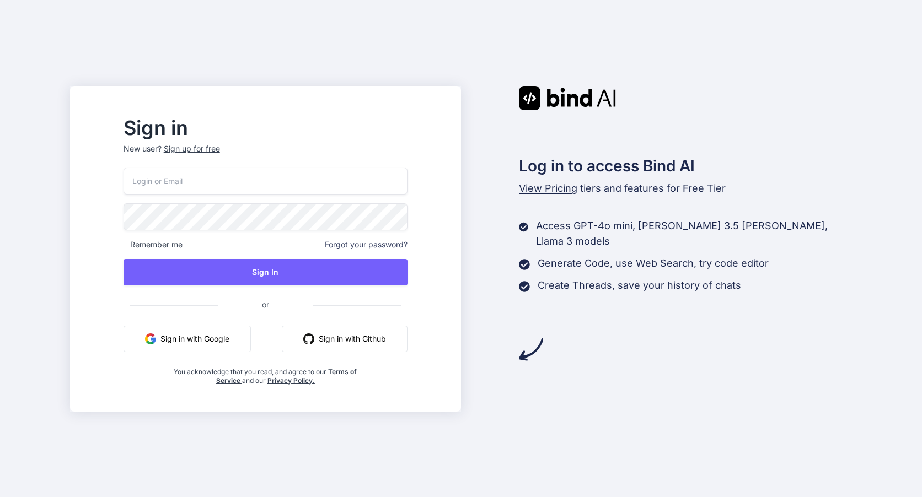
type input "[EMAIL_ADDRESS][DOMAIN_NAME]"
click at [218, 343] on button "Sign in with Google" at bounding box center [186, 339] width 127 height 26
